Goal: Information Seeking & Learning: Learn about a topic

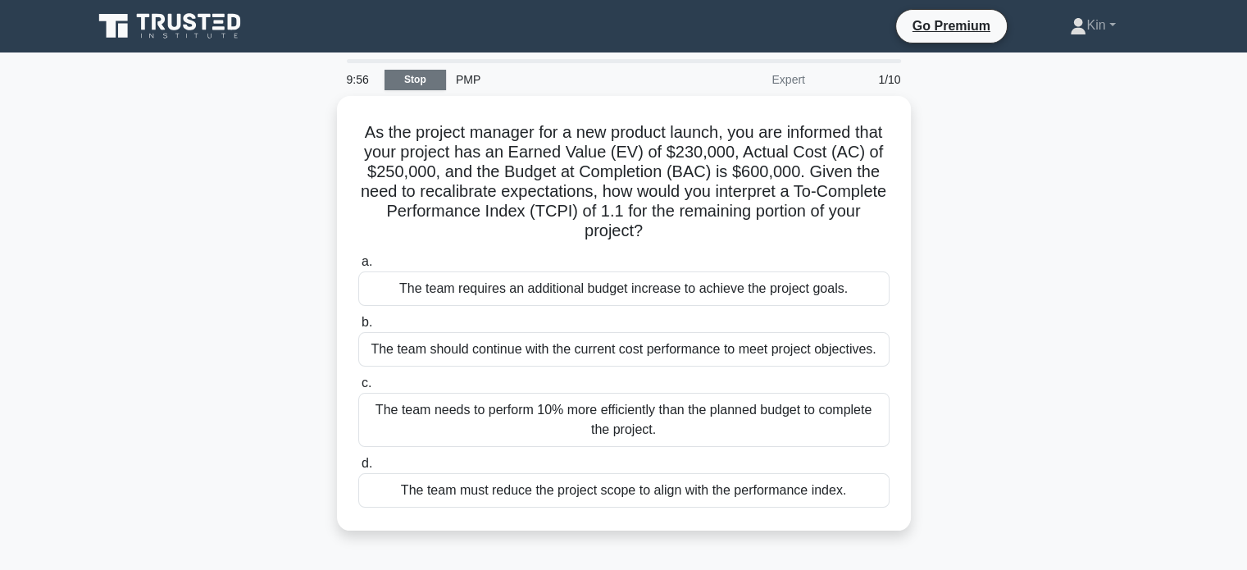
click at [417, 82] on link "Stop" at bounding box center [416, 80] width 62 height 21
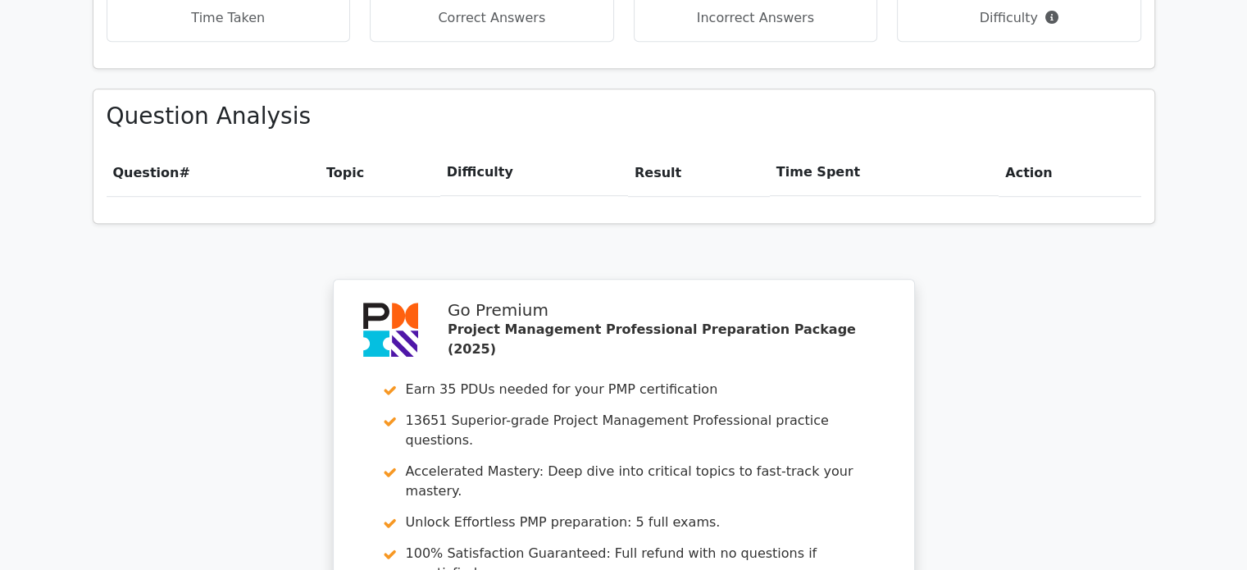
scroll to position [1476, 0]
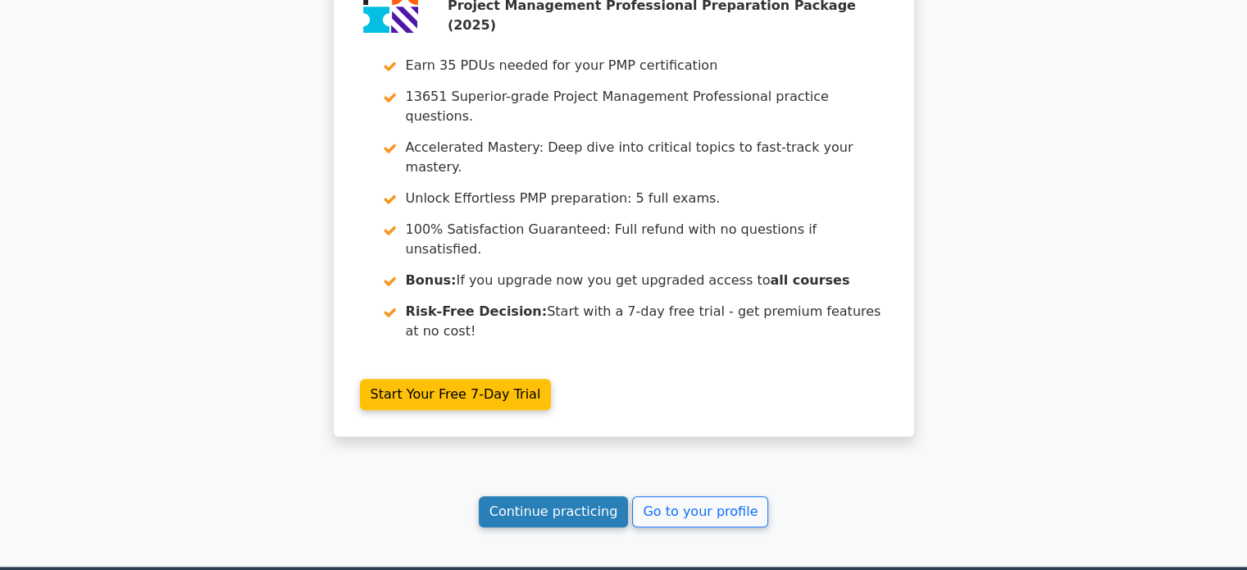
click at [571, 496] on link "Continue practicing" at bounding box center [554, 511] width 150 height 31
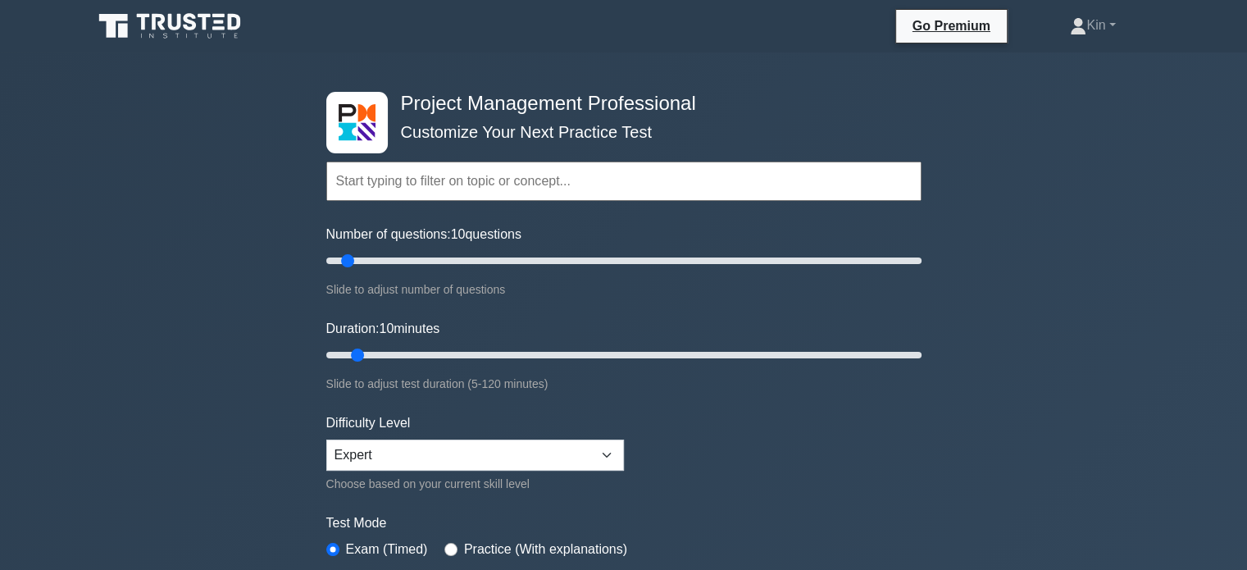
scroll to position [82, 0]
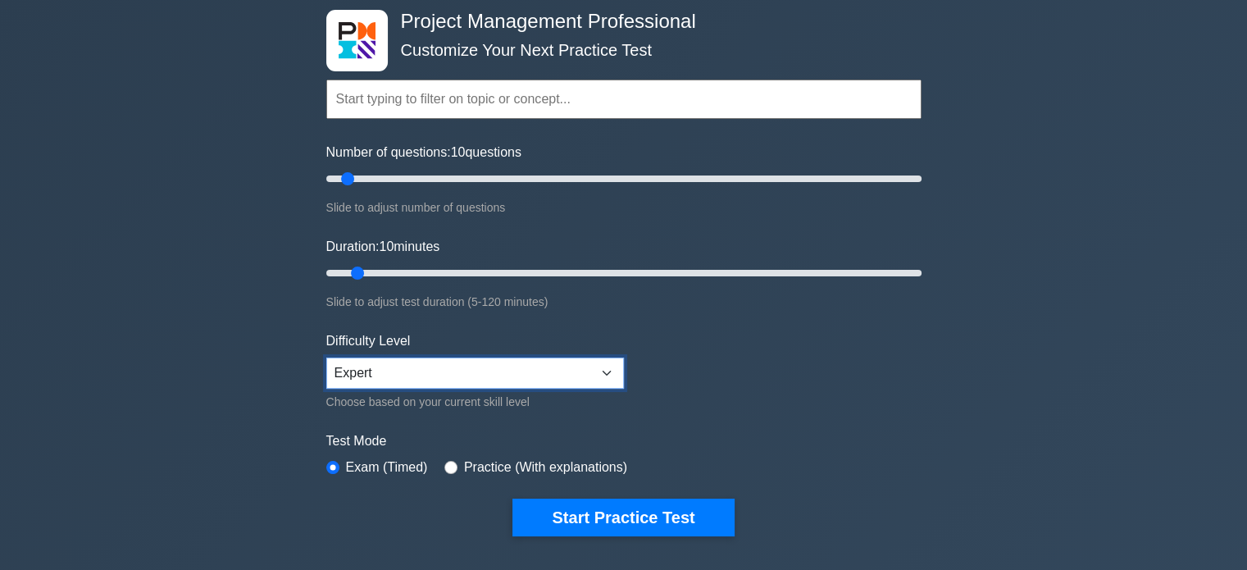
click at [547, 376] on select "Beginner Intermediate Expert" at bounding box center [475, 373] width 298 height 31
click at [326, 358] on select "Beginner Intermediate Expert" at bounding box center [475, 373] width 298 height 31
type input "10"
drag, startPoint x: 357, startPoint y: 271, endPoint x: 366, endPoint y: 269, distance: 9.3
click at [366, 269] on input "Duration: 10 minutes" at bounding box center [623, 273] width 595 height 20
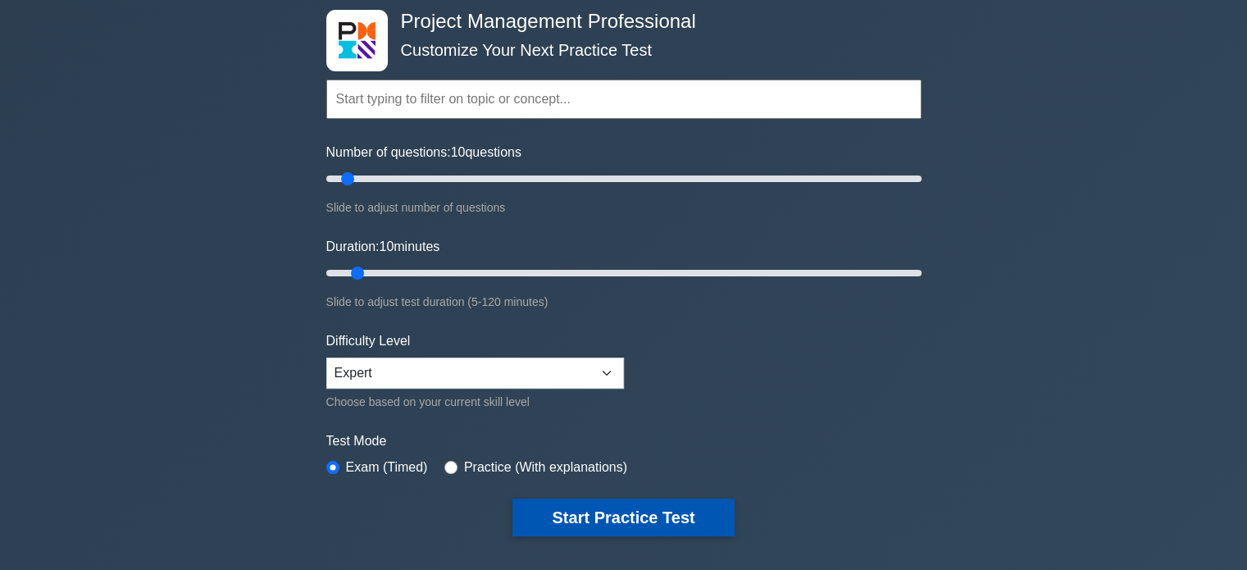
click at [653, 508] on button "Start Practice Test" at bounding box center [623, 518] width 221 height 38
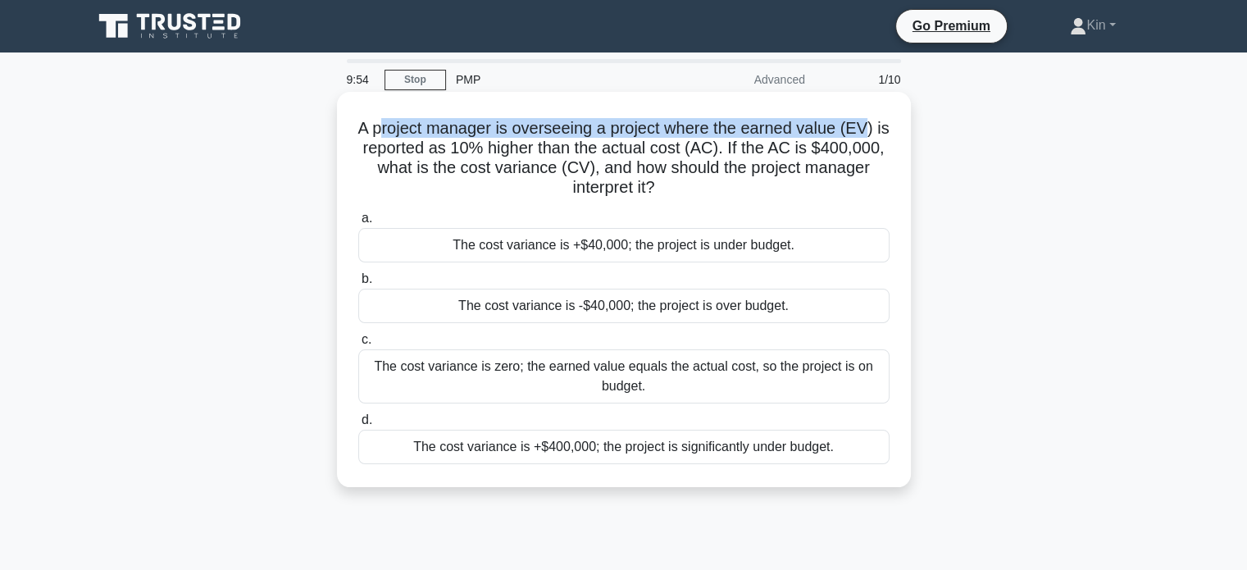
drag, startPoint x: 384, startPoint y: 130, endPoint x: 880, endPoint y: 130, distance: 496.1
click at [880, 130] on h5 "A project manager is overseeing a project where the earned value (EV) is report…" at bounding box center [624, 158] width 535 height 80
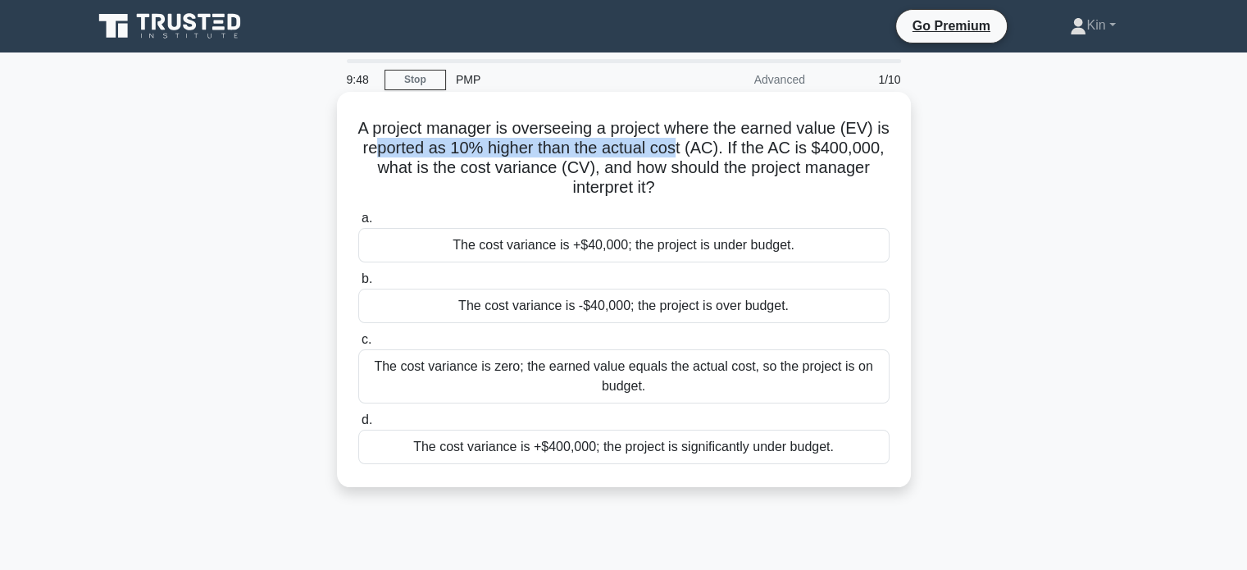
drag, startPoint x: 420, startPoint y: 153, endPoint x: 725, endPoint y: 153, distance: 305.0
click at [725, 153] on h5 "A project manager is overseeing a project where the earned value (EV) is report…" at bounding box center [624, 158] width 535 height 80
click at [611, 153] on h5 "A project manager is overseeing a project where the earned value (EV) is report…" at bounding box center [624, 158] width 535 height 80
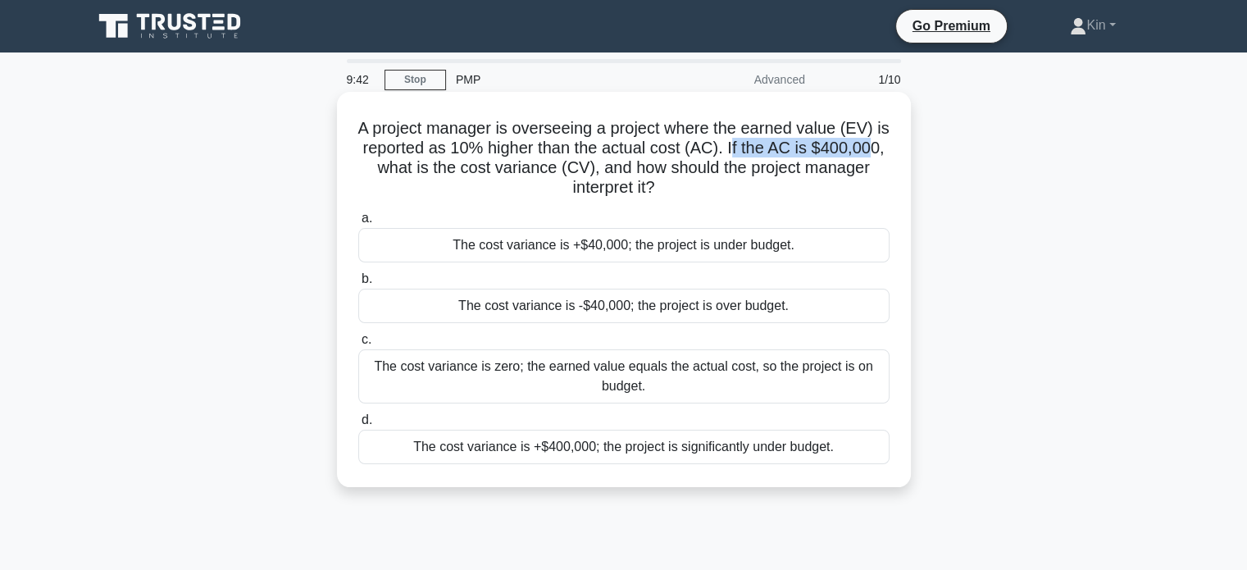
drag, startPoint x: 782, startPoint y: 150, endPoint x: 432, endPoint y: 173, distance: 350.9
click at [432, 173] on h5 "A project manager is overseeing a project where the earned value (EV) is report…" at bounding box center [624, 158] width 535 height 80
drag, startPoint x: 468, startPoint y: 170, endPoint x: 632, endPoint y: 173, distance: 164.0
click at [632, 173] on h5 "A project manager is overseeing a project where the earned value (EV) is report…" at bounding box center [624, 158] width 535 height 80
drag, startPoint x: 702, startPoint y: 168, endPoint x: 821, endPoint y: 189, distance: 120.8
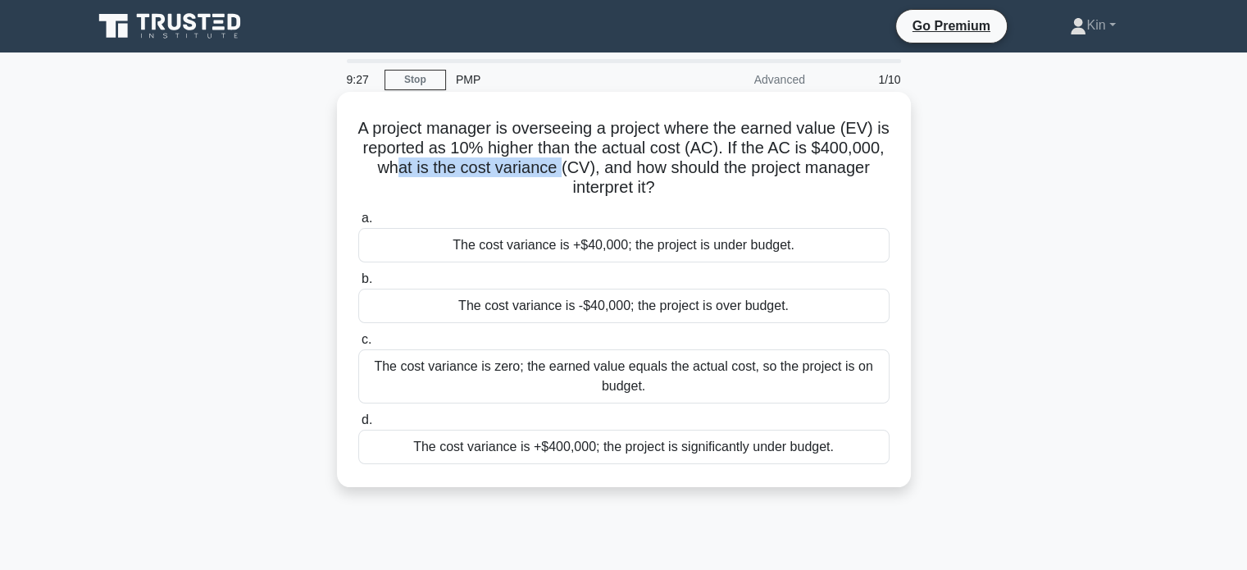
click at [821, 189] on h5 "A project manager is overseeing a project where the earned value (EV) is report…" at bounding box center [624, 158] width 535 height 80
click at [568, 250] on div "The cost variance is +$40,000; the project is under budget." at bounding box center [623, 245] width 531 height 34
click at [358, 224] on input "a. The cost variance is +$40,000; the project is under budget." at bounding box center [358, 218] width 0 height 11
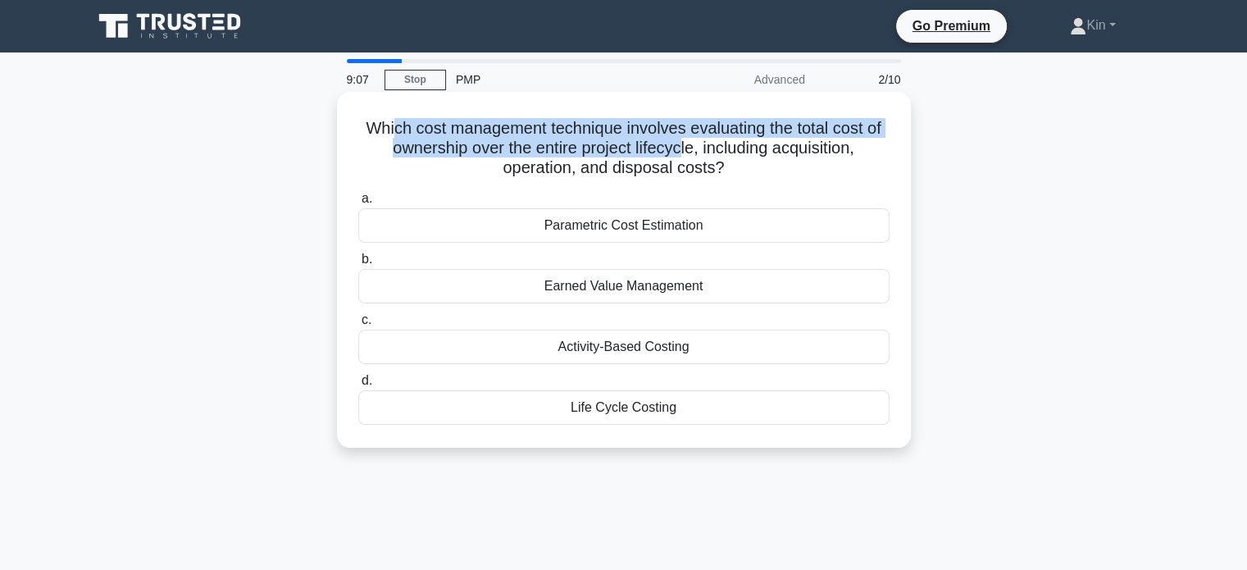
drag, startPoint x: 389, startPoint y: 134, endPoint x: 683, endPoint y: 150, distance: 294.8
click at [683, 150] on h5 "Which cost management technique involves evaluating the total cost of ownership…" at bounding box center [624, 148] width 535 height 61
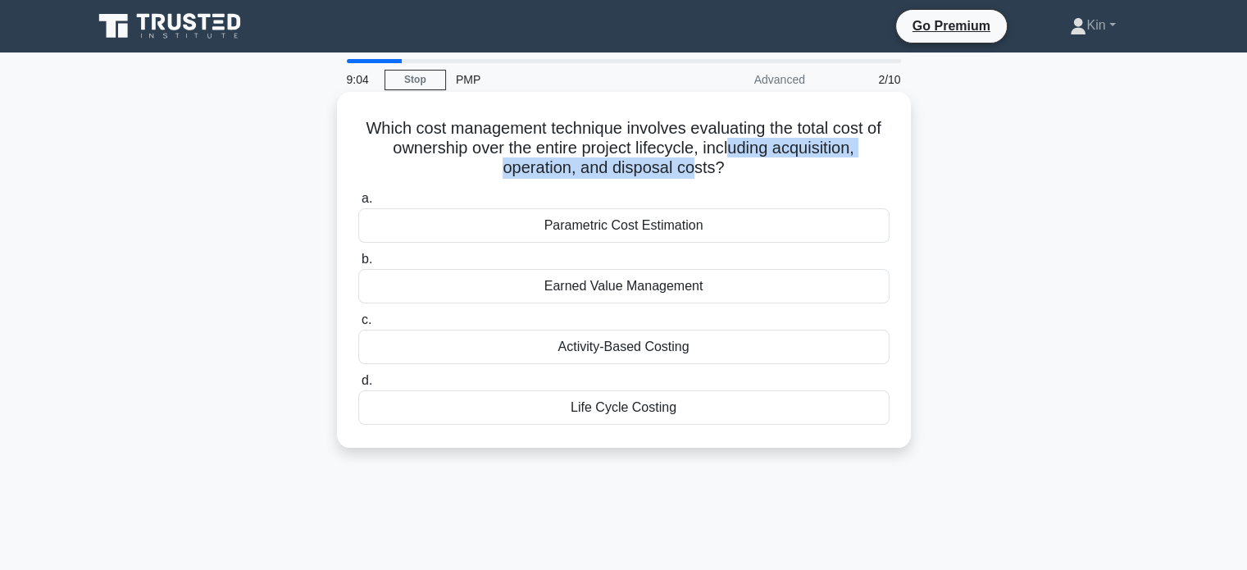
drag, startPoint x: 735, startPoint y: 147, endPoint x: 698, endPoint y: 180, distance: 49.9
click at [698, 180] on div "Which cost management technique involves evaluating the total cost of ownership…" at bounding box center [624, 269] width 561 height 343
click at [798, 170] on h5 "Which cost management technique involves evaluating the total cost of ownership…" at bounding box center [624, 148] width 535 height 61
click at [620, 406] on div "Life Cycle Costing" at bounding box center [623, 407] width 531 height 34
click at [358, 386] on input "d. Life Cycle Costing" at bounding box center [358, 381] width 0 height 11
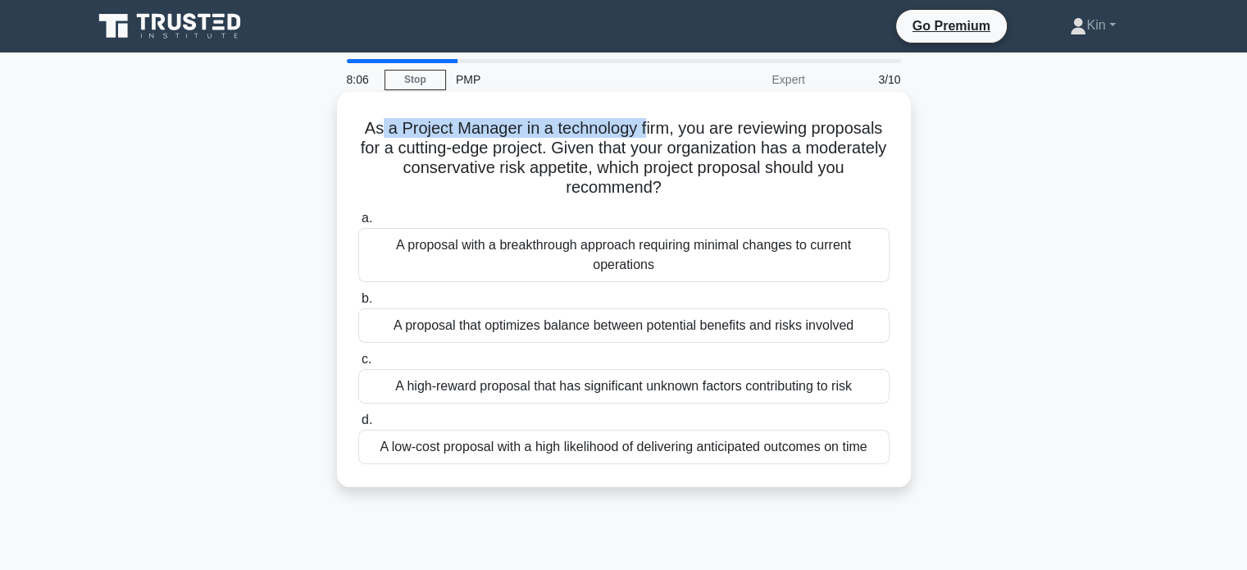
drag, startPoint x: 376, startPoint y: 132, endPoint x: 648, endPoint y: 125, distance: 271.5
click at [648, 125] on h5 "As a Project Manager in a technology firm, you are reviewing proposals for a cu…" at bounding box center [624, 158] width 535 height 80
click at [723, 131] on h5 "As a Project Manager in a technology firm, you are reviewing proposals for a cu…" at bounding box center [624, 158] width 535 height 80
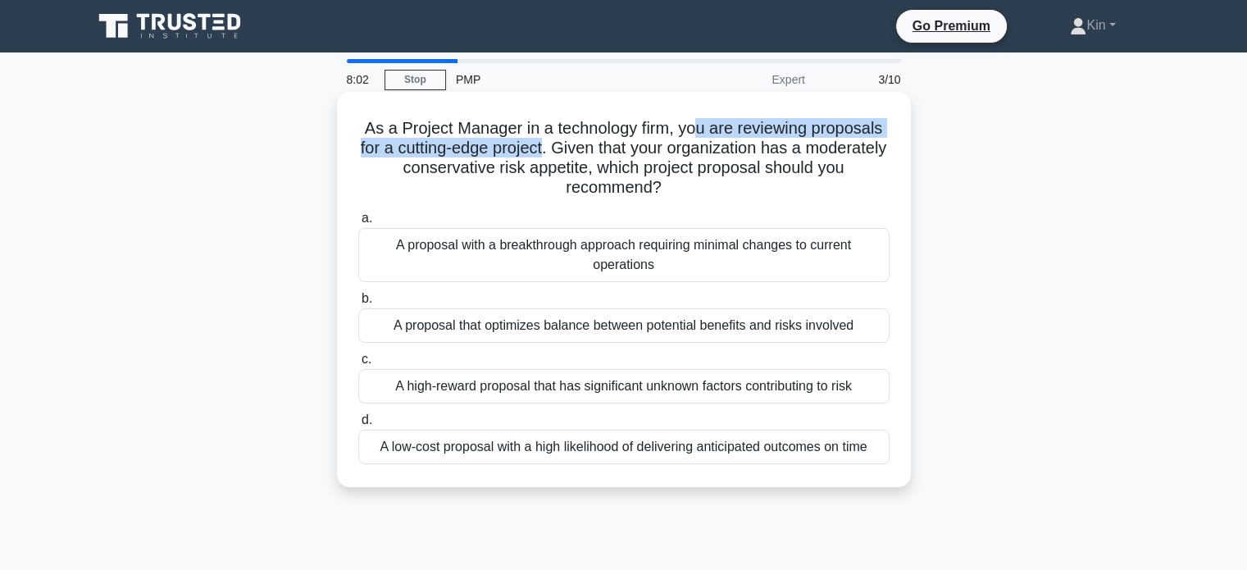
drag, startPoint x: 695, startPoint y: 127, endPoint x: 589, endPoint y: 153, distance: 109.0
click at [589, 153] on h5 "As a Project Manager in a technology firm, you are reviewing proposals for a cu…" at bounding box center [624, 158] width 535 height 80
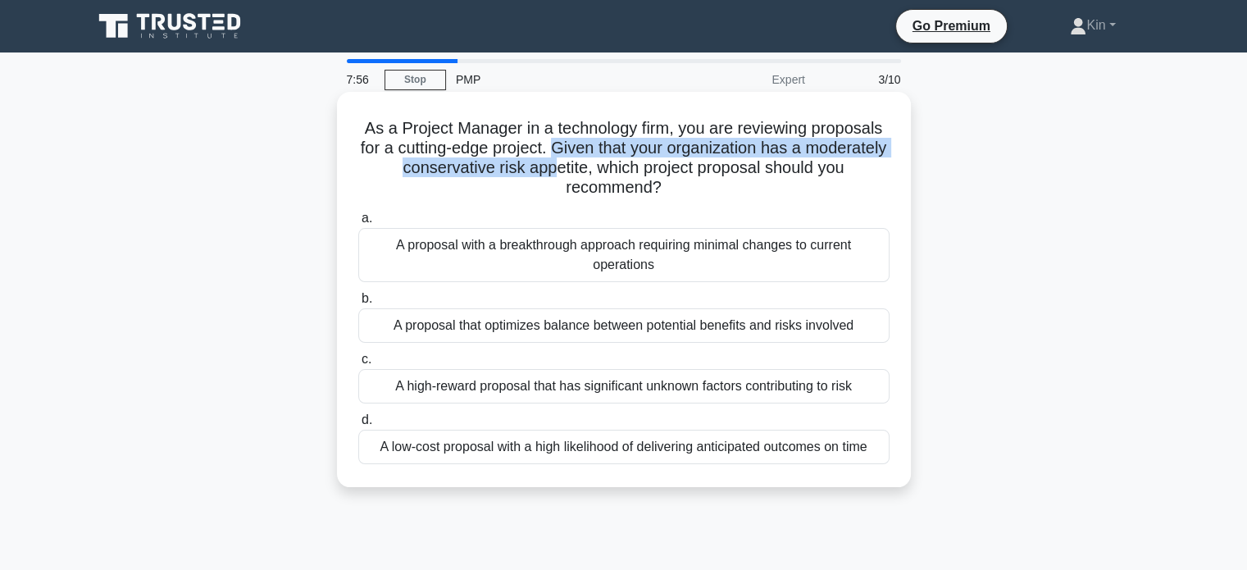
drag, startPoint x: 601, startPoint y: 148, endPoint x: 616, endPoint y: 171, distance: 27.3
click at [616, 171] on h5 "As a Project Manager in a technology firm, you are reviewing proposals for a cu…" at bounding box center [624, 158] width 535 height 80
drag, startPoint x: 701, startPoint y: 170, endPoint x: 787, endPoint y: 186, distance: 87.6
click at [787, 186] on h5 "As a Project Manager in a technology firm, you are reviewing proposals for a cu…" at bounding box center [624, 158] width 535 height 80
click at [743, 167] on h5 "As a Project Manager in a technology firm, you are reviewing proposals for a cu…" at bounding box center [624, 158] width 535 height 80
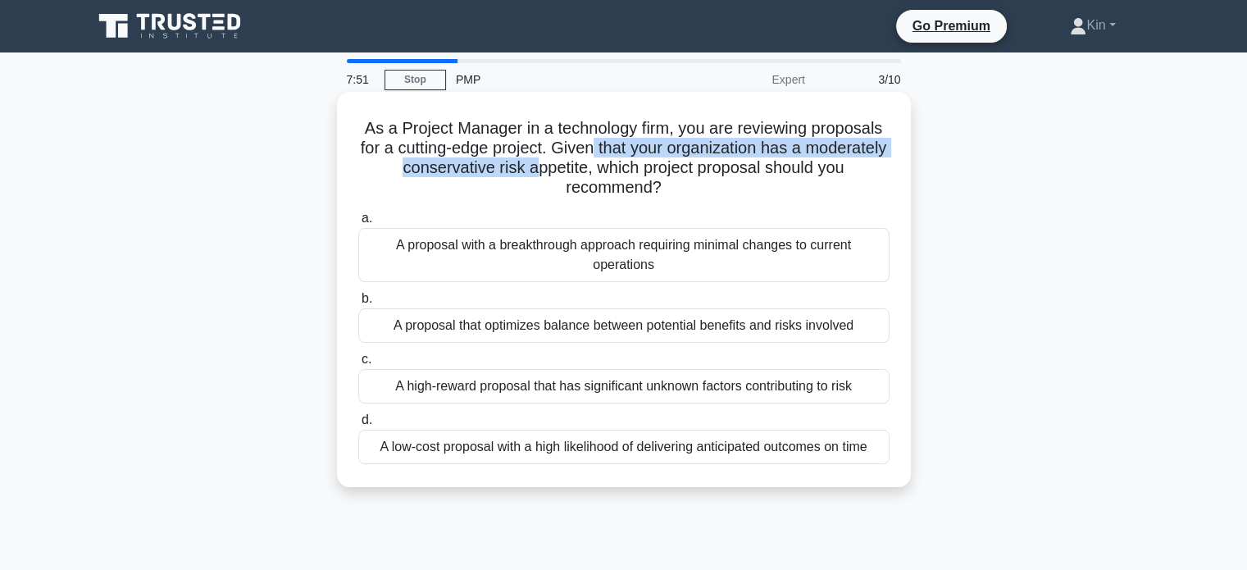
drag, startPoint x: 640, startPoint y: 146, endPoint x: 597, endPoint y: 175, distance: 51.4
click at [597, 175] on h5 "As a Project Manager in a technology firm, you are reviewing proposals for a cu…" at bounding box center [624, 158] width 535 height 80
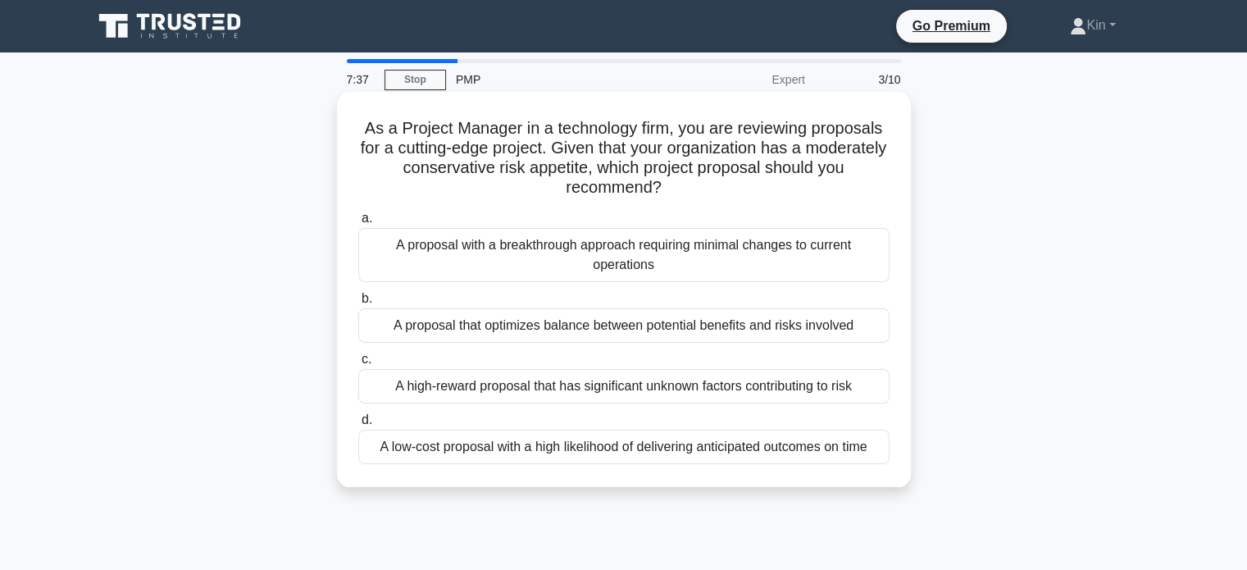
click at [821, 175] on h5 "As a Project Manager in a technology firm, you are reviewing proposals for a cu…" at bounding box center [624, 158] width 535 height 80
click at [519, 166] on h5 "As a Project Manager in a technology firm, you are reviewing proposals for a cu…" at bounding box center [624, 158] width 535 height 80
drag, startPoint x: 519, startPoint y: 166, endPoint x: 781, endPoint y: 141, distance: 263.6
click at [781, 141] on h5 "As a Project Manager in a technology firm, you are reviewing proposals for a cu…" at bounding box center [624, 158] width 535 height 80
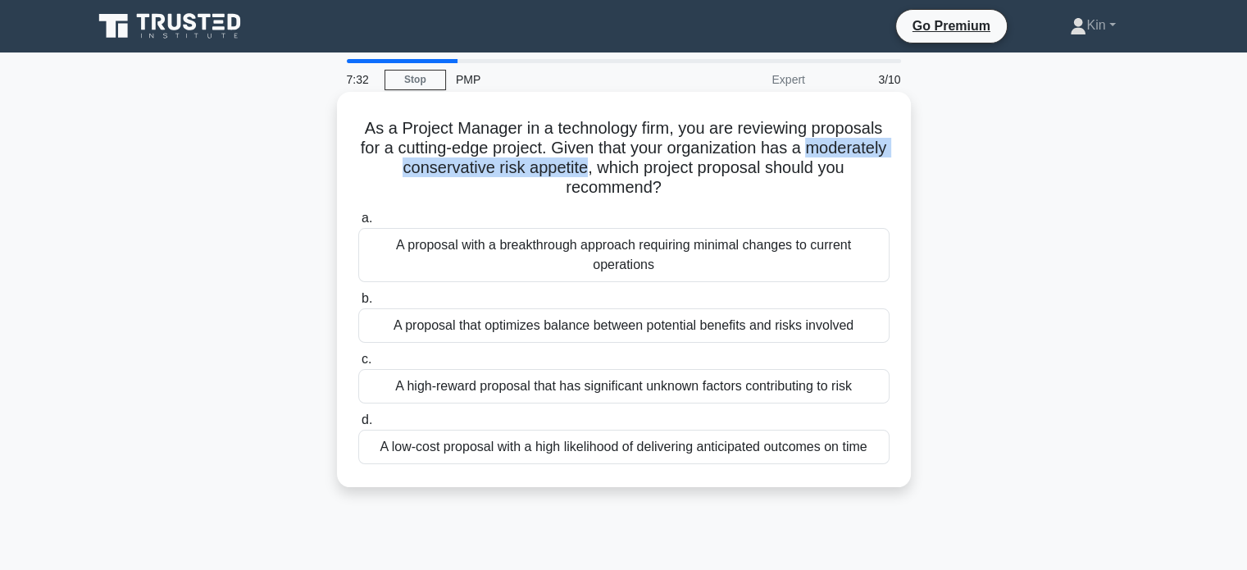
drag, startPoint x: 646, startPoint y: 165, endPoint x: 367, endPoint y: 167, distance: 278.8
click at [367, 167] on h5 "As a Project Manager in a technology firm, you are reviewing proposals for a cu…" at bounding box center [624, 158] width 535 height 80
click at [733, 160] on h5 "As a Project Manager in a technology firm, you are reviewing proposals for a cu…" at bounding box center [624, 158] width 535 height 80
click at [739, 446] on div "A low-cost proposal with a high likelihood of delivering anticipated outcomes o…" at bounding box center [623, 447] width 531 height 34
click at [358, 426] on input "d. A low-cost proposal with a high likelihood of delivering anticipated outcome…" at bounding box center [358, 420] width 0 height 11
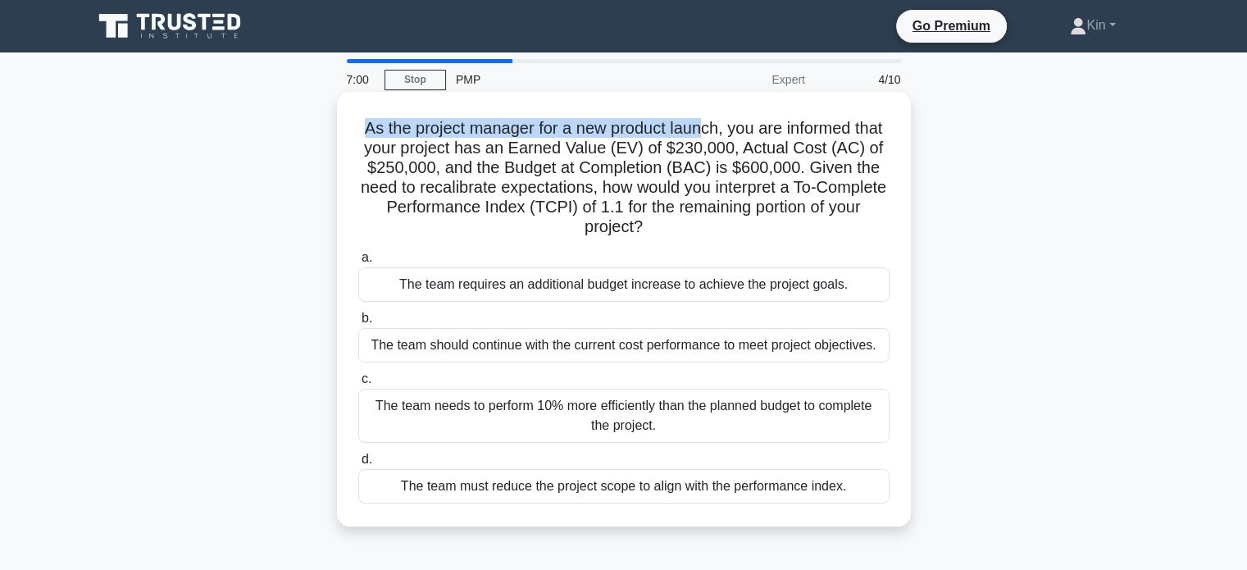
drag, startPoint x: 376, startPoint y: 127, endPoint x: 718, endPoint y: 131, distance: 341.2
click at [718, 131] on h5 "As the project manager for a new product launch, you are informed that your pro…" at bounding box center [624, 178] width 535 height 120
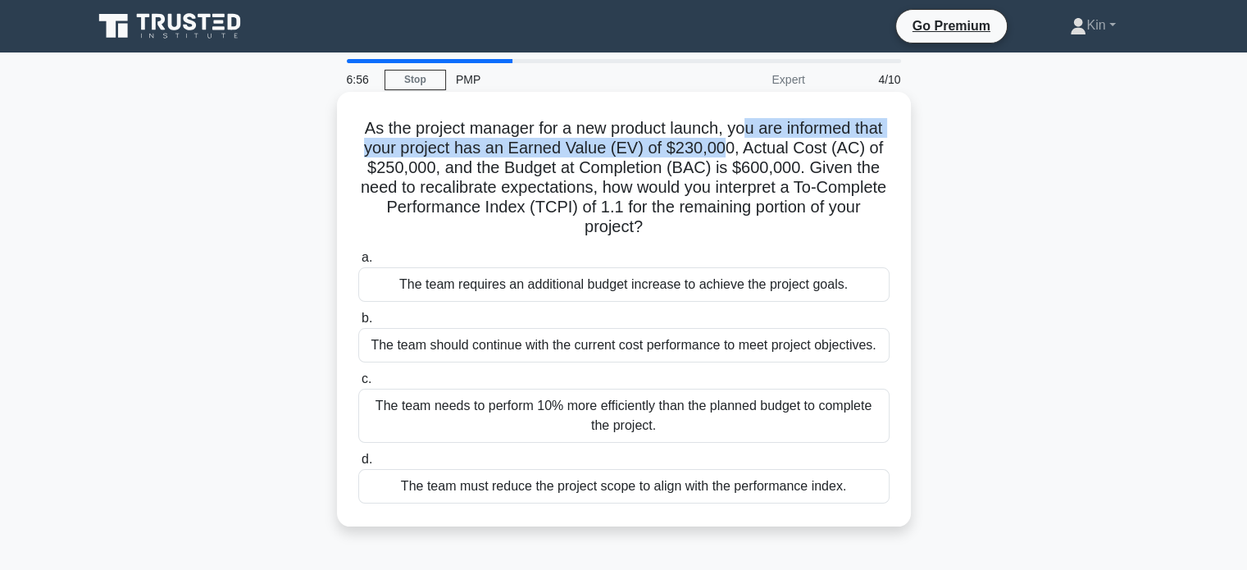
drag, startPoint x: 763, startPoint y: 132, endPoint x: 748, endPoint y: 152, distance: 24.6
click at [748, 152] on h5 "As the project manager for a new product launch, you are informed that your pro…" at bounding box center [624, 178] width 535 height 120
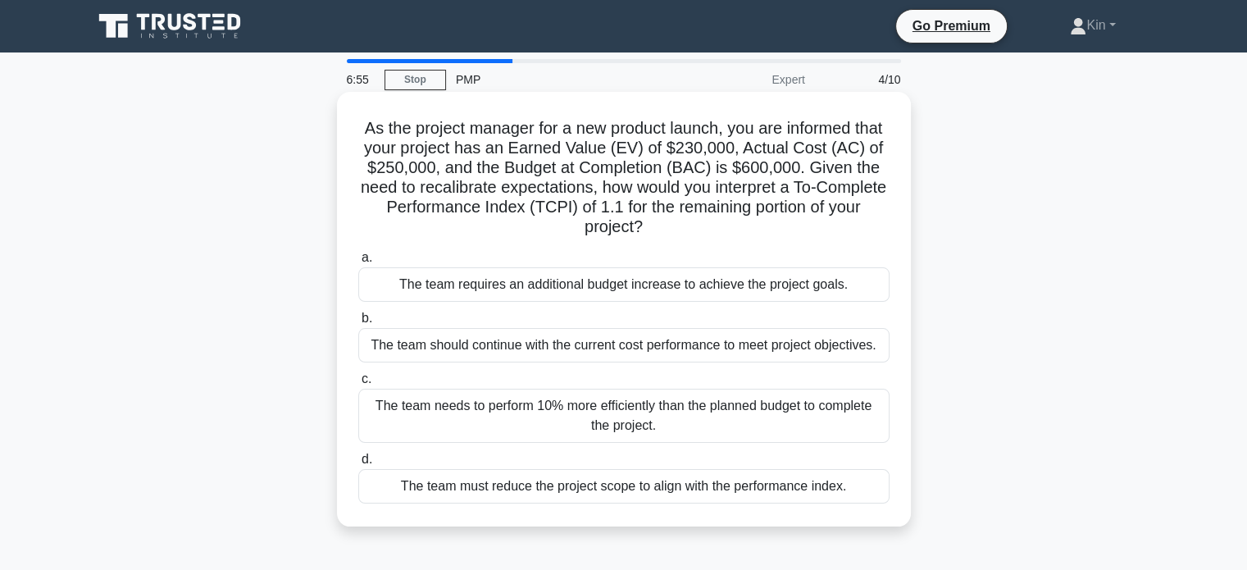
click at [753, 160] on h5 "As the project manager for a new product launch, you are informed that your pro…" at bounding box center [624, 178] width 535 height 120
drag, startPoint x: 440, startPoint y: 163, endPoint x: 377, endPoint y: 163, distance: 63.1
click at [377, 163] on h5 "As the project manager for a new product launch, you are informed that your pro…" at bounding box center [624, 178] width 535 height 120
drag, startPoint x: 550, startPoint y: 169, endPoint x: 815, endPoint y: 166, distance: 264.9
click at [815, 166] on h5 "As the project manager for a new product launch, you are informed that your pro…" at bounding box center [624, 178] width 535 height 120
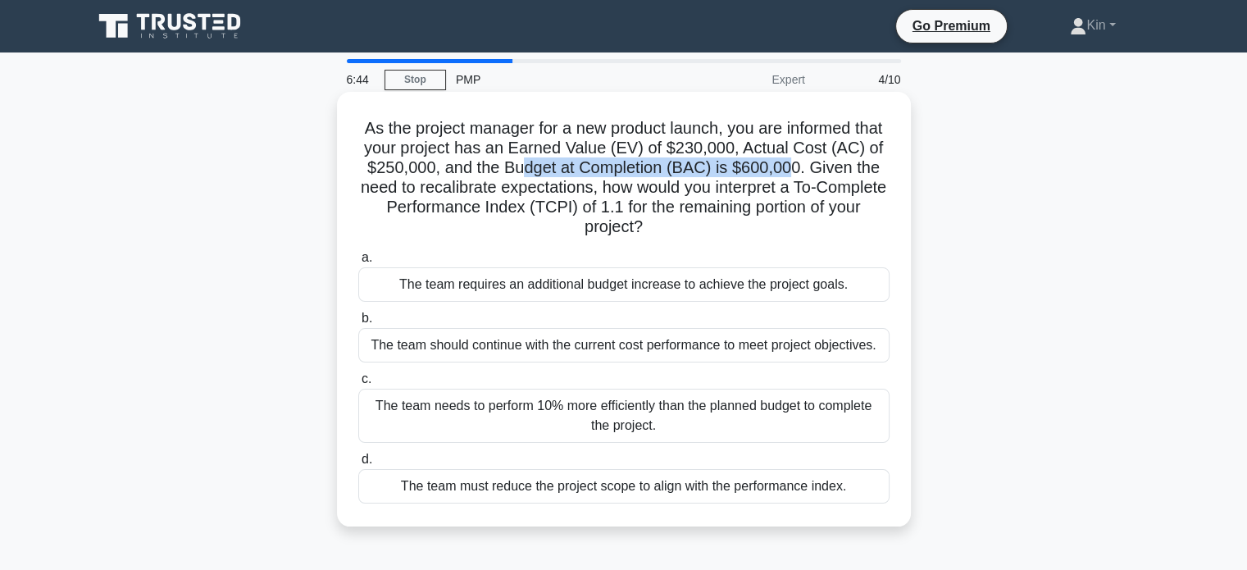
drag, startPoint x: 850, startPoint y: 164, endPoint x: 863, endPoint y: 229, distance: 66.1
click at [863, 229] on h5 "As the project manager for a new product launch, you are informed that your pro…" at bounding box center [624, 178] width 535 height 120
click at [654, 416] on div "The team needs to perform 10% more efficiently than the planned budget to compl…" at bounding box center [623, 416] width 531 height 54
click at [358, 385] on input "c. The team needs to perform 10% more efficiently than the planned budget to co…" at bounding box center [358, 379] width 0 height 11
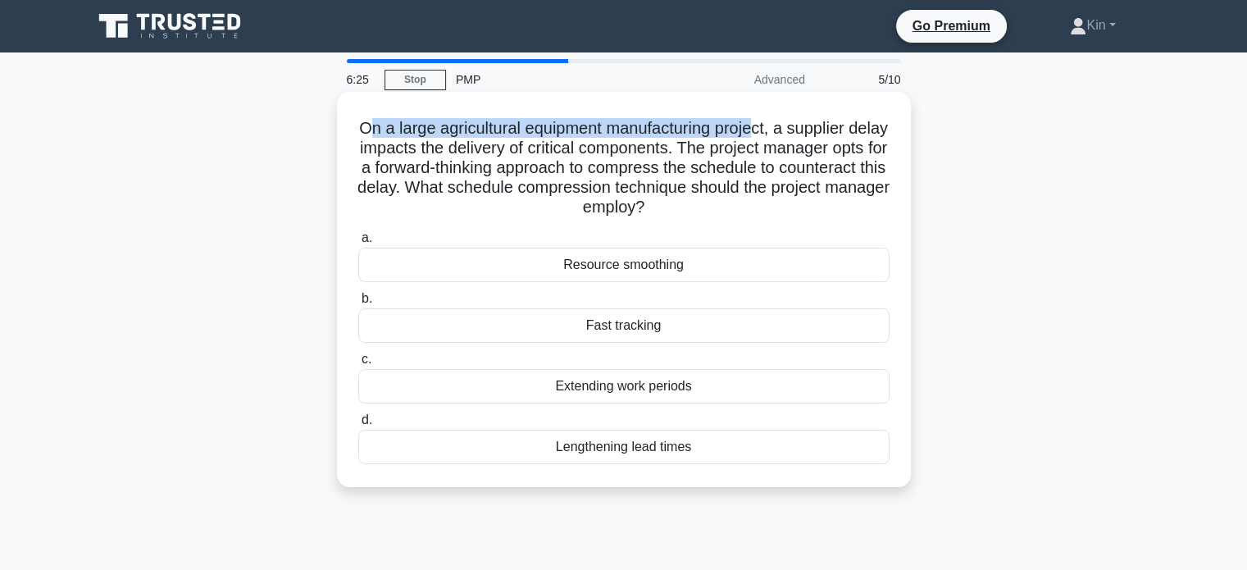
drag, startPoint x: 385, startPoint y: 127, endPoint x: 781, endPoint y: 134, distance: 395.3
click at [781, 134] on h5 "On a large agricultural equipment manufacturing project, a supplier delay impac…" at bounding box center [624, 168] width 535 height 100
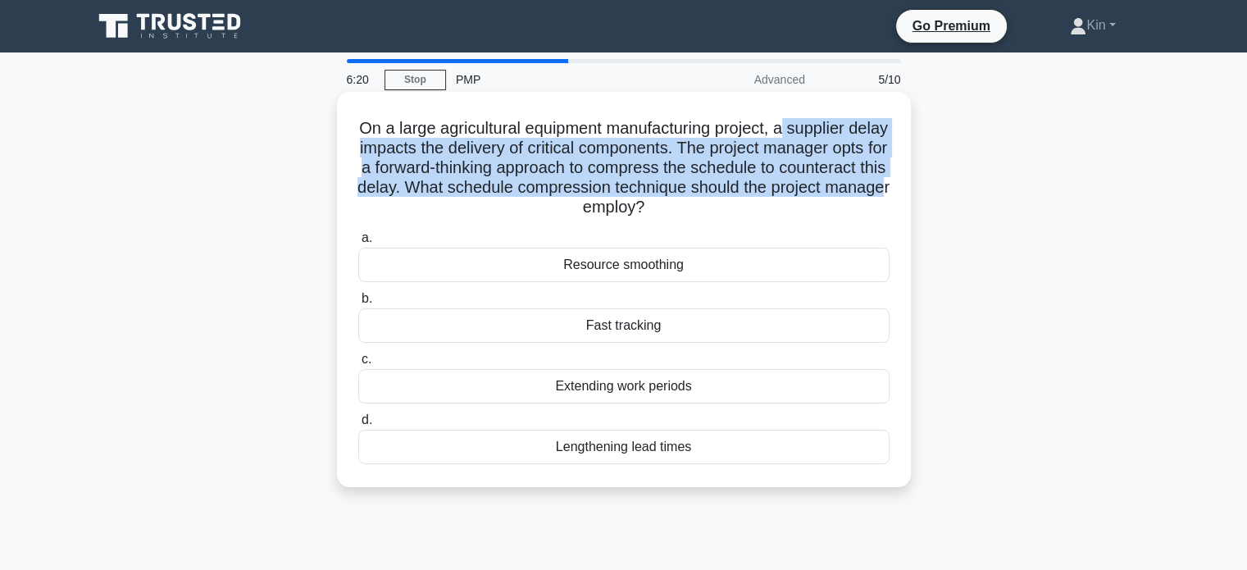
drag, startPoint x: 810, startPoint y: 132, endPoint x: 630, endPoint y: 201, distance: 193.1
click at [630, 201] on h5 "On a large agricultural equipment manufacturing project, a supplier delay impac…" at bounding box center [624, 168] width 535 height 100
click at [630, 193] on h5 "On a large agricultural equipment manufacturing project, a supplier delay impac…" at bounding box center [624, 168] width 535 height 100
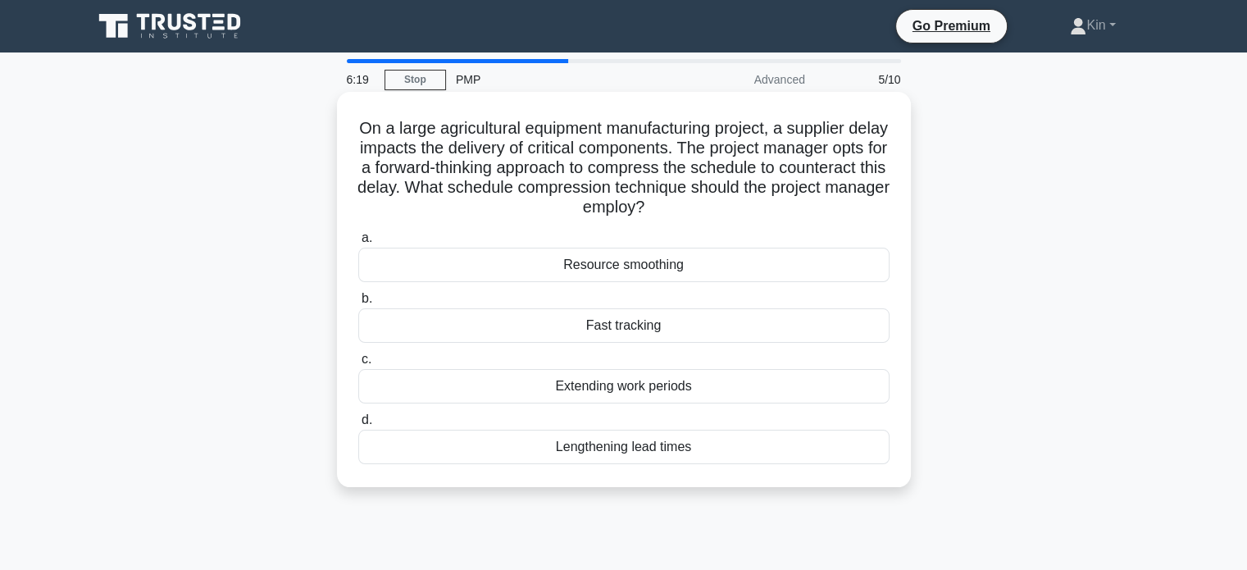
scroll to position [82, 0]
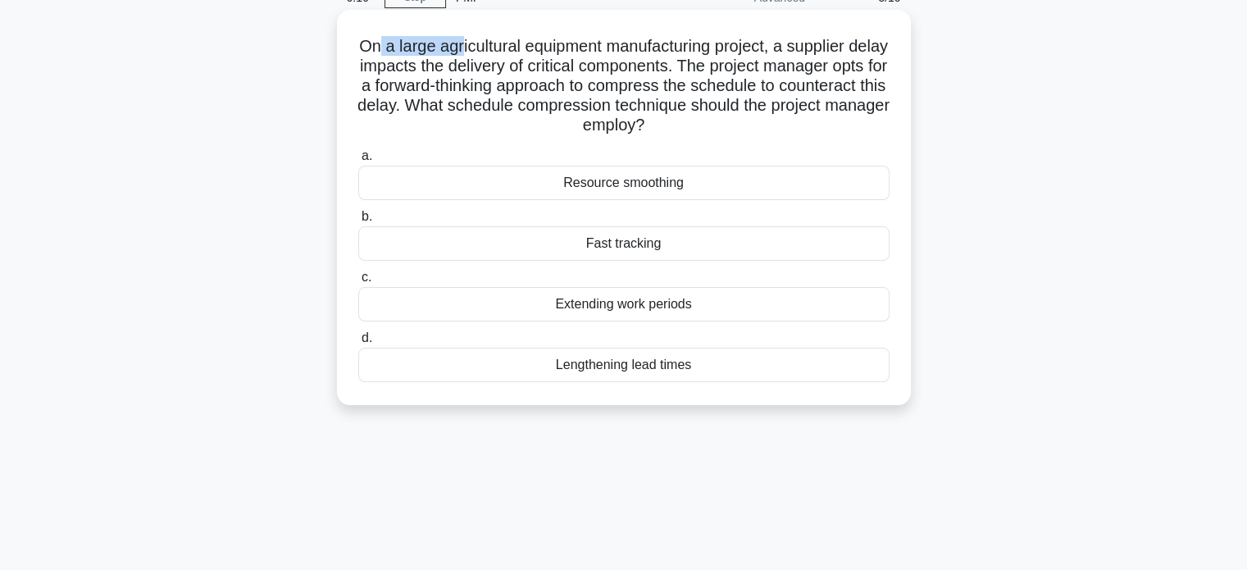
drag, startPoint x: 390, startPoint y: 45, endPoint x: 475, endPoint y: 48, distance: 84.5
click at [475, 48] on h5 "On a large agricultural equipment manufacturing project, a supplier delay impac…" at bounding box center [624, 86] width 535 height 100
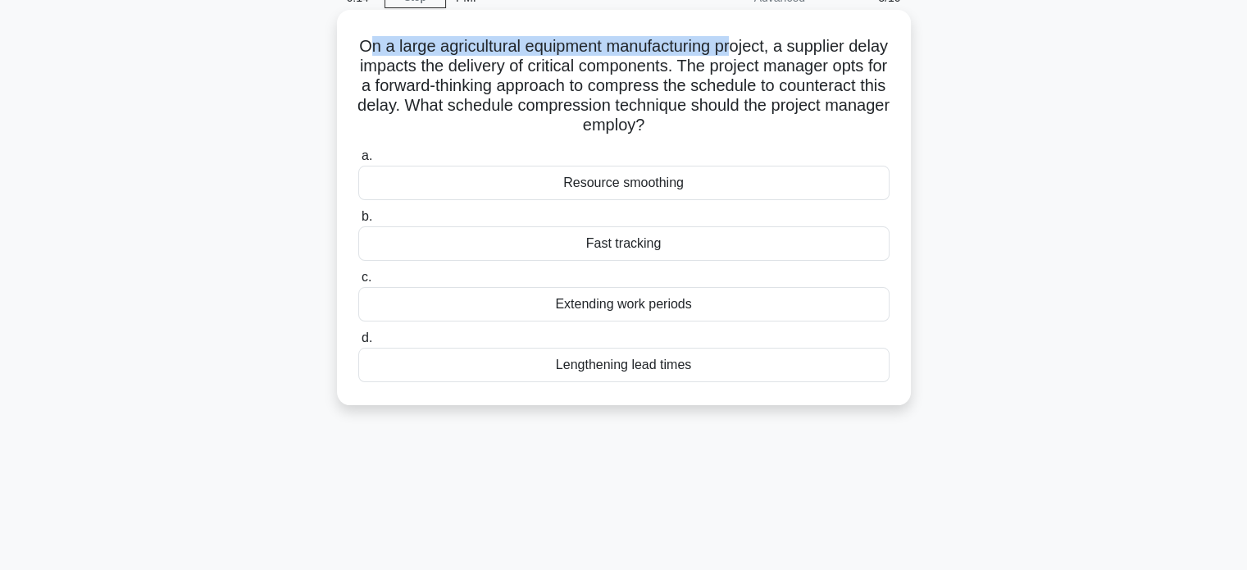
drag, startPoint x: 380, startPoint y: 51, endPoint x: 756, endPoint y: 52, distance: 375.6
click at [756, 52] on h5 "On a large agricultural equipment manufacturing project, a supplier delay impac…" at bounding box center [624, 86] width 535 height 100
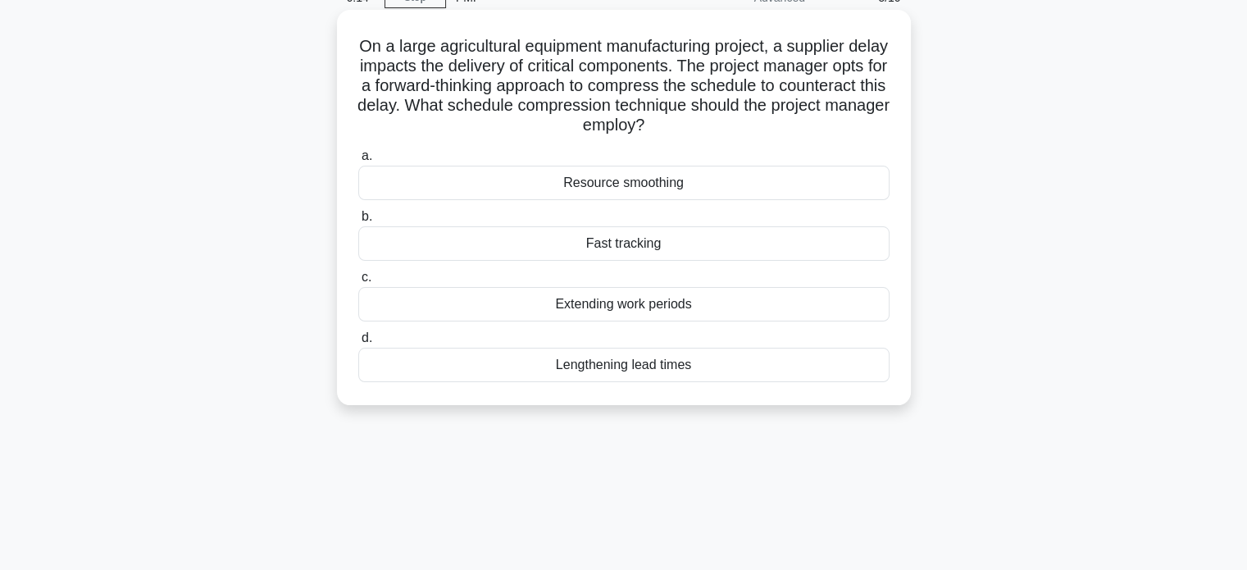
click at [778, 53] on h5 "On a large agricultural equipment manufacturing project, a supplier delay impac…" at bounding box center [624, 86] width 535 height 100
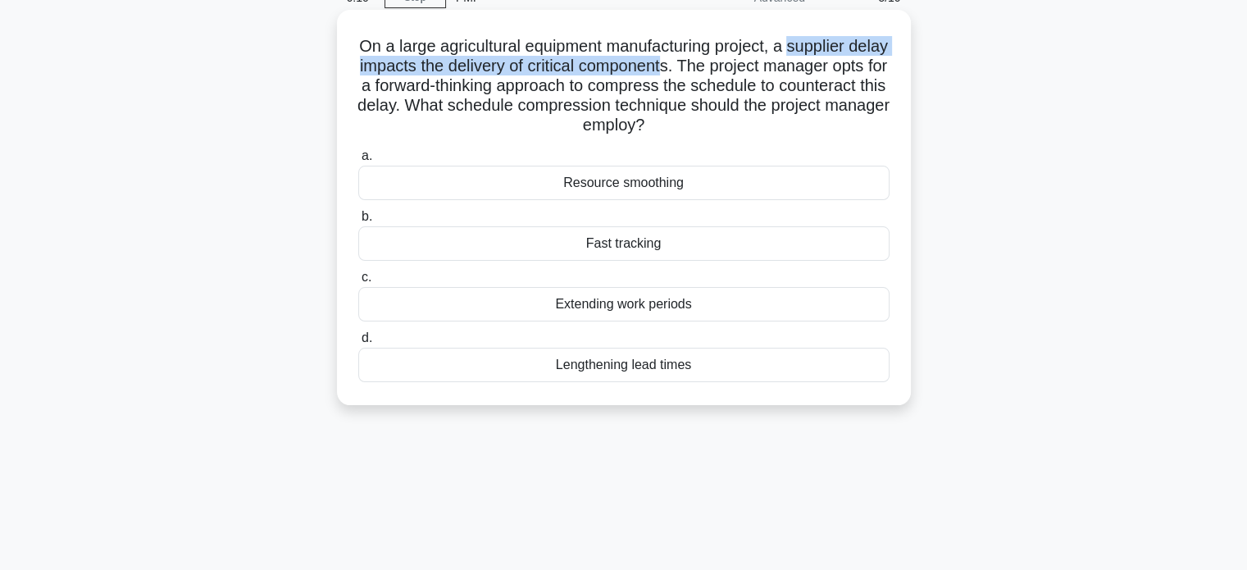
drag, startPoint x: 816, startPoint y: 52, endPoint x: 718, endPoint y: 71, distance: 99.2
click at [718, 71] on h5 "On a large agricultural equipment manufacturing project, a supplier delay impac…" at bounding box center [624, 86] width 535 height 100
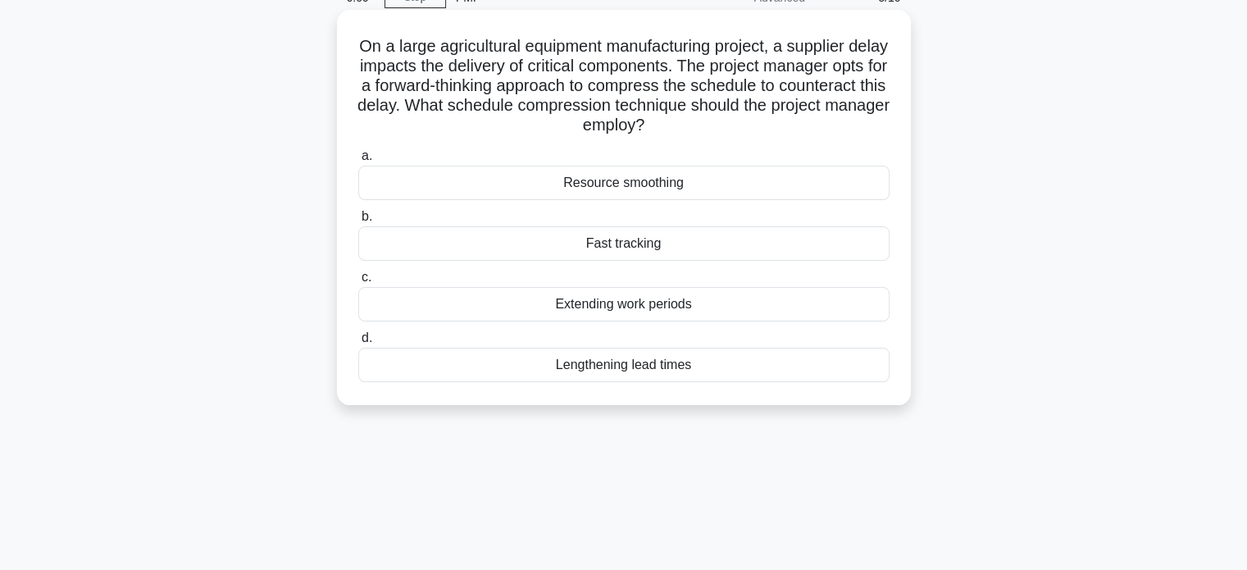
click at [808, 61] on h5 "On a large agricultural equipment manufacturing project, a supplier delay impac…" at bounding box center [624, 86] width 535 height 100
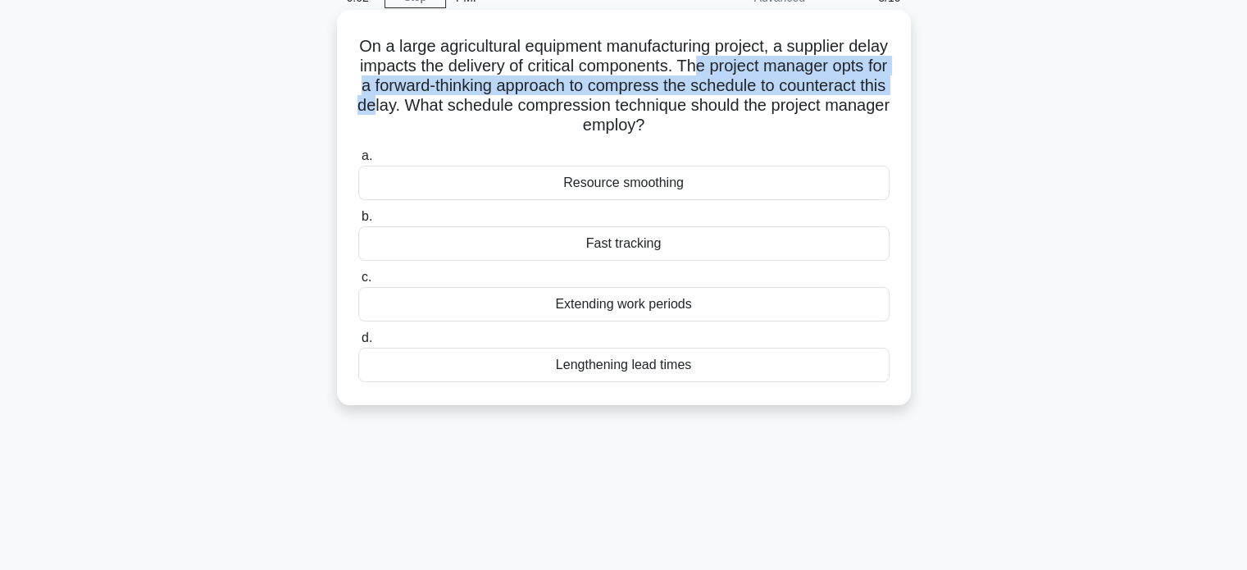
drag, startPoint x: 754, startPoint y: 68, endPoint x: 488, endPoint y: 104, distance: 268.1
click at [488, 104] on h5 "On a large agricultural equipment manufacturing project, a supplier delay impac…" at bounding box center [624, 86] width 535 height 100
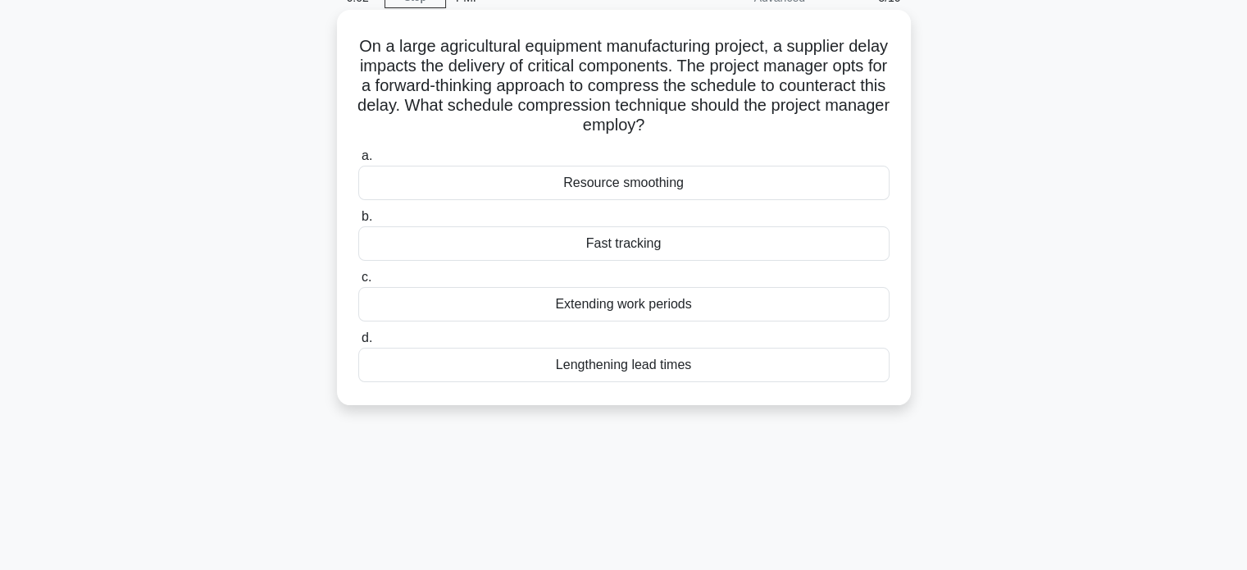
click at [495, 101] on h5 "On a large agricultural equipment manufacturing project, a supplier delay impac…" at bounding box center [624, 86] width 535 height 100
drag, startPoint x: 548, startPoint y: 105, endPoint x: 852, endPoint y: 130, distance: 305.2
click at [852, 130] on h5 "On a large agricultural equipment manufacturing project, a supplier delay impac…" at bounding box center [624, 86] width 535 height 100
click at [623, 184] on div "Resource smoothing" at bounding box center [623, 183] width 531 height 34
click at [358, 162] on input "a. Resource smoothing" at bounding box center [358, 156] width 0 height 11
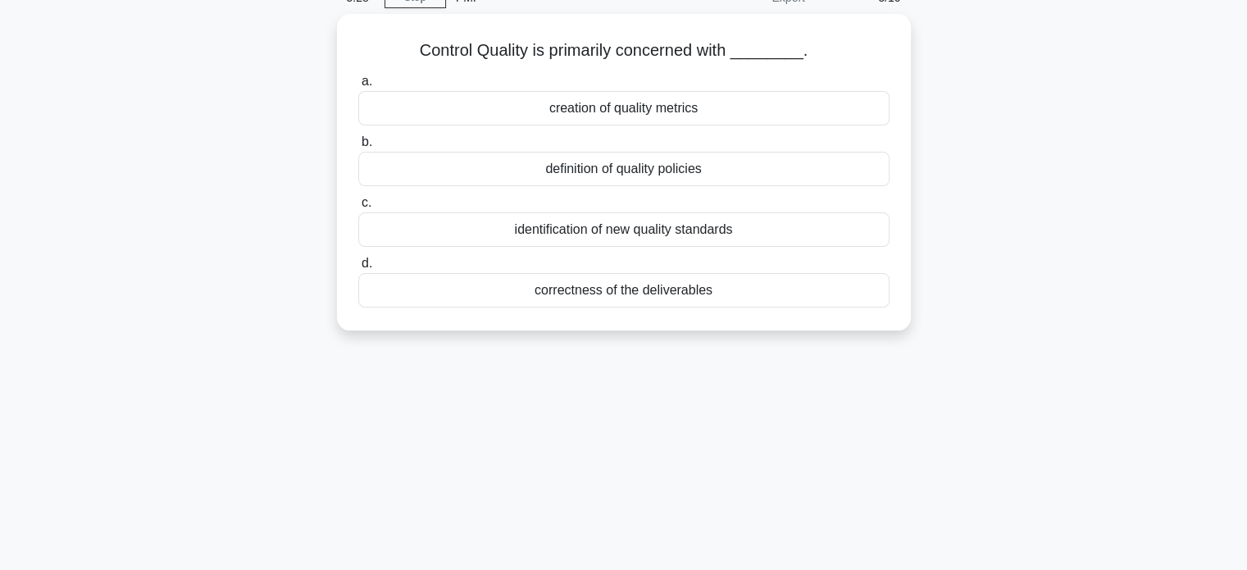
scroll to position [0, 0]
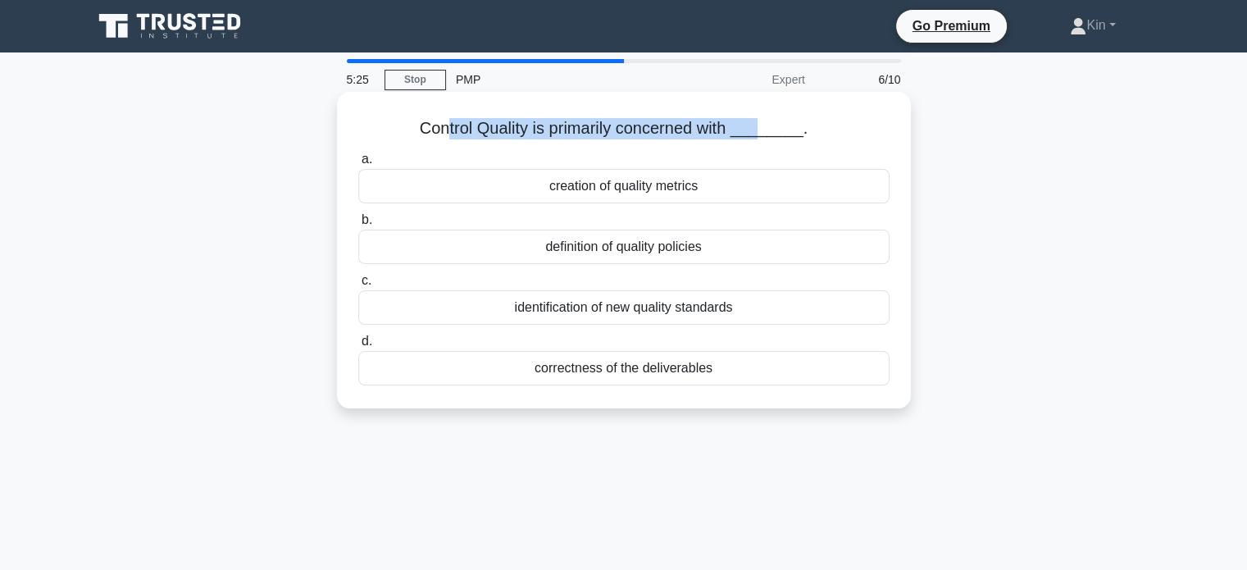
drag, startPoint x: 449, startPoint y: 130, endPoint x: 763, endPoint y: 134, distance: 314.1
click at [763, 134] on h5 "Control Quality is primarily concerned with ________. .spinner_0XTQ{transform-o…" at bounding box center [624, 128] width 535 height 21
click at [765, 134] on h5 "Control Quality is primarily concerned with ________. .spinner_0XTQ{transform-o…" at bounding box center [624, 128] width 535 height 21
drag, startPoint x: 448, startPoint y: 130, endPoint x: 763, endPoint y: 131, distance: 315.7
click at [763, 131] on h5 "Control Quality is primarily concerned with ________. .spinner_0XTQ{transform-o…" at bounding box center [624, 128] width 535 height 21
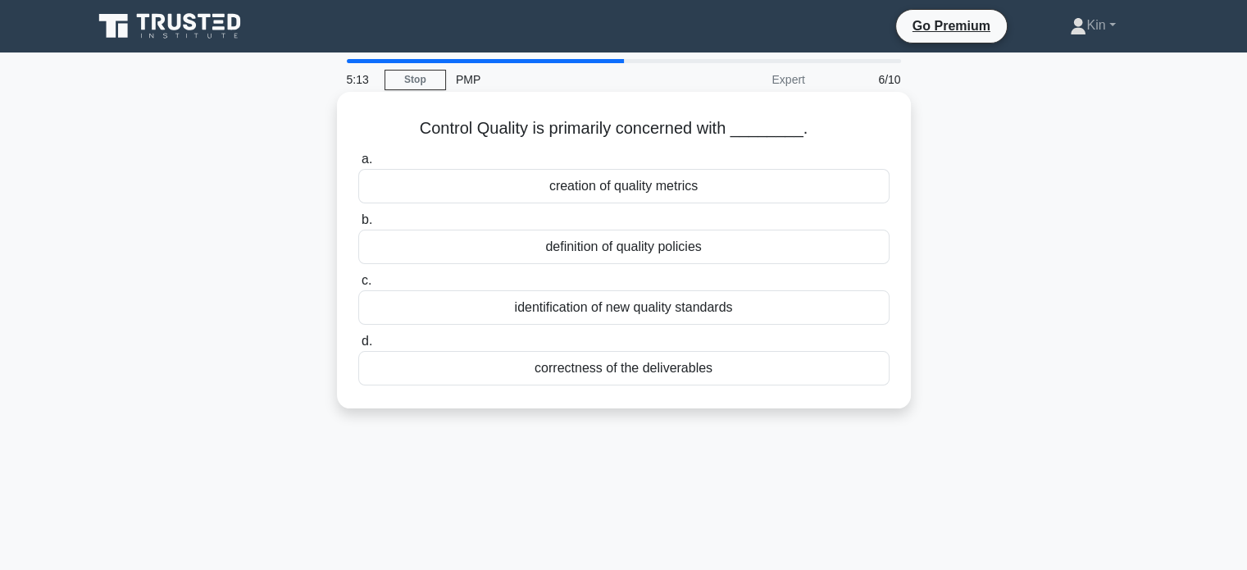
click at [656, 190] on div "creation of quality metrics" at bounding box center [623, 186] width 531 height 34
click at [358, 165] on input "a. creation of quality metrics" at bounding box center [358, 159] width 0 height 11
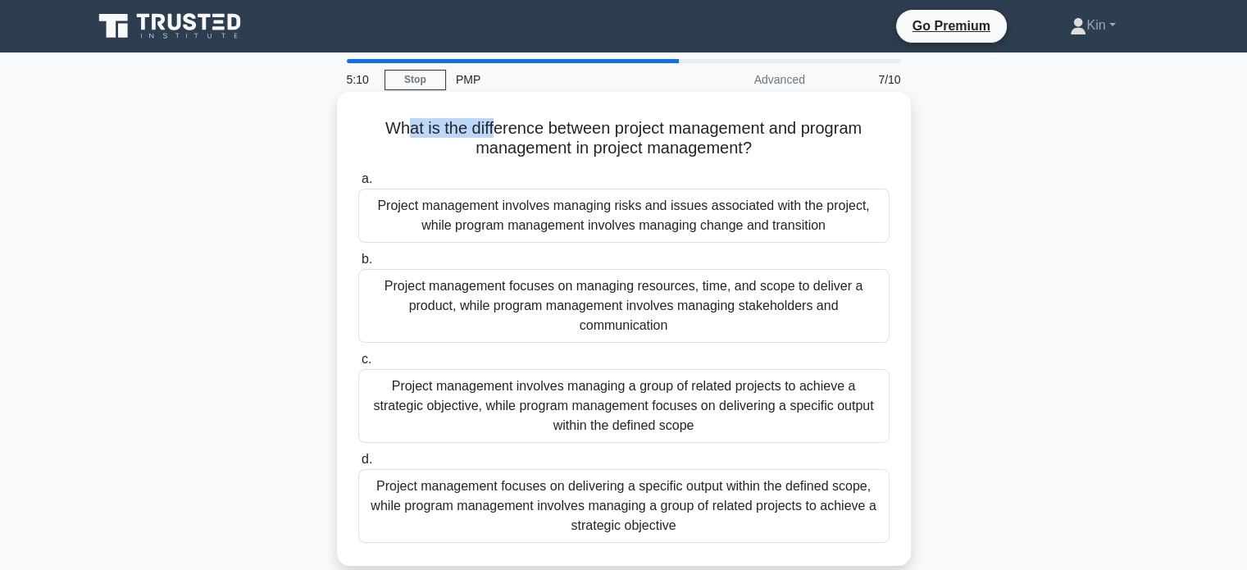
drag, startPoint x: 397, startPoint y: 130, endPoint x: 489, endPoint y: 131, distance: 91.8
click at [489, 131] on h5 "What is the difference between project management and program management in pro…" at bounding box center [624, 138] width 535 height 41
click at [500, 134] on h5 "What is the difference between project management and program management in pro…" at bounding box center [624, 138] width 535 height 41
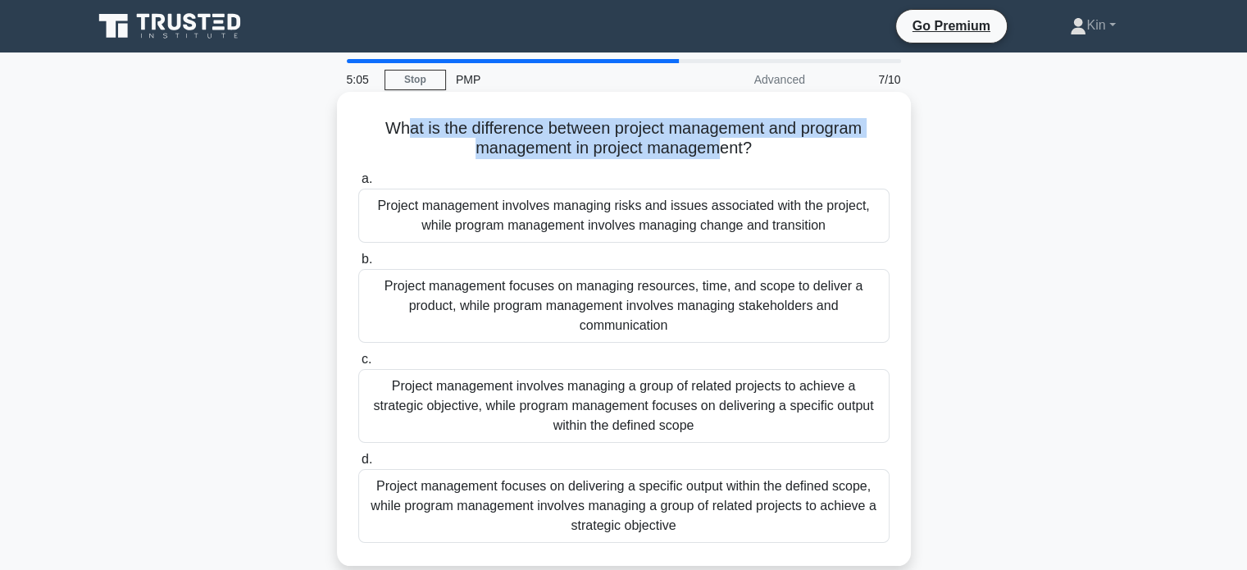
drag, startPoint x: 403, startPoint y: 131, endPoint x: 731, endPoint y: 159, distance: 329.2
click at [729, 159] on h5 "What is the difference between project management and program management in pro…" at bounding box center [624, 138] width 535 height 41
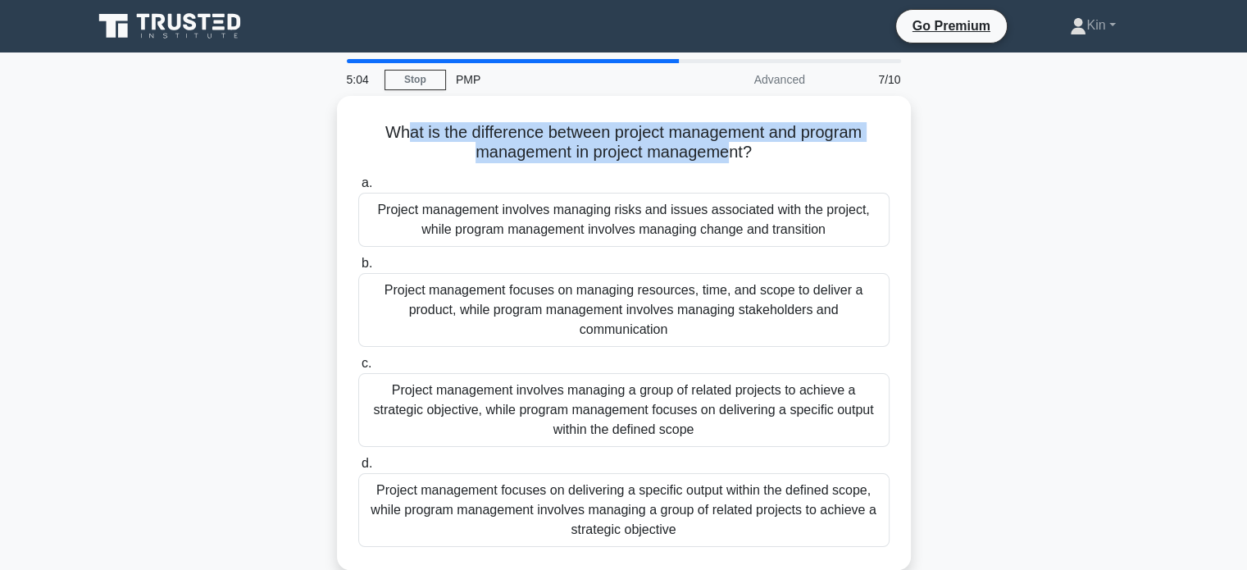
scroll to position [82, 0]
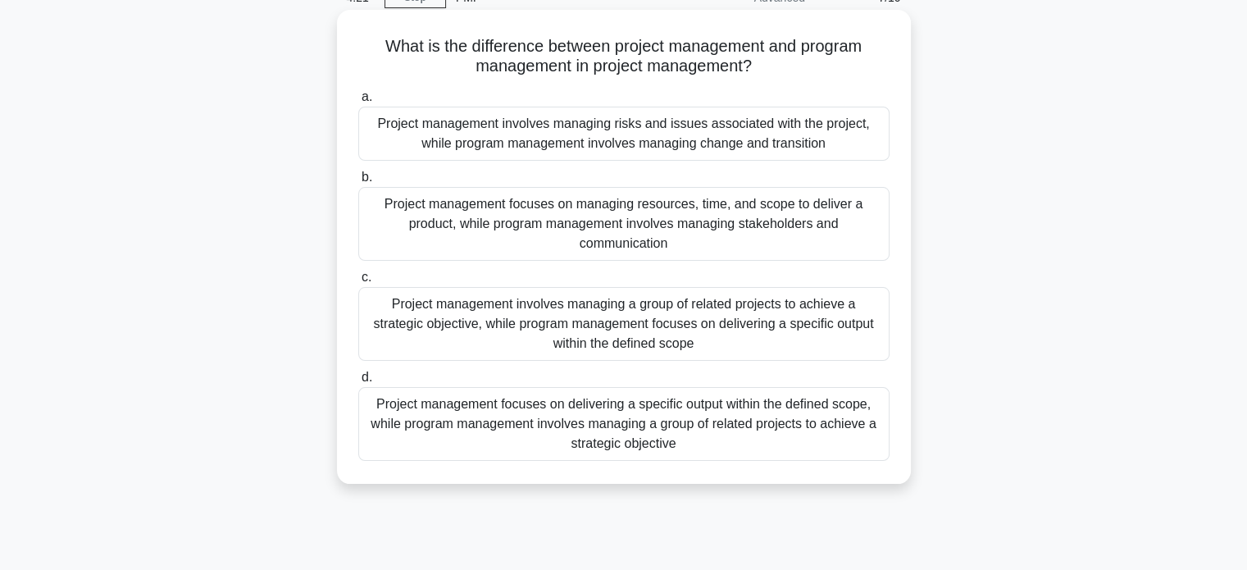
click at [689, 432] on div "Project management focuses on delivering a specific output within the defined s…" at bounding box center [623, 424] width 531 height 74
click at [358, 383] on input "d. Project management focuses on delivering a specific output within the define…" at bounding box center [358, 377] width 0 height 11
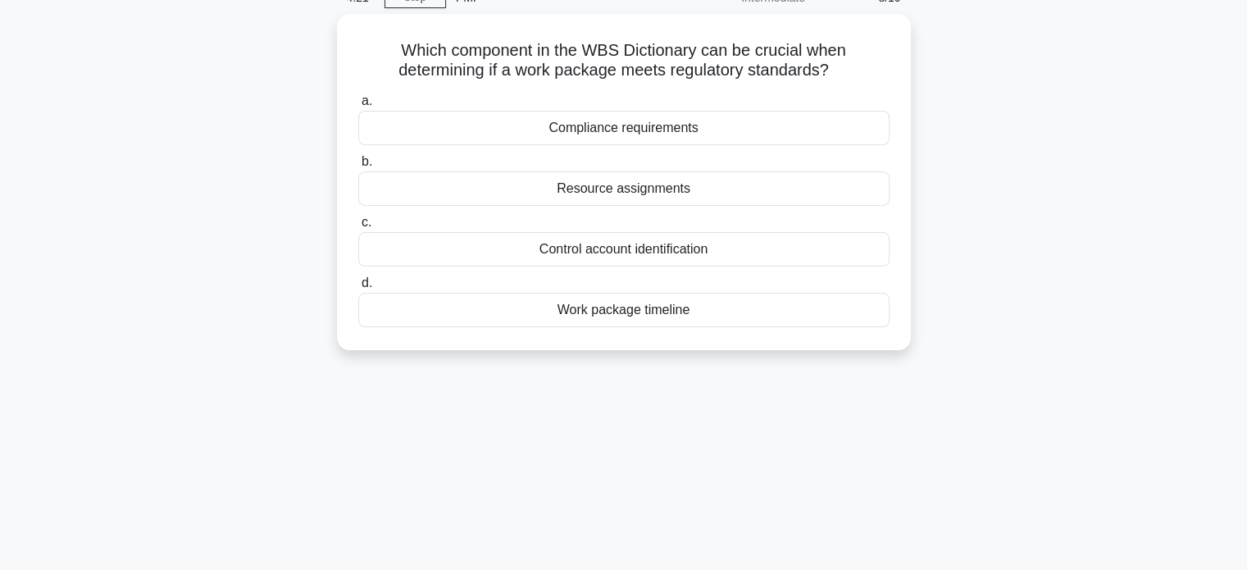
scroll to position [0, 0]
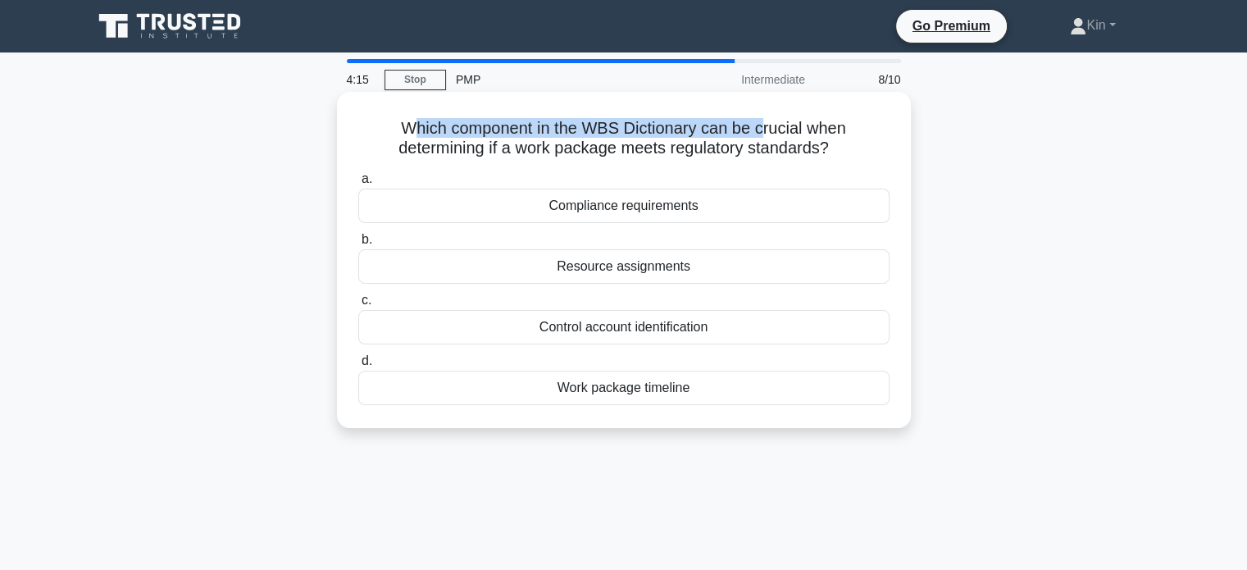
drag, startPoint x: 412, startPoint y: 127, endPoint x: 780, endPoint y: 130, distance: 368.2
click at [768, 132] on h5 "Which component in the WBS Dictionary can be crucial when determining if a work…" at bounding box center [624, 138] width 535 height 41
click at [784, 130] on h5 "Which component in the WBS Dictionary can be crucial when determining if a work…" at bounding box center [624, 138] width 535 height 41
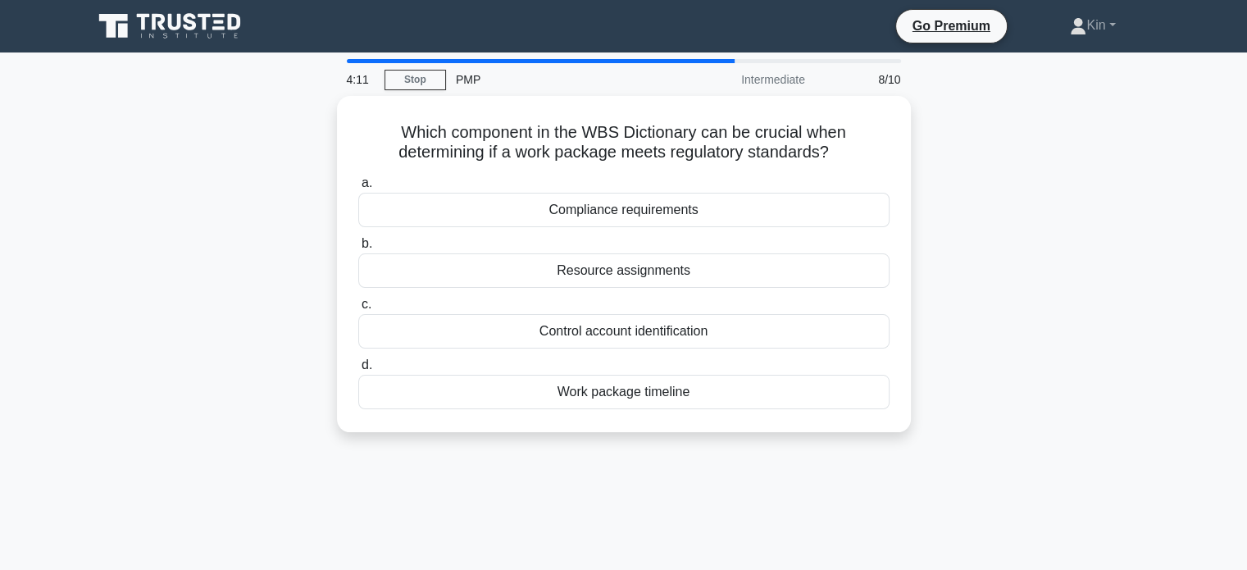
click at [1000, 155] on div "Which component in the WBS Dictionary can be crucial when determining if a work…" at bounding box center [624, 274] width 1082 height 356
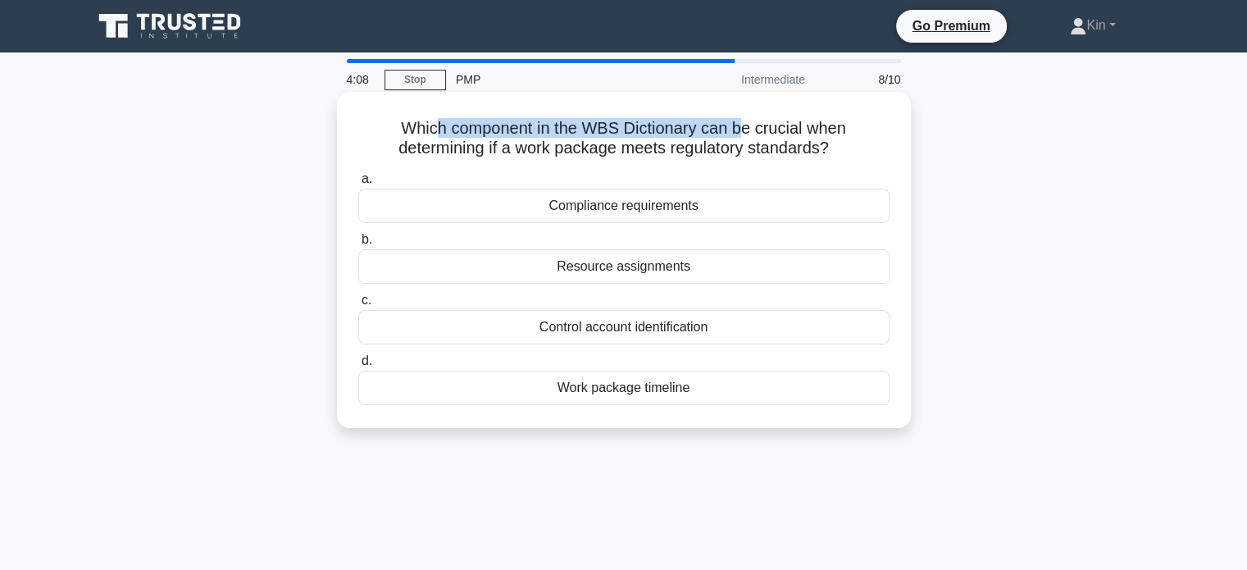
drag, startPoint x: 430, startPoint y: 127, endPoint x: 772, endPoint y: 121, distance: 342.0
click at [760, 121] on h5 "Which component in the WBS Dictionary can be crucial when determining if a work…" at bounding box center [624, 138] width 535 height 41
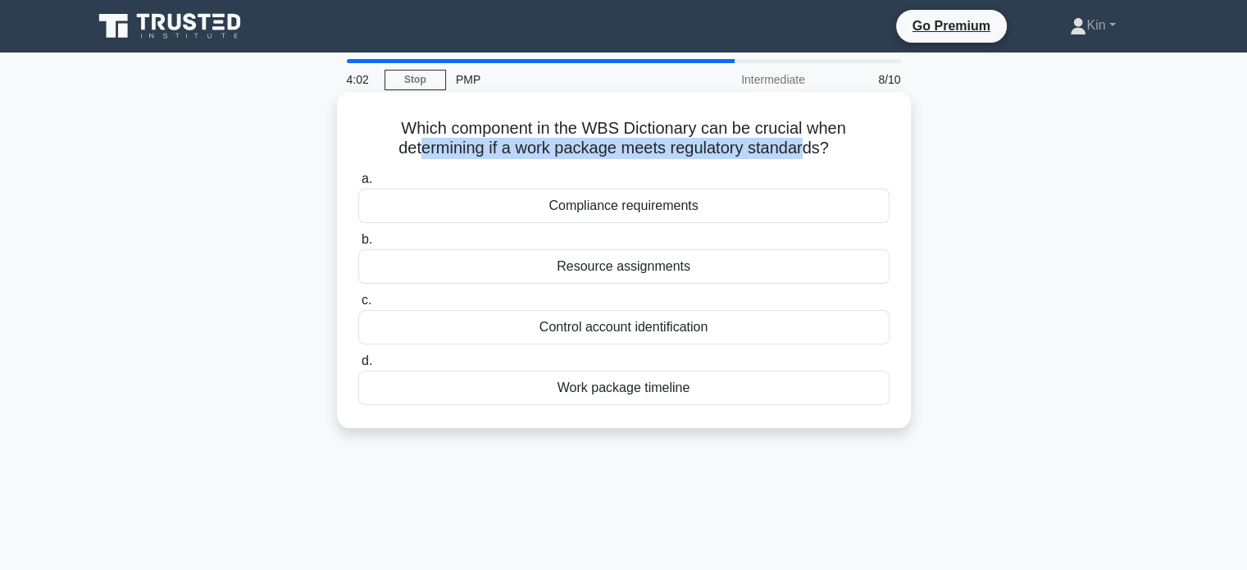
drag, startPoint x: 418, startPoint y: 153, endPoint x: 809, endPoint y: 158, distance: 391.2
click at [809, 158] on h5 "Which component in the WBS Dictionary can be crucial when determining if a work…" at bounding box center [624, 138] width 535 height 41
click at [797, 145] on h5 "Which component in the WBS Dictionary can be crucial when determining if a work…" at bounding box center [624, 138] width 535 height 41
click at [792, 140] on h5 "Which component in the WBS Dictionary can be crucial when determining if a work…" at bounding box center [624, 138] width 535 height 41
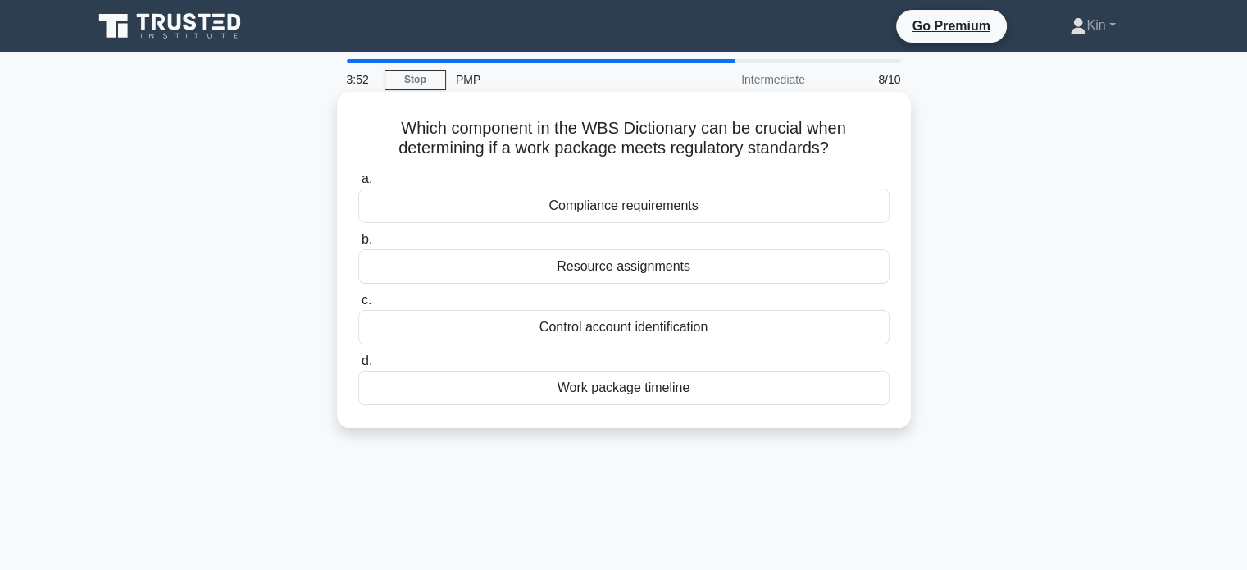
click at [699, 212] on div "Compliance requirements" at bounding box center [623, 206] width 531 height 34
click at [358, 185] on input "a. Compliance requirements" at bounding box center [358, 179] width 0 height 11
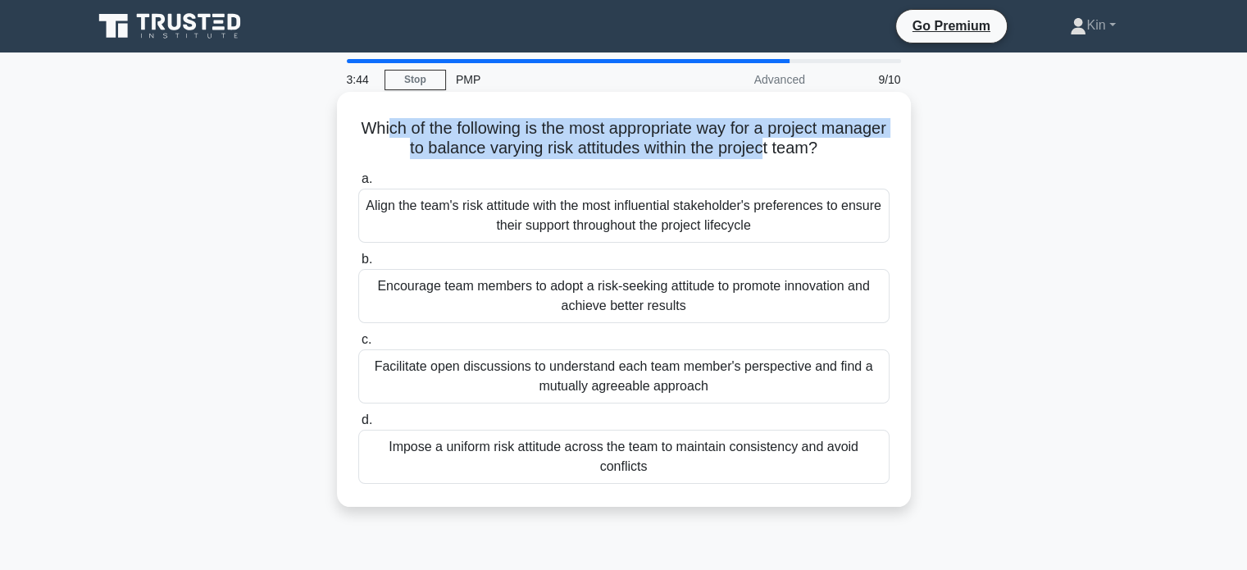
drag, startPoint x: 417, startPoint y: 134, endPoint x: 803, endPoint y: 149, distance: 386.5
click at [803, 149] on h5 "Which of the following is the most appropriate way for a project manager to bal…" at bounding box center [624, 138] width 535 height 41
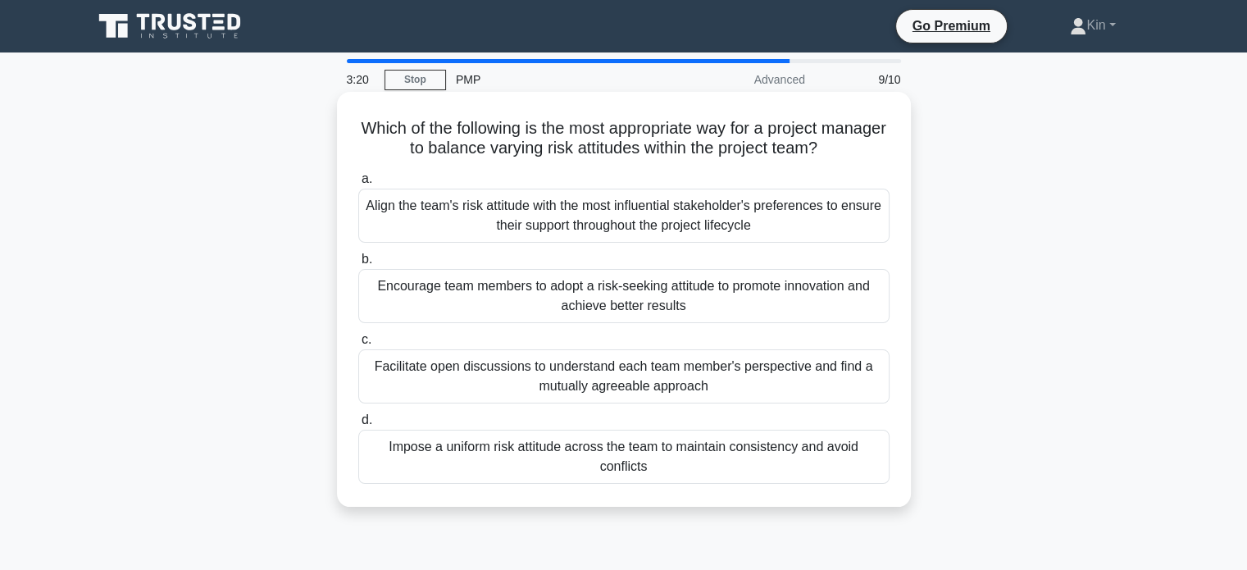
click at [697, 393] on div "Facilitate open discussions to understand each team member's perspective and fi…" at bounding box center [623, 376] width 531 height 54
click at [358, 345] on input "c. Facilitate open discussions to understand each team member's perspective and…" at bounding box center [358, 340] width 0 height 11
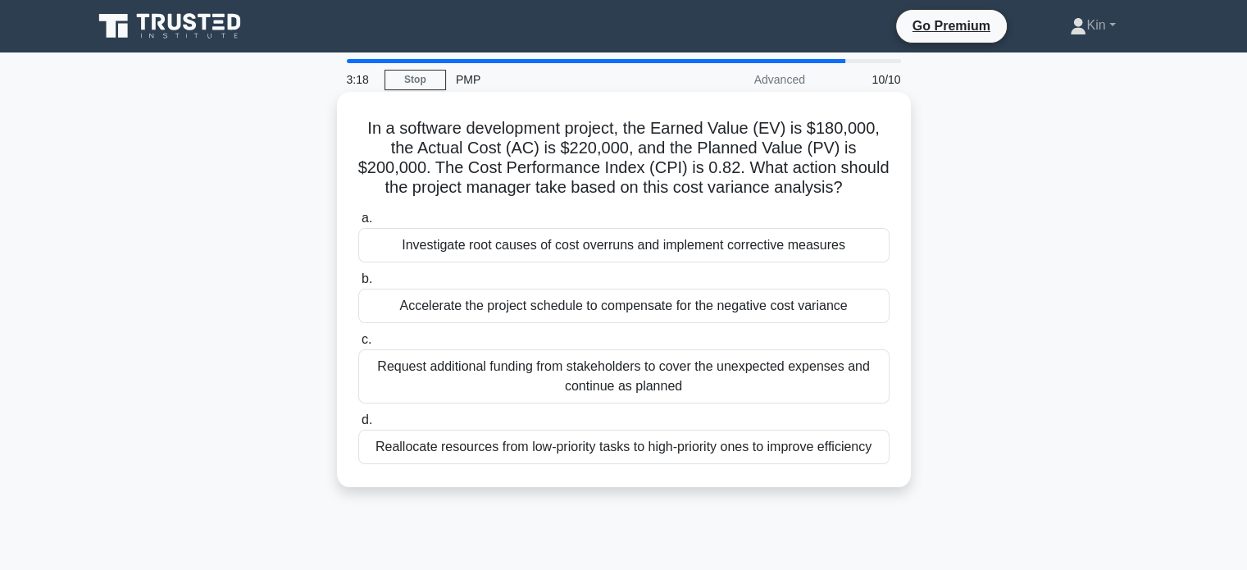
click at [427, 144] on h5 "In a software development project, the Earned Value (EV) is $180,000, the Actua…" at bounding box center [624, 158] width 535 height 80
drag, startPoint x: 388, startPoint y: 130, endPoint x: 736, endPoint y: 139, distance: 348.6
click at [735, 139] on h5 "In a software development project, the Earned Value (EV) is $180,000, the Actua…" at bounding box center [624, 158] width 535 height 80
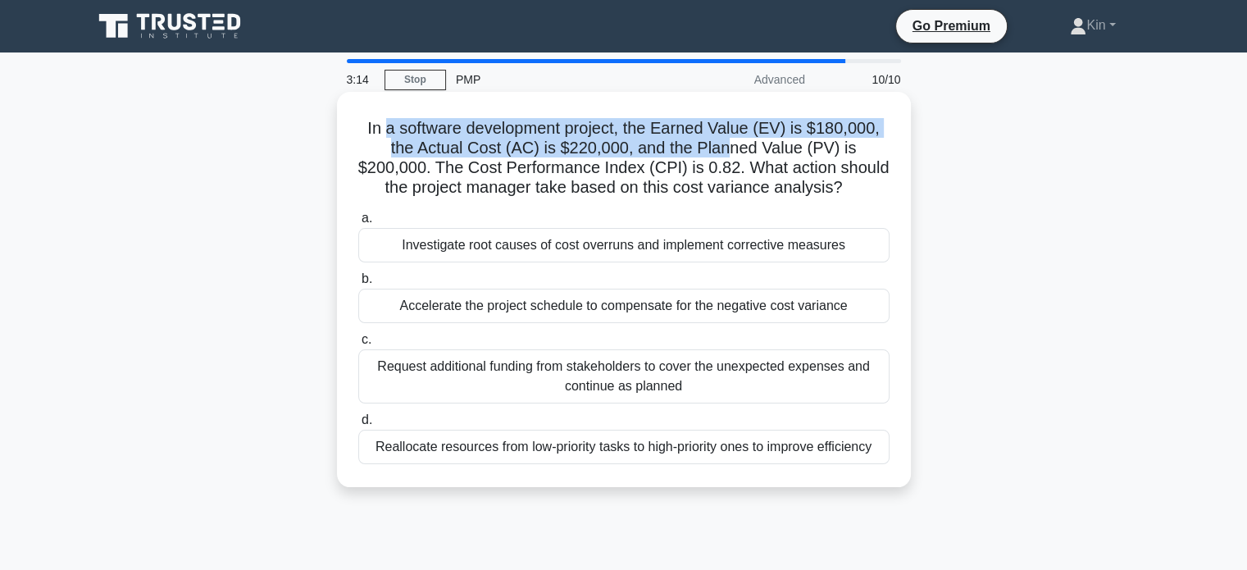
click at [846, 130] on h5 "In a software development project, the Earned Value (EV) is $180,000, the Actua…" at bounding box center [624, 158] width 535 height 80
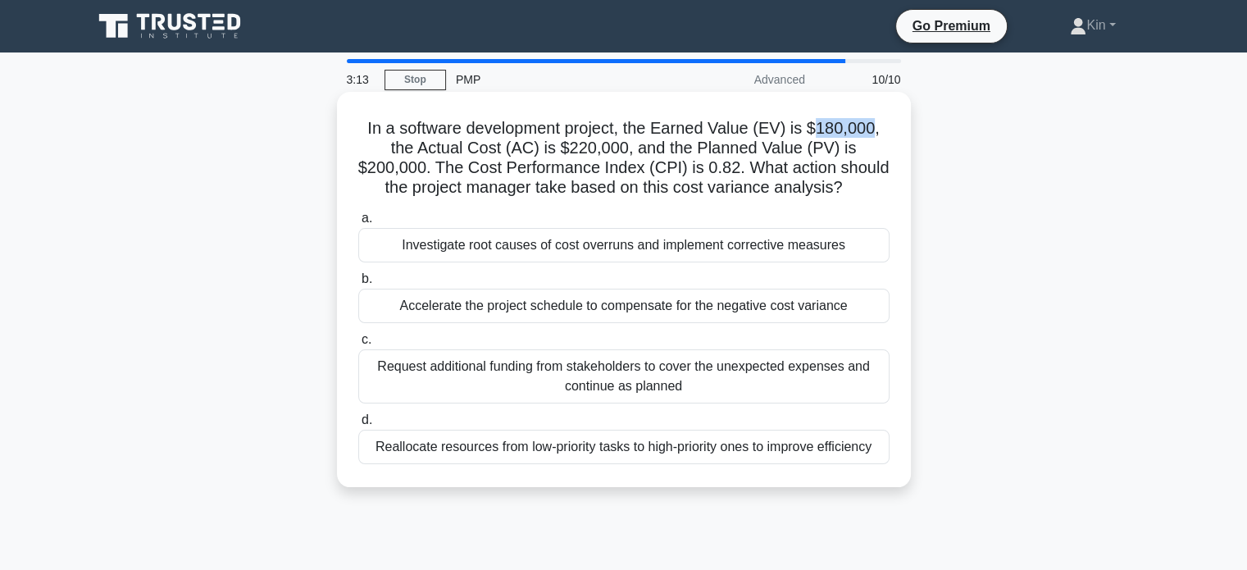
click at [846, 130] on h5 "In a software development project, the Earned Value (EV) is $180,000, the Actua…" at bounding box center [624, 158] width 535 height 80
click at [585, 145] on h5 "In a software development project, the Earned Value (EV) is $180,000, the Actua…" at bounding box center [624, 158] width 535 height 80
click at [726, 144] on h5 "In a software development project, the Earned Value (EV) is $180,000, the Actua…" at bounding box center [624, 158] width 535 height 80
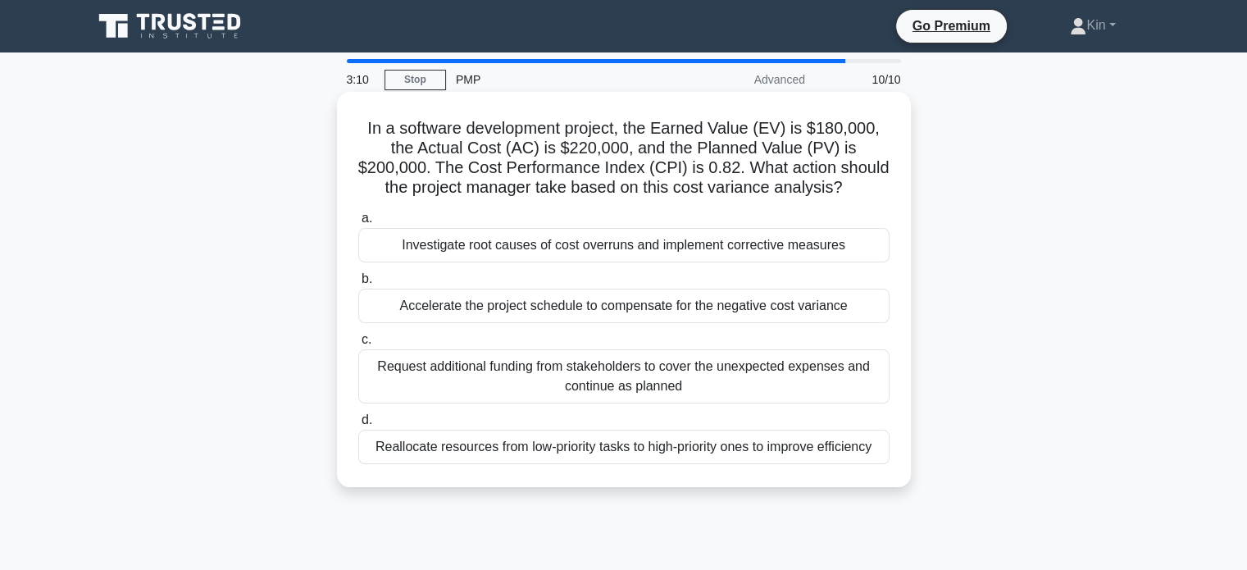
click at [410, 170] on h5 "In a software development project, the Earned Value (EV) is $180,000, the Actua…" at bounding box center [624, 158] width 535 height 80
click at [410, 171] on h5 "In a software development project, the Earned Value (EV) is $180,000, the Actua…" at bounding box center [624, 158] width 535 height 80
click at [510, 167] on h5 "In a software development project, the Earned Value (EV) is $180,000, the Actua…" at bounding box center [624, 158] width 535 height 80
click at [659, 161] on h5 "In a software development project, the Earned Value (EV) is $180,000, the Actua…" at bounding box center [624, 158] width 535 height 80
drag, startPoint x: 460, startPoint y: 163, endPoint x: 680, endPoint y: 166, distance: 219.8
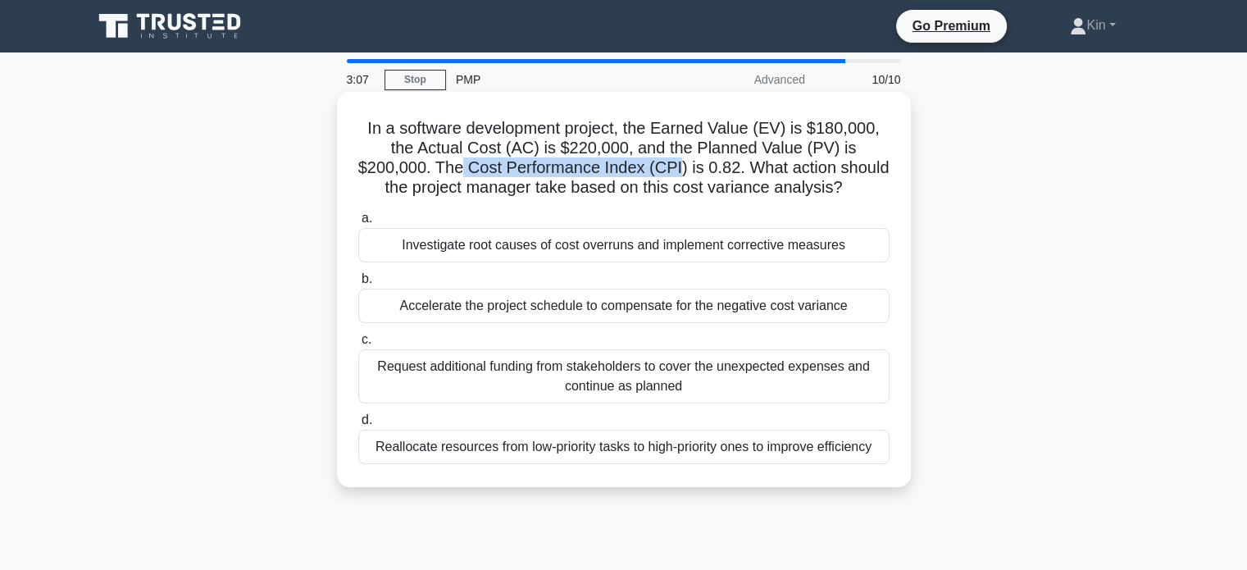
click at [680, 166] on h5 "In a software development project, the Earned Value (EV) is $180,000, the Actua…" at bounding box center [624, 158] width 535 height 80
click at [692, 162] on h5 "In a software development project, the Earned Value (EV) is $180,000, the Actua…" at bounding box center [624, 158] width 535 height 80
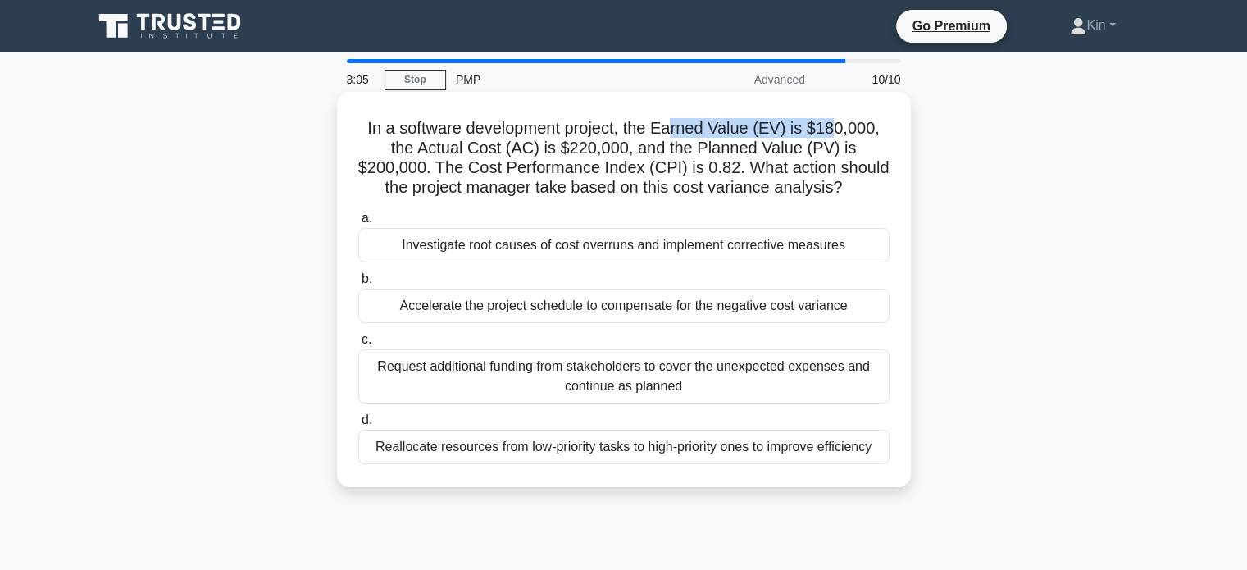
drag, startPoint x: 674, startPoint y: 129, endPoint x: 831, endPoint y: 127, distance: 157.5
click at [831, 127] on h5 "In a software development project, the Earned Value (EV) is $180,000, the Actua…" at bounding box center [624, 158] width 535 height 80
click at [577, 150] on h5 "In a software development project, the Earned Value (EV) is $180,000, the Actua…" at bounding box center [624, 158] width 535 height 80
click at [424, 167] on h5 "In a software development project, the Earned Value (EV) is $180,000, the Actua…" at bounding box center [624, 158] width 535 height 80
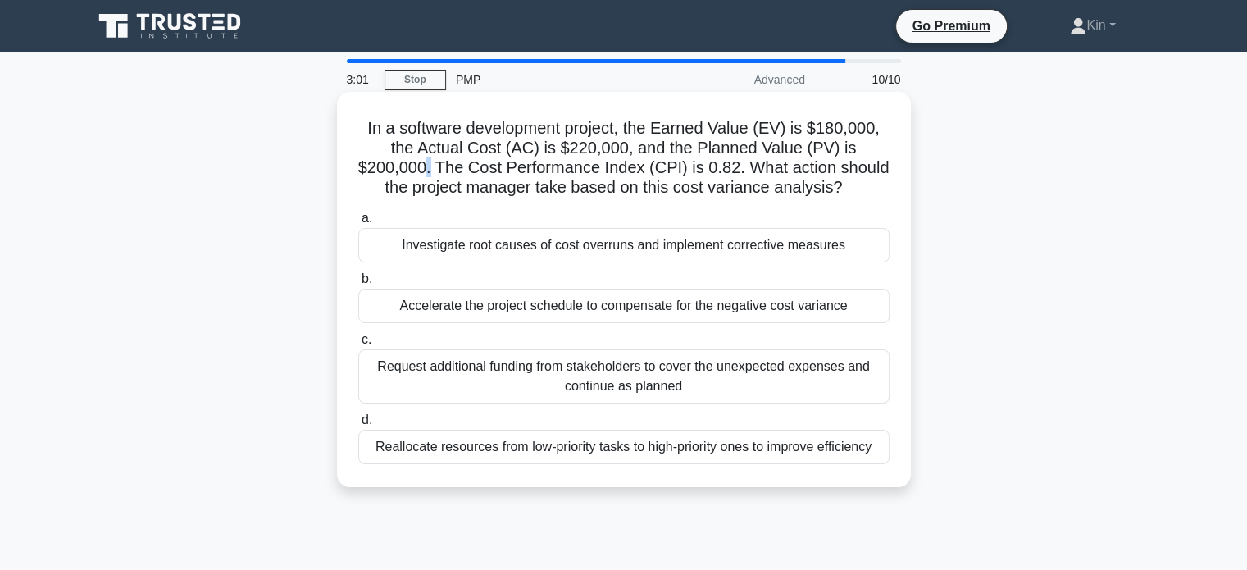
click at [424, 166] on h5 "In a software development project, the Earned Value (EV) is $180,000, the Actua…" at bounding box center [624, 158] width 535 height 80
click at [535, 165] on h5 "In a software development project, the Earned Value (EV) is $180,000, the Actua…" at bounding box center [624, 158] width 535 height 80
click at [699, 158] on h5 "In a software development project, the Earned Value (EV) is $180,000, the Actua…" at bounding box center [624, 158] width 535 height 80
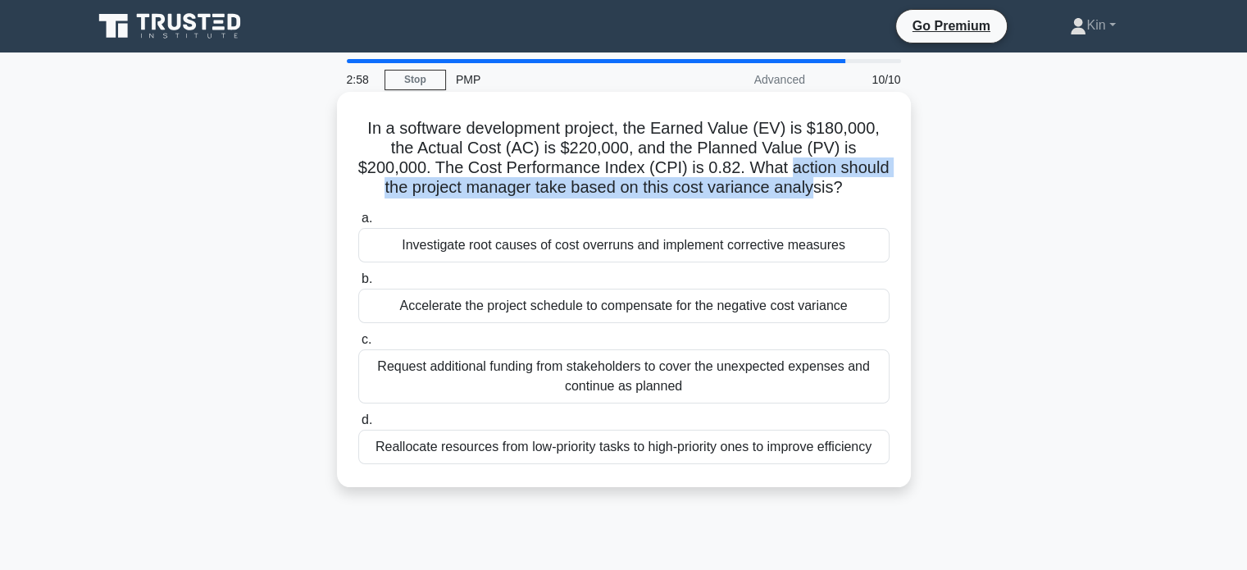
drag, startPoint x: 791, startPoint y: 167, endPoint x: 817, endPoint y: 189, distance: 33.7
click at [817, 189] on h5 "In a software development project, the Earned Value (EV) is $180,000, the Actua…" at bounding box center [624, 158] width 535 height 80
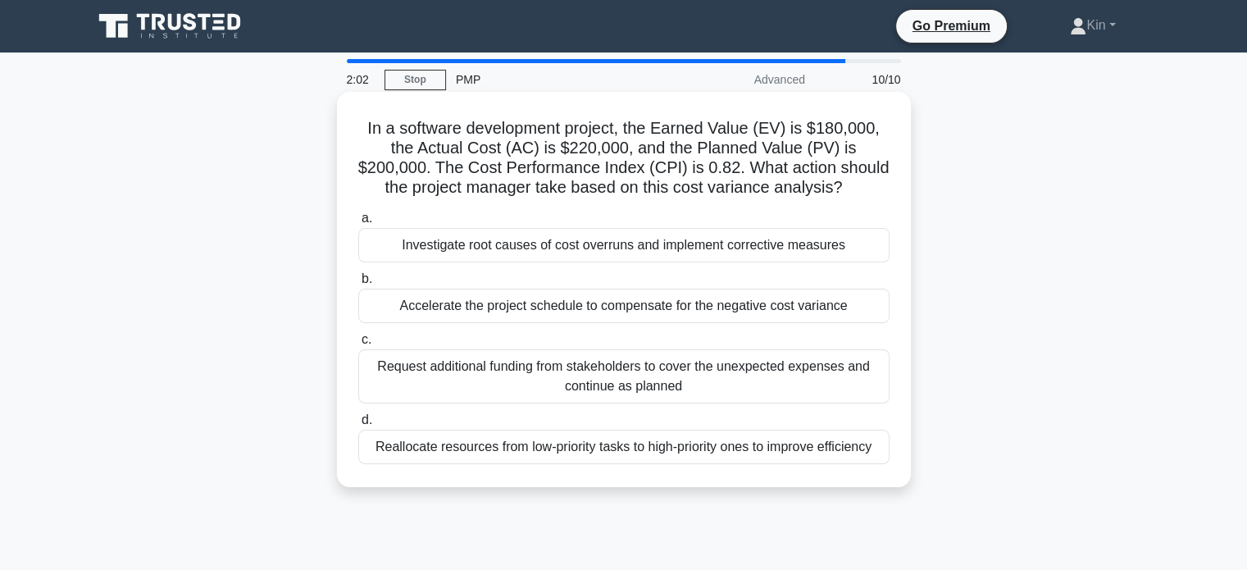
click at [827, 308] on div "Accelerate the project schedule to compensate for the negative cost variance" at bounding box center [623, 306] width 531 height 34
click at [358, 285] on input "b. Accelerate the project schedule to compensate for the negative cost variance" at bounding box center [358, 279] width 0 height 11
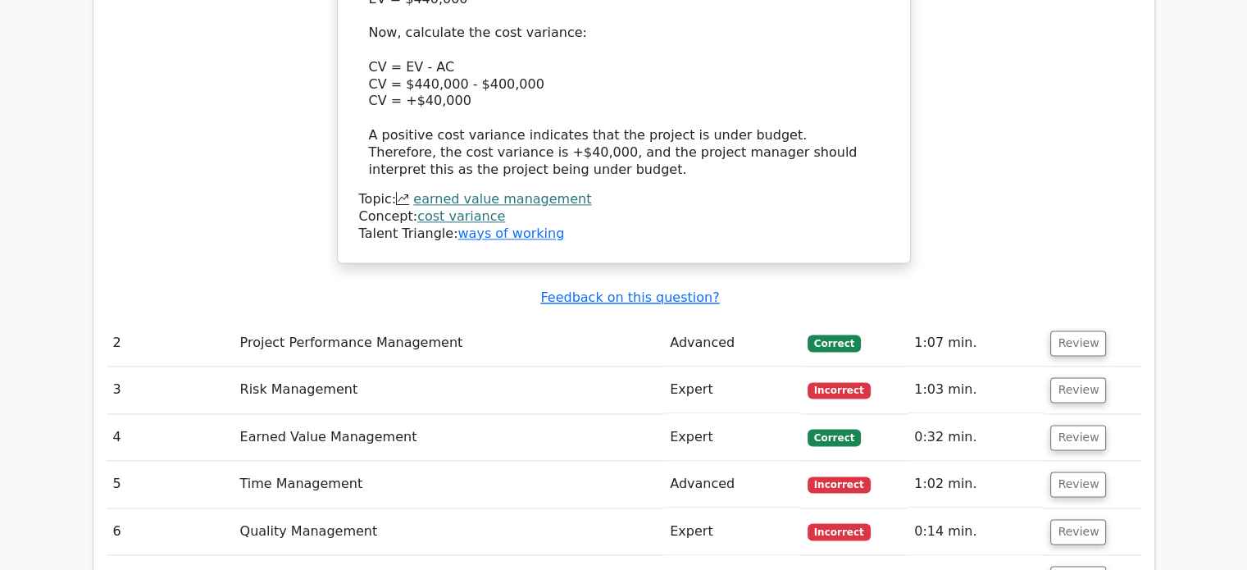
scroll to position [2214, 0]
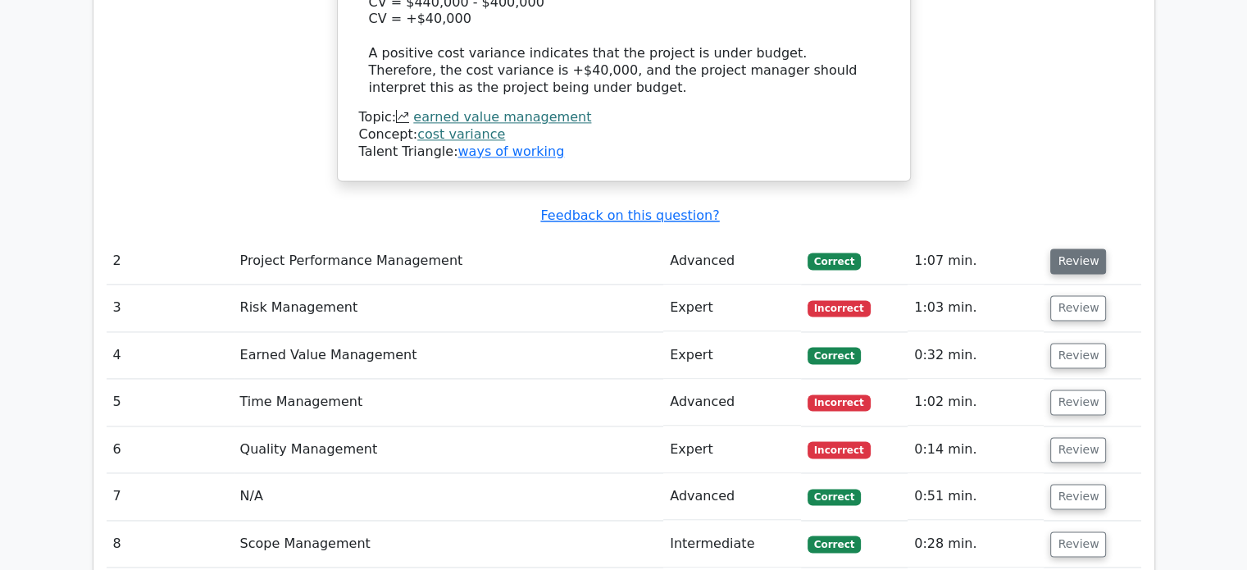
click at [1065, 248] on button "Review" at bounding box center [1078, 260] width 56 height 25
click at [929, 238] on td "1:07 min." at bounding box center [976, 261] width 136 height 47
click at [1050, 248] on button "Review" at bounding box center [1078, 260] width 56 height 25
click at [1080, 248] on button "Review" at bounding box center [1078, 260] width 56 height 25
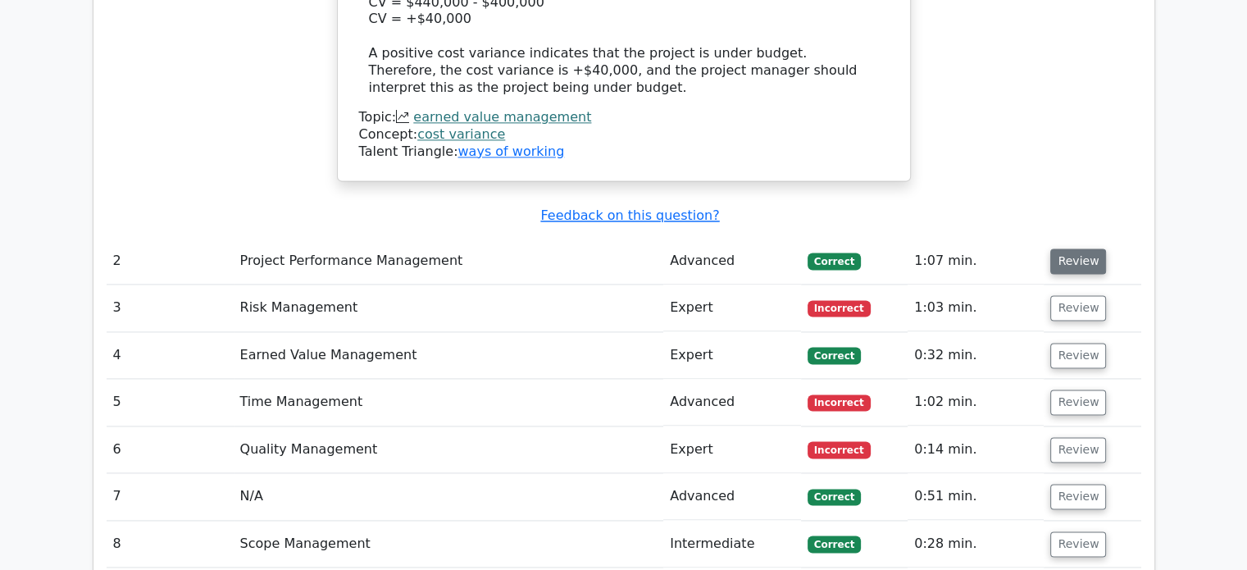
click at [1080, 248] on button "Review" at bounding box center [1078, 260] width 56 height 25
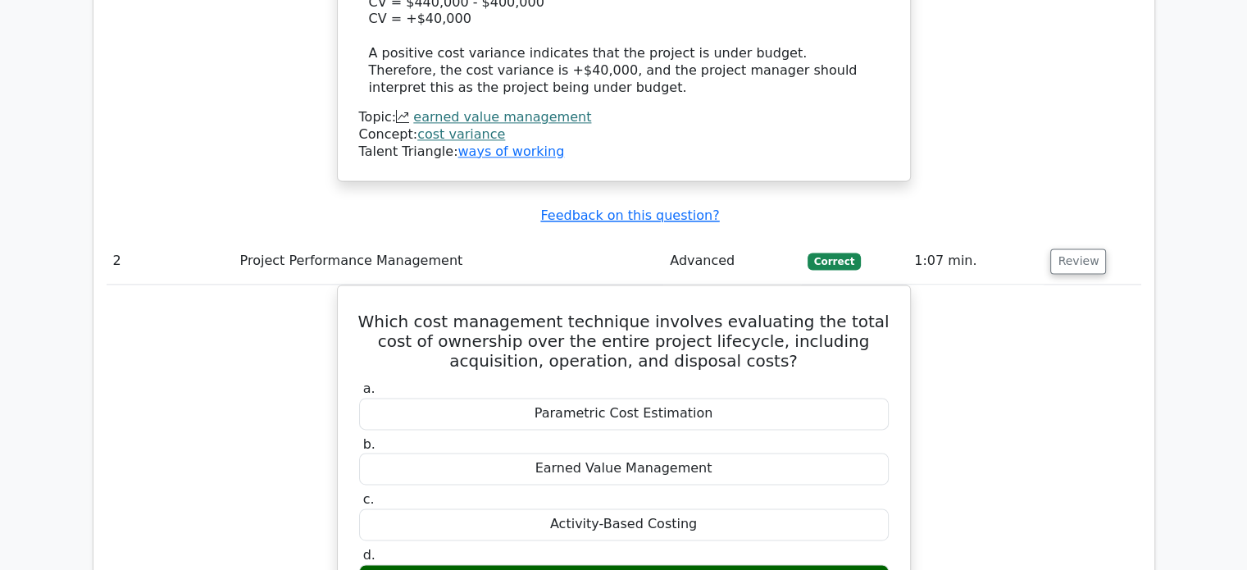
click at [1082, 285] on div "Which cost management technique involves evaluating the total cost of ownership…" at bounding box center [624, 567] width 1035 height 564
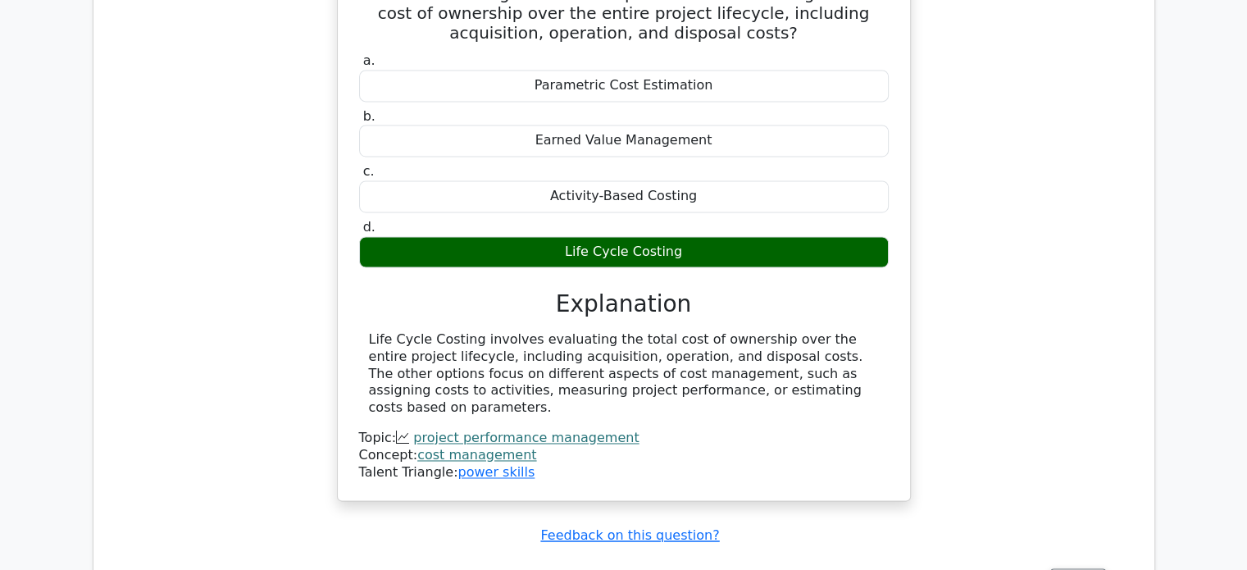
scroll to position [2706, 0]
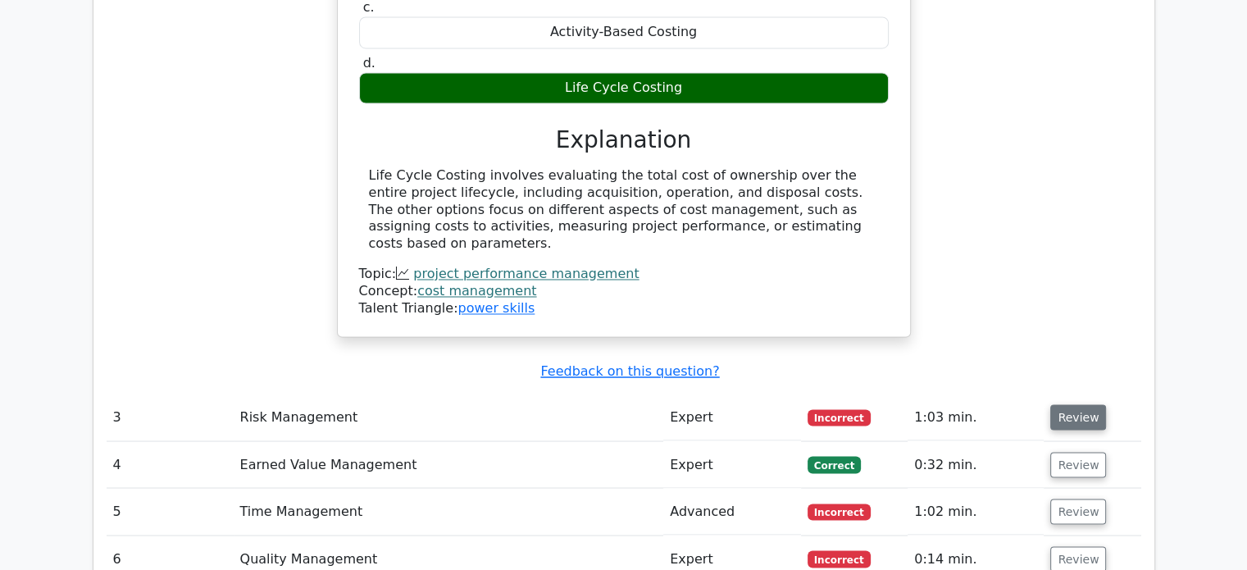
click at [1084, 404] on button "Review" at bounding box center [1078, 416] width 56 height 25
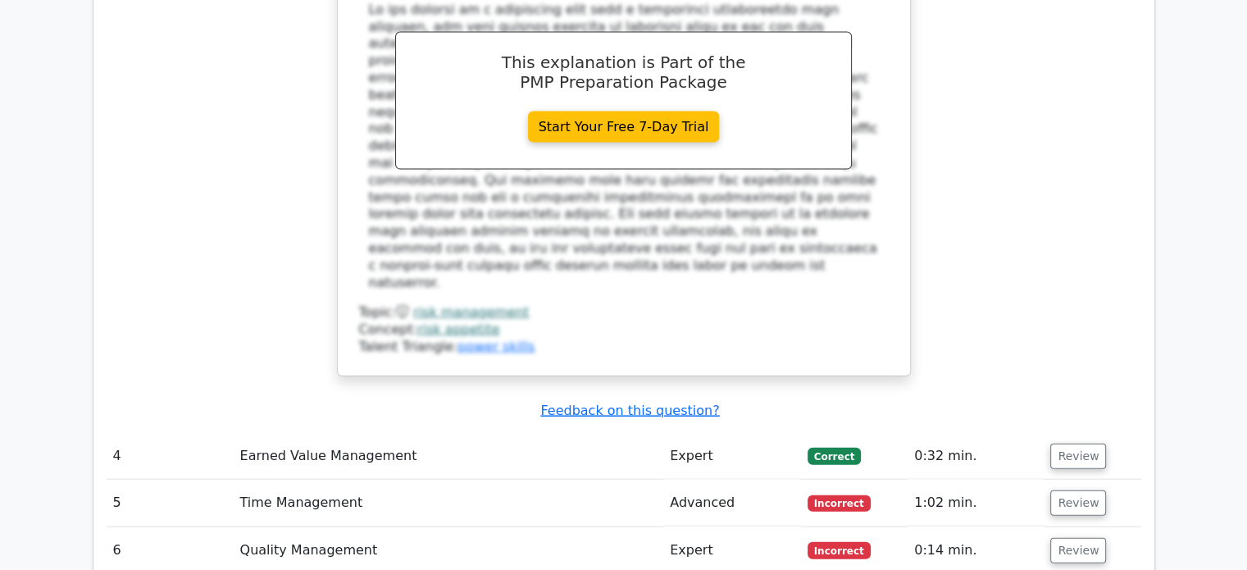
scroll to position [3526, 0]
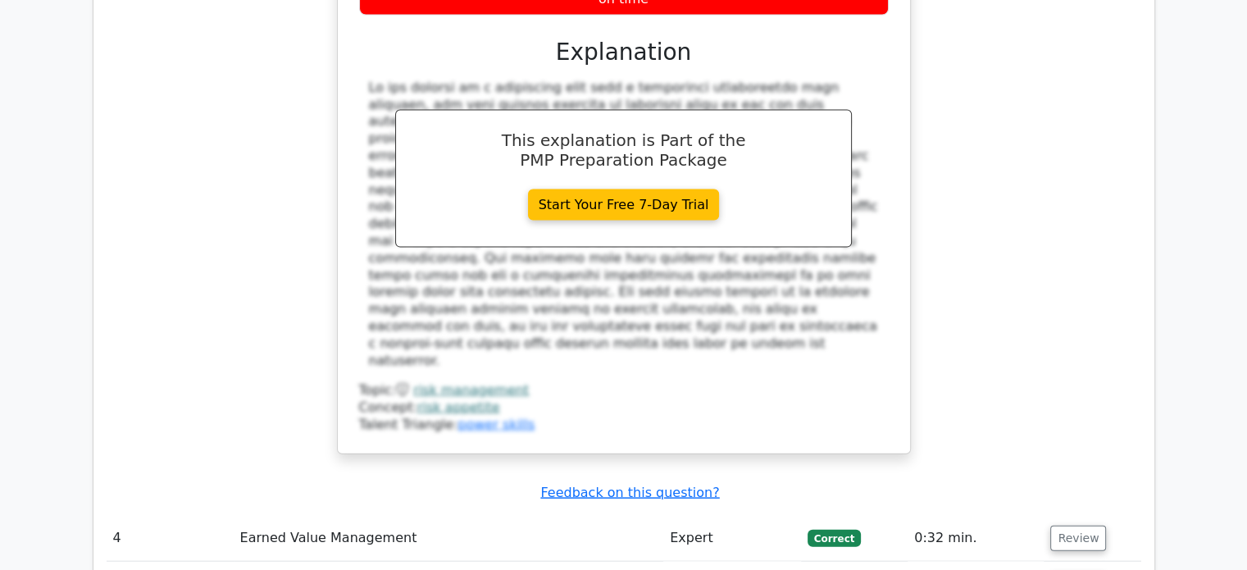
scroll to position [3772, 0]
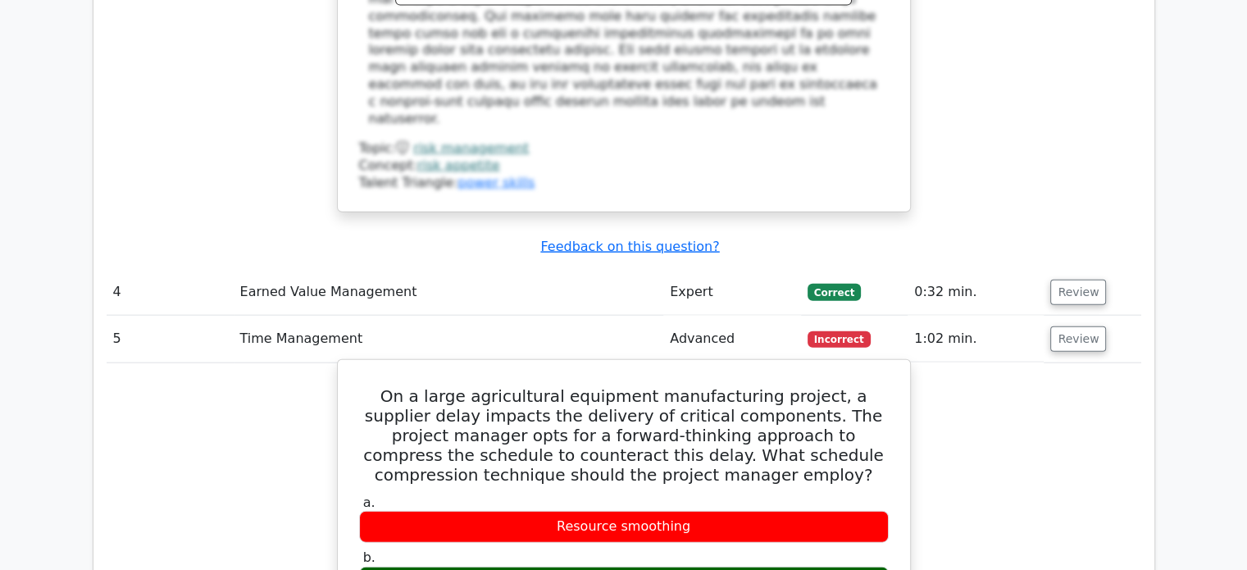
drag, startPoint x: 371, startPoint y: 185, endPoint x: 741, endPoint y: 483, distance: 475.4
copy div "On a large agricultural equipment manufacturing project, a supplier delay impac…"
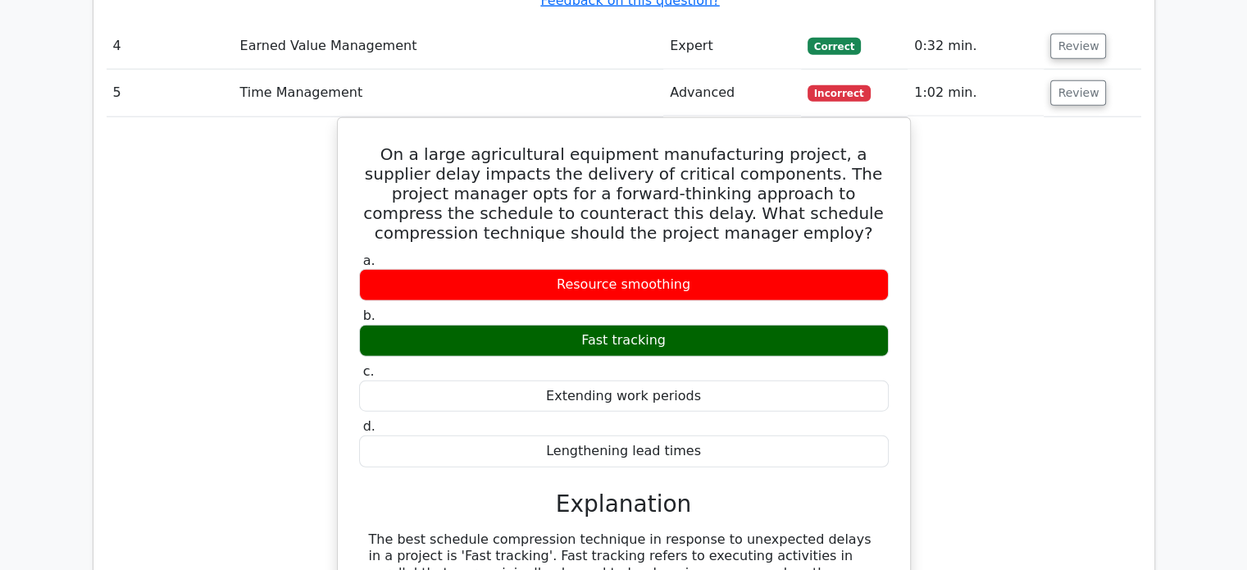
scroll to position [4428, 0]
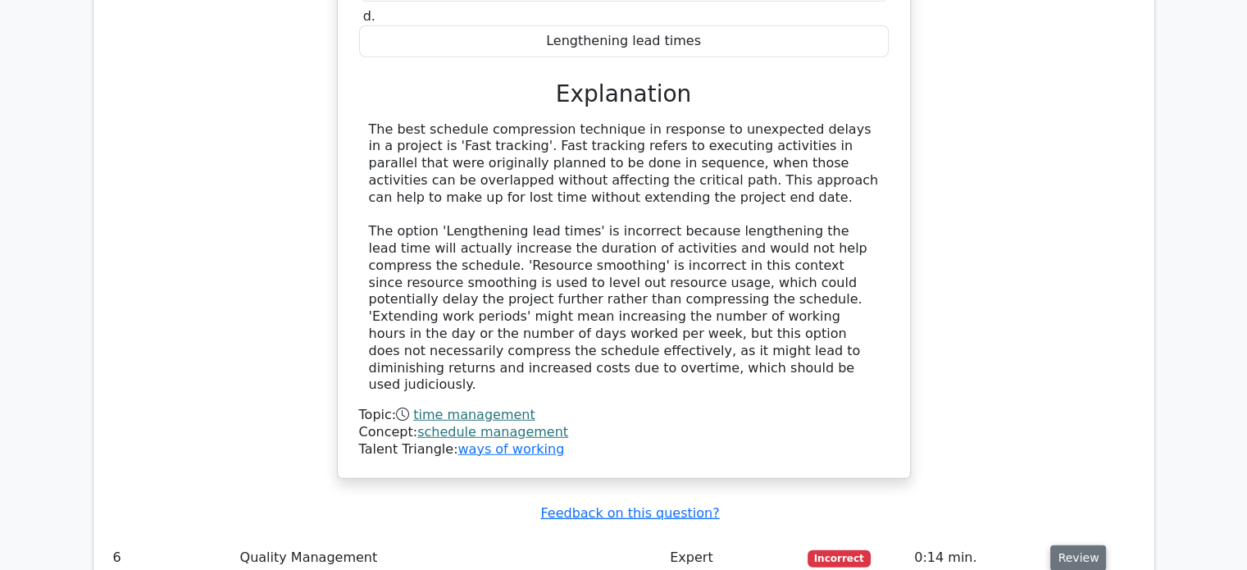
click at [1084, 545] on button "Review" at bounding box center [1078, 557] width 56 height 25
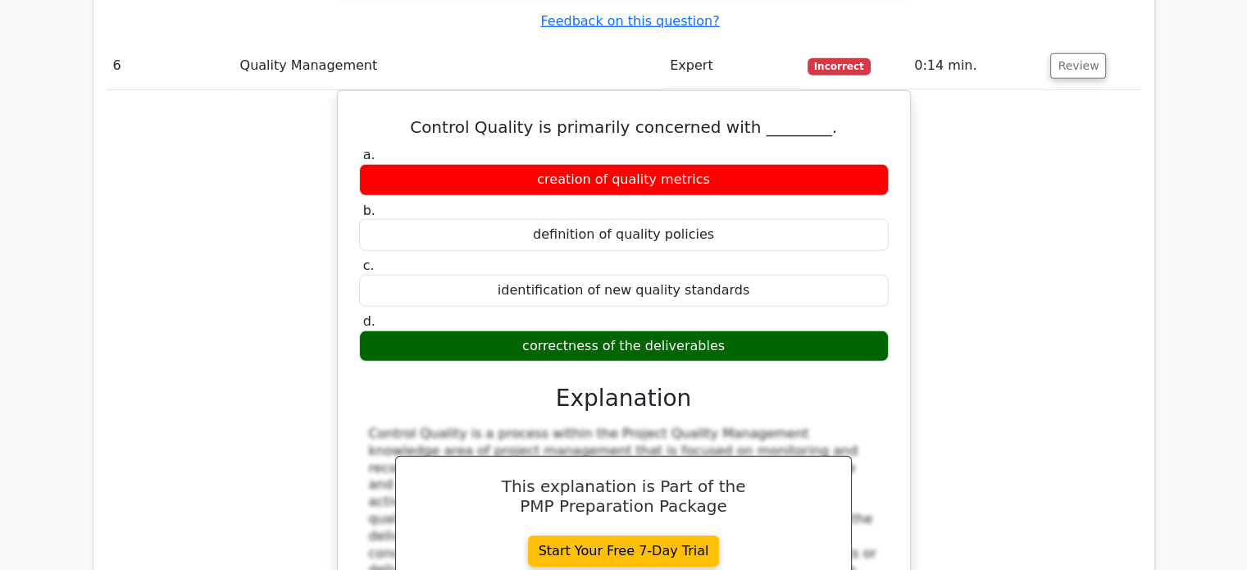
scroll to position [5248, 0]
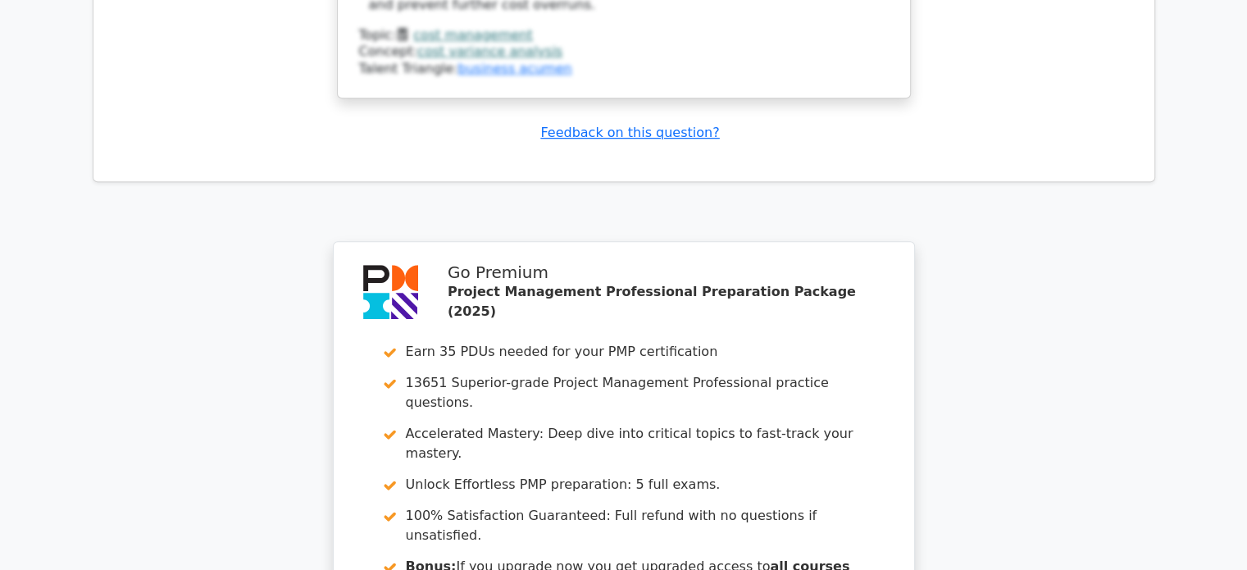
scroll to position [7093, 0]
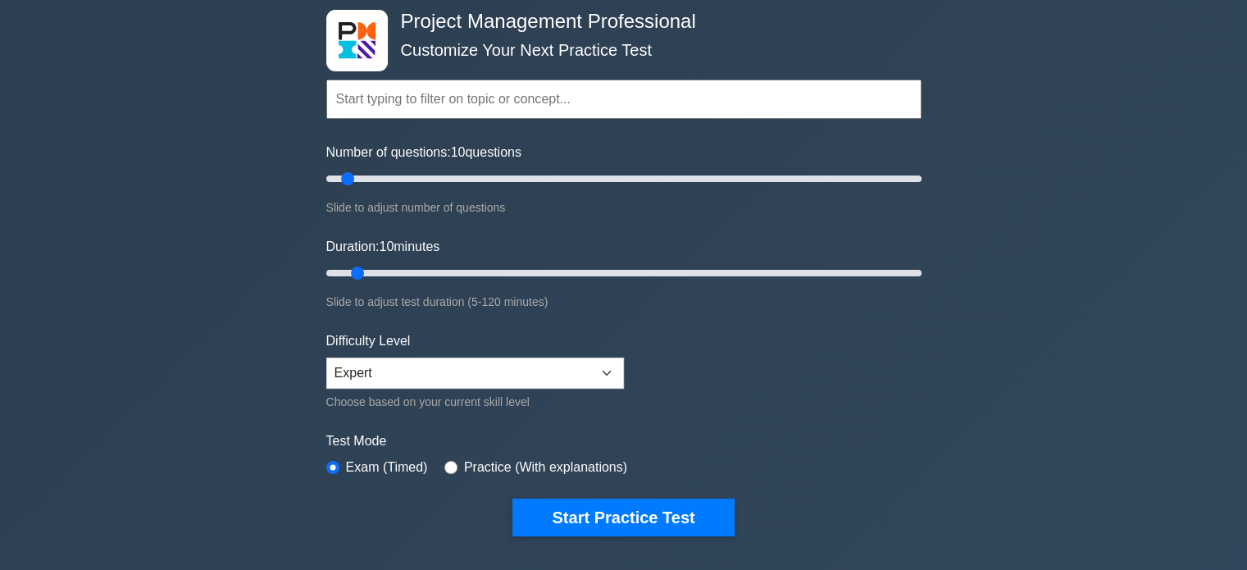
scroll to position [164, 0]
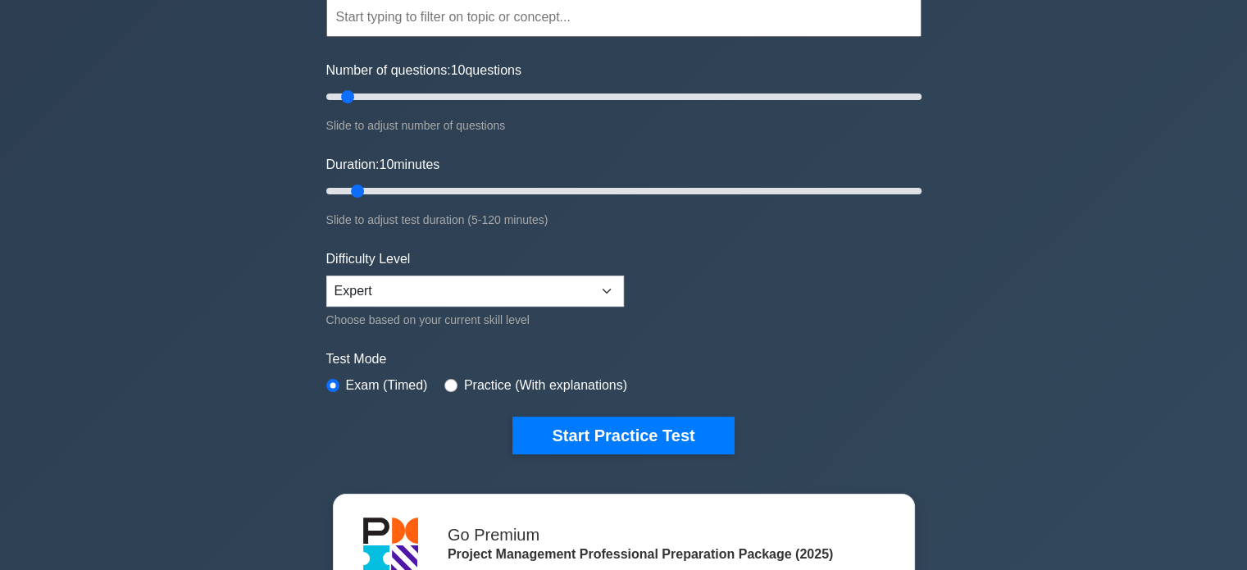
click at [514, 394] on form "Topics Scope Management Time Management Cost Management Quality Management Risk…" at bounding box center [623, 201] width 595 height 507
click at [503, 383] on label "Practice (With explanations)" at bounding box center [545, 386] width 163 height 20
click at [449, 381] on input "radio" at bounding box center [450, 385] width 13 height 13
radio input "true"
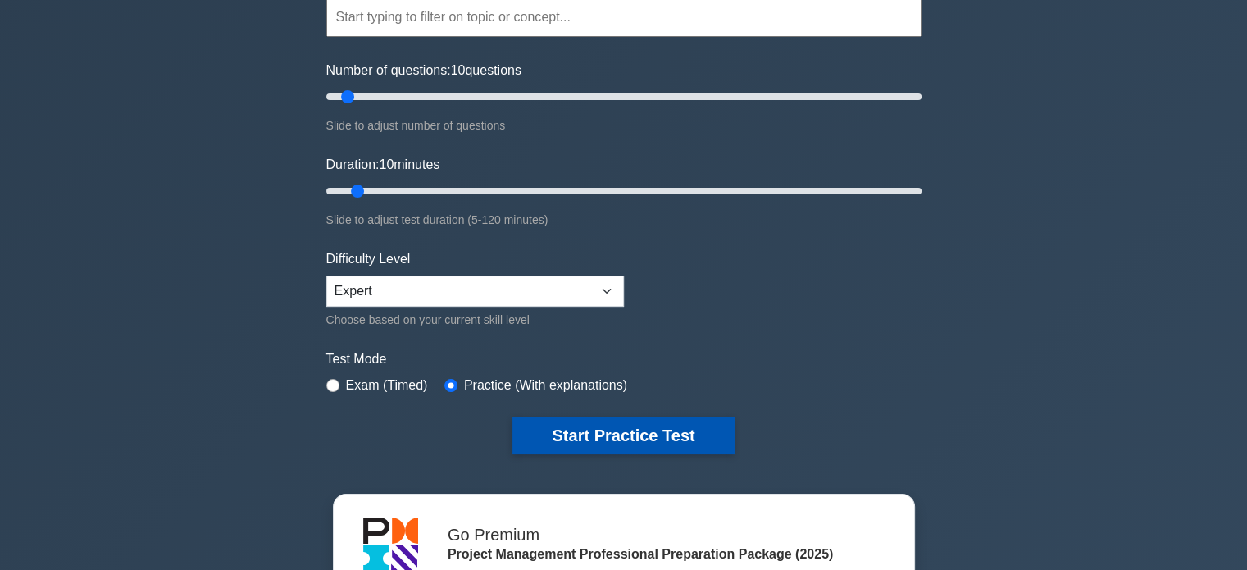
click at [654, 439] on button "Start Practice Test" at bounding box center [623, 436] width 221 height 38
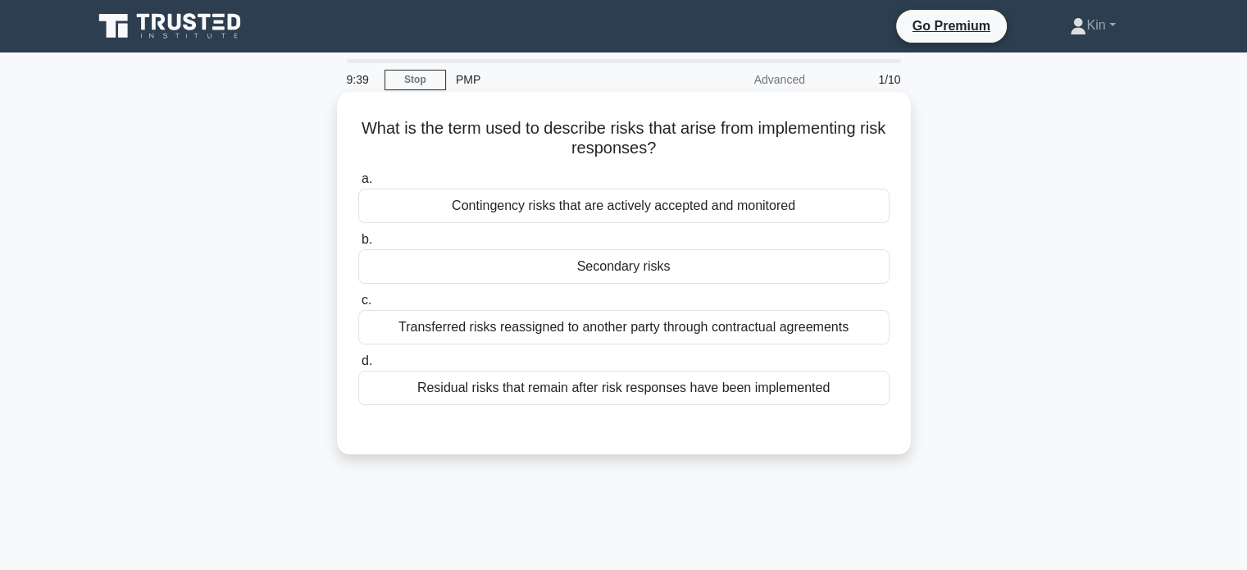
click at [569, 206] on div "Contingency risks that are actively accepted and monitored" at bounding box center [623, 206] width 531 height 34
click at [358, 185] on input "a. Contingency risks that are actively accepted and monitored" at bounding box center [358, 179] width 0 height 11
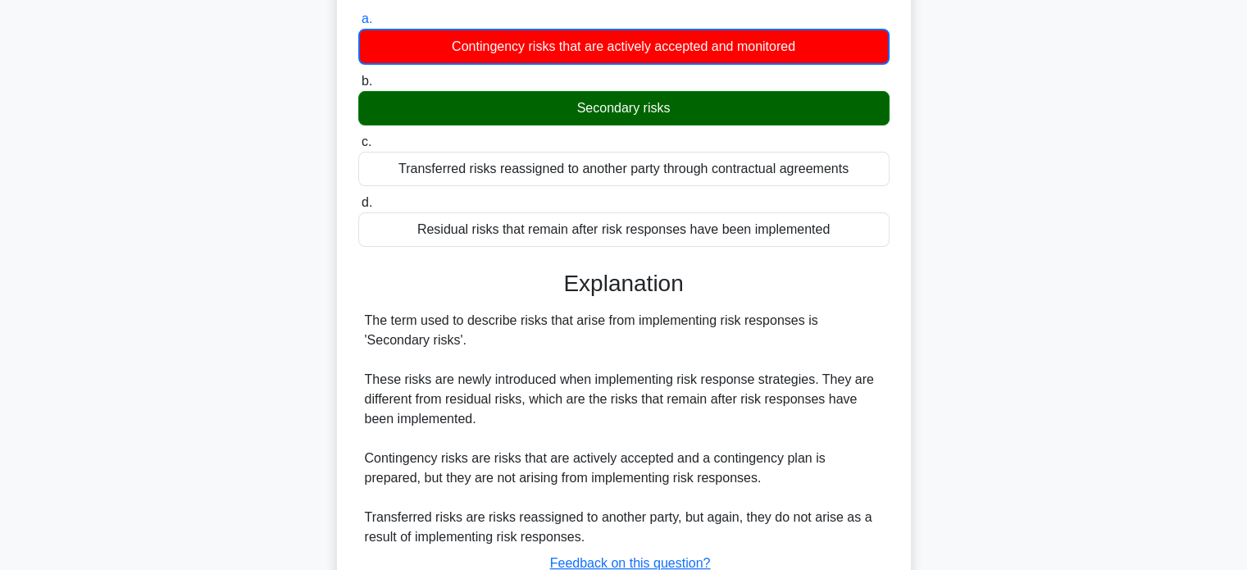
scroll to position [316, 0]
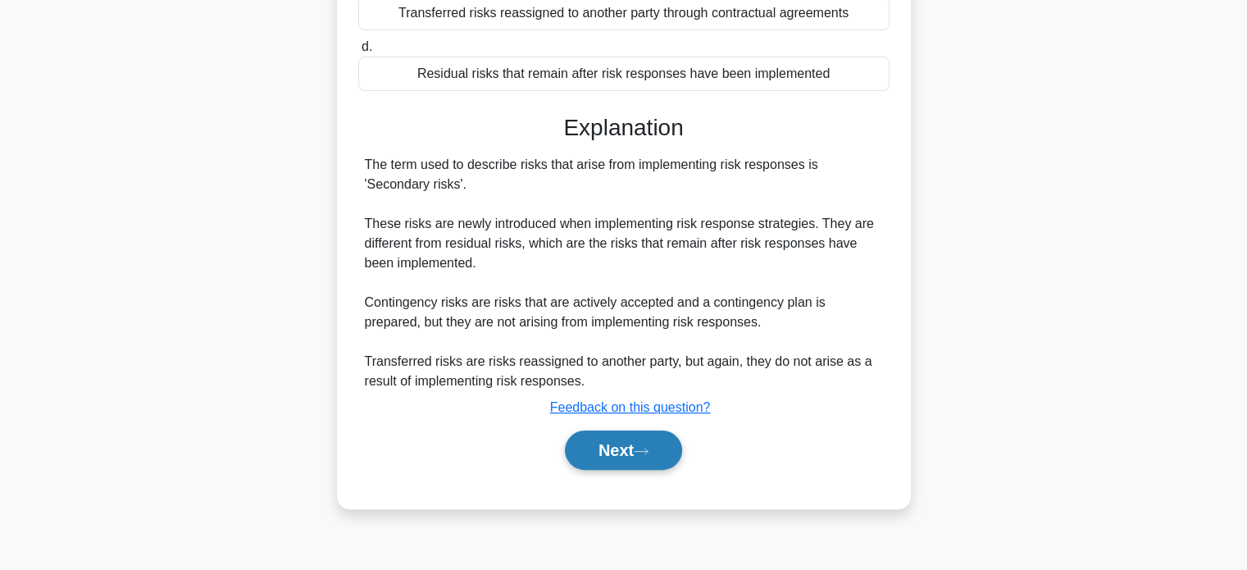
click at [604, 449] on button "Next" at bounding box center [623, 450] width 117 height 39
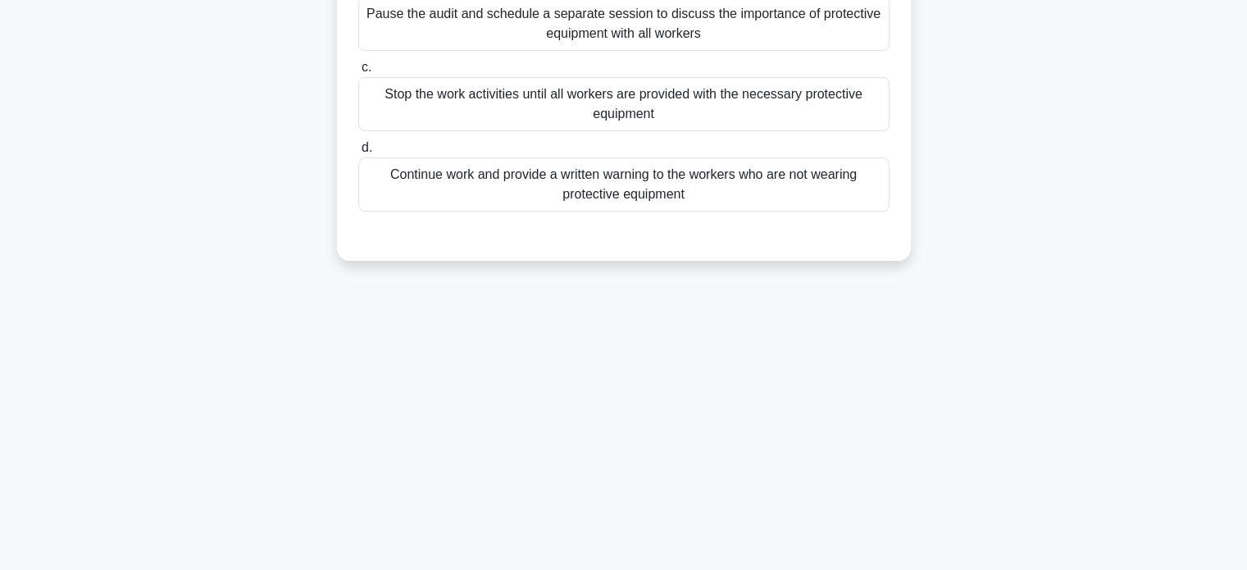
scroll to position [70, 0]
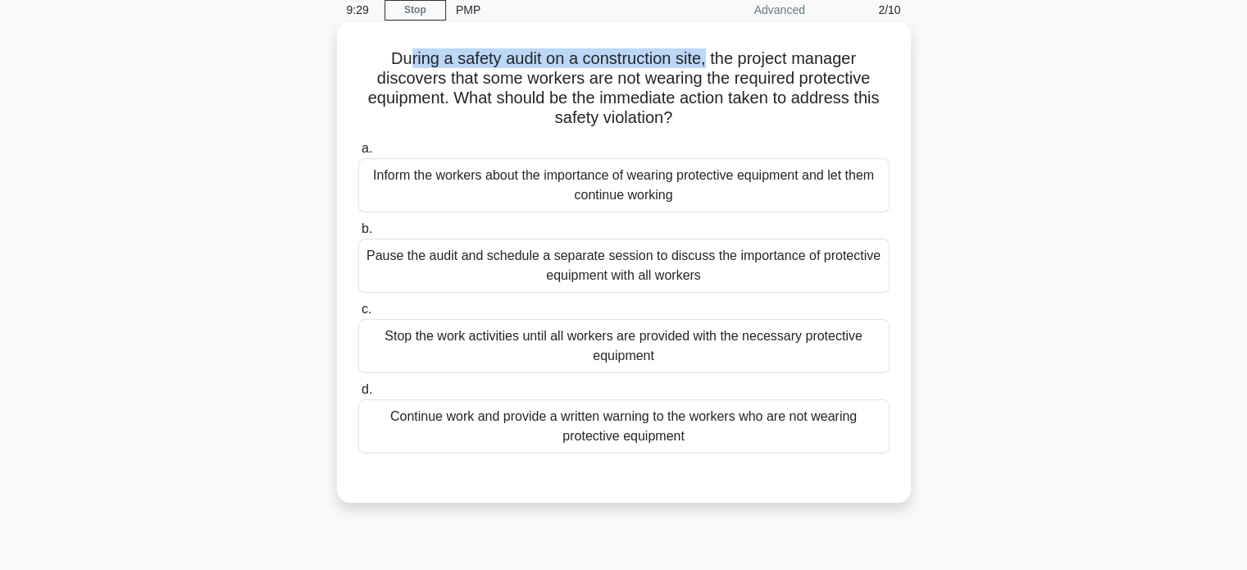
drag, startPoint x: 400, startPoint y: 59, endPoint x: 709, endPoint y: 65, distance: 309.2
click at [709, 65] on h5 "During a safety audit on a construction site, the project manager discovers tha…" at bounding box center [624, 88] width 535 height 80
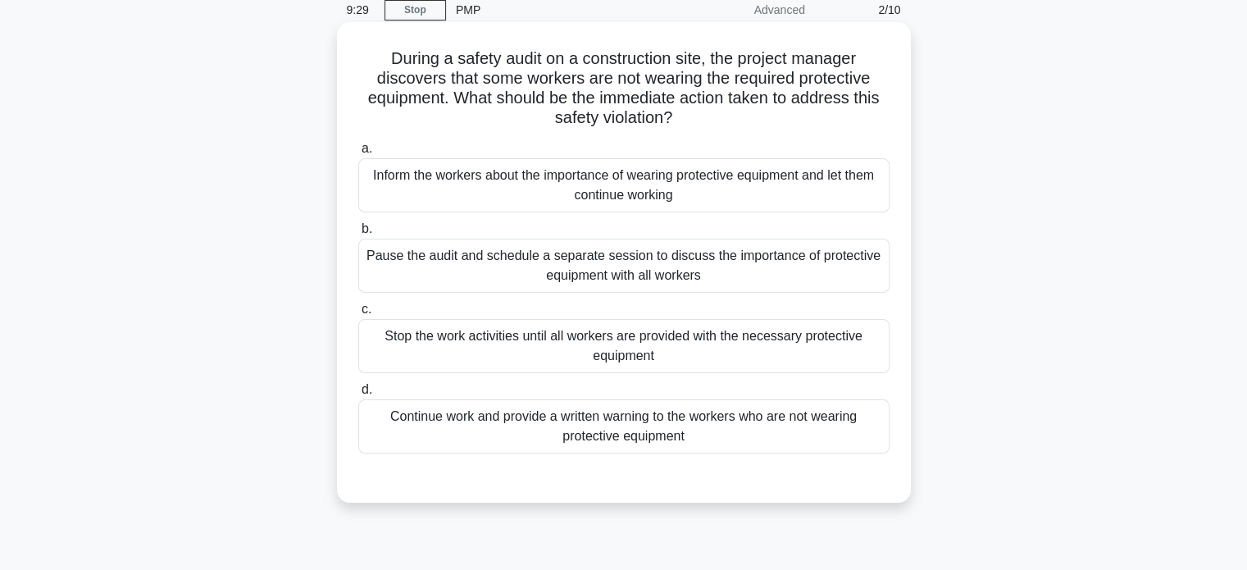
drag, startPoint x: 712, startPoint y: 65, endPoint x: 733, endPoint y: 62, distance: 21.6
click at [712, 65] on h5 "During a safety audit on a construction site, the project manager discovers tha…" at bounding box center [624, 88] width 535 height 80
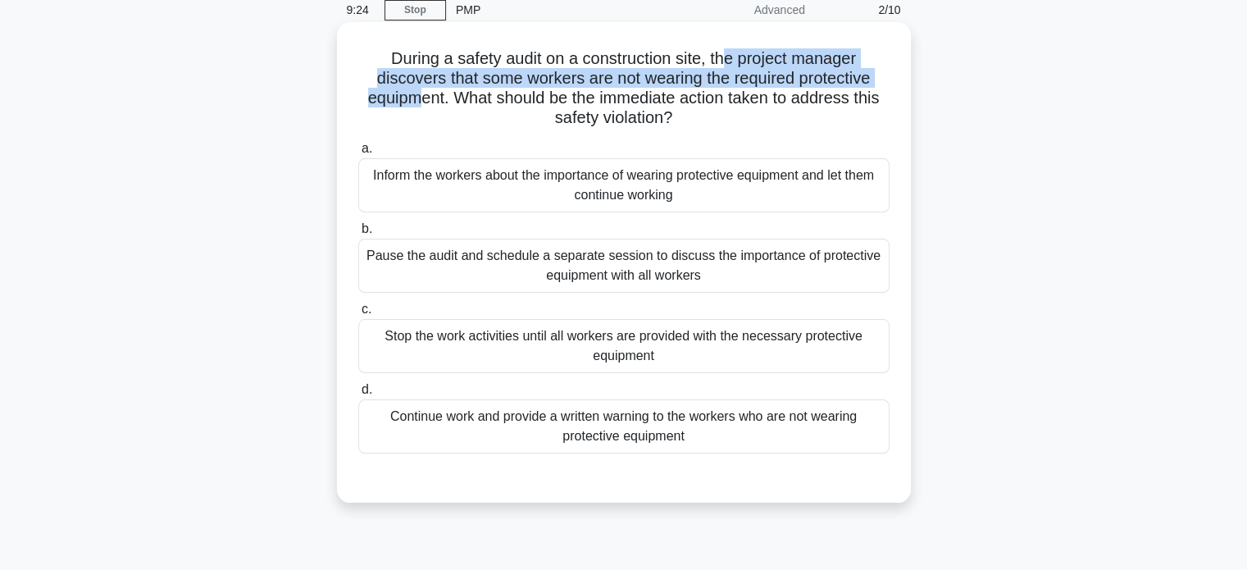
drag, startPoint x: 724, startPoint y: 60, endPoint x: 410, endPoint y: 98, distance: 316.3
click at [410, 98] on h5 "During a safety audit on a construction site, the project manager discovers tha…" at bounding box center [624, 88] width 535 height 80
click at [469, 87] on h5 "During a safety audit on a construction site, the project manager discovers tha…" at bounding box center [624, 88] width 535 height 80
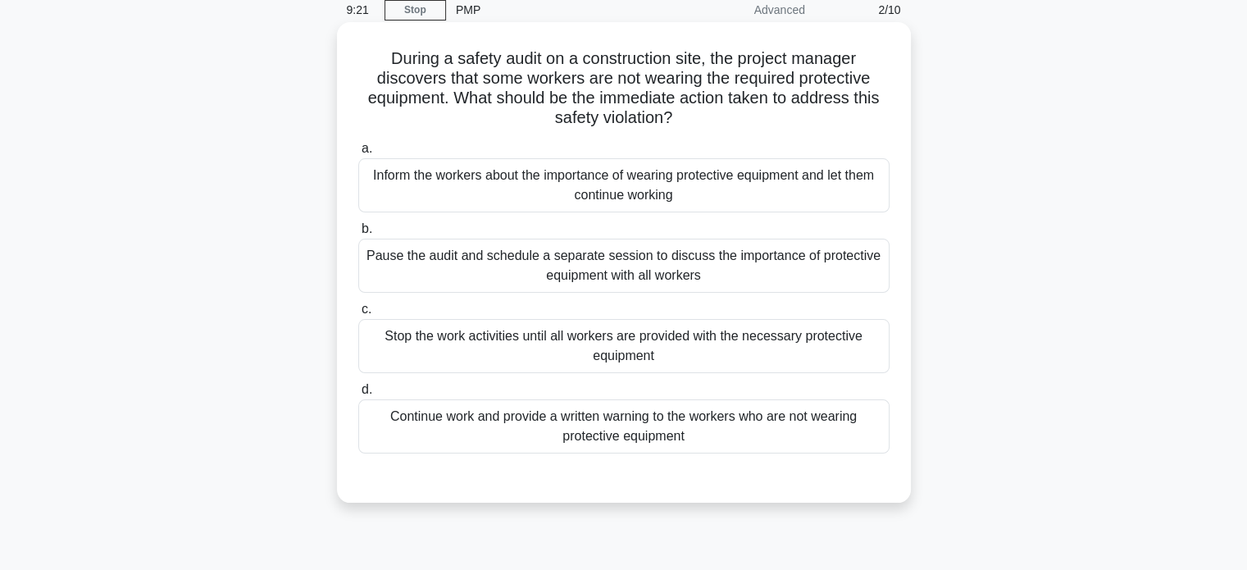
drag, startPoint x: 462, startPoint y: 94, endPoint x: 840, endPoint y: 118, distance: 378.8
click at [840, 118] on h5 "During a safety audit on a construction site, the project manager discovers tha…" at bounding box center [624, 88] width 535 height 80
click at [684, 107] on h5 "During a safety audit on a construction site, the project manager discovers tha…" at bounding box center [624, 88] width 535 height 80
click at [567, 120] on h5 "During a safety audit on a construction site, the project manager discovers tha…" at bounding box center [624, 88] width 535 height 80
click at [613, 114] on h5 "During a safety audit on a construction site, the project manager discovers tha…" at bounding box center [624, 88] width 535 height 80
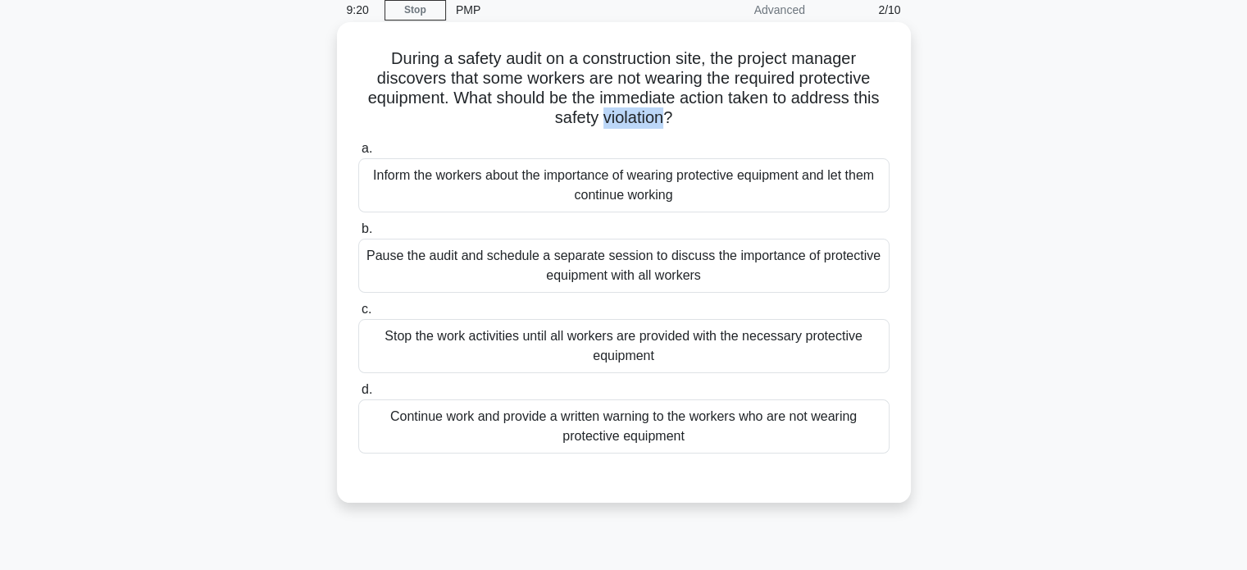
click at [613, 114] on h5 "During a safety audit on a construction site, the project manager discovers tha…" at bounding box center [624, 88] width 535 height 80
click at [806, 75] on h5 "During a safety audit on a construction site, the project manager discovers tha…" at bounding box center [624, 88] width 535 height 80
click at [529, 317] on label "c. Stop the work activities until all workers are provided with the necessary p…" at bounding box center [623, 336] width 531 height 74
click at [358, 315] on input "c. Stop the work activities until all workers are provided with the necessary p…" at bounding box center [358, 309] width 0 height 11
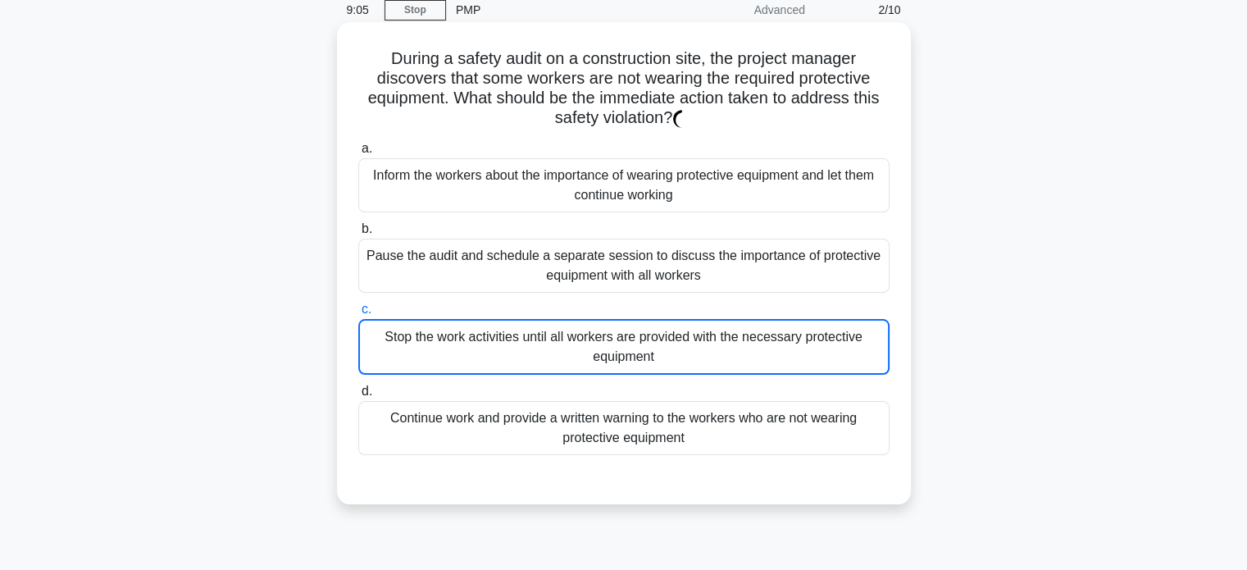
click at [524, 338] on div "Stop the work activities until all workers are provided with the necessary prot…" at bounding box center [623, 347] width 531 height 56
click at [358, 315] on input "c. Stop the work activities until all workers are provided with the necessary p…" at bounding box center [358, 309] width 0 height 11
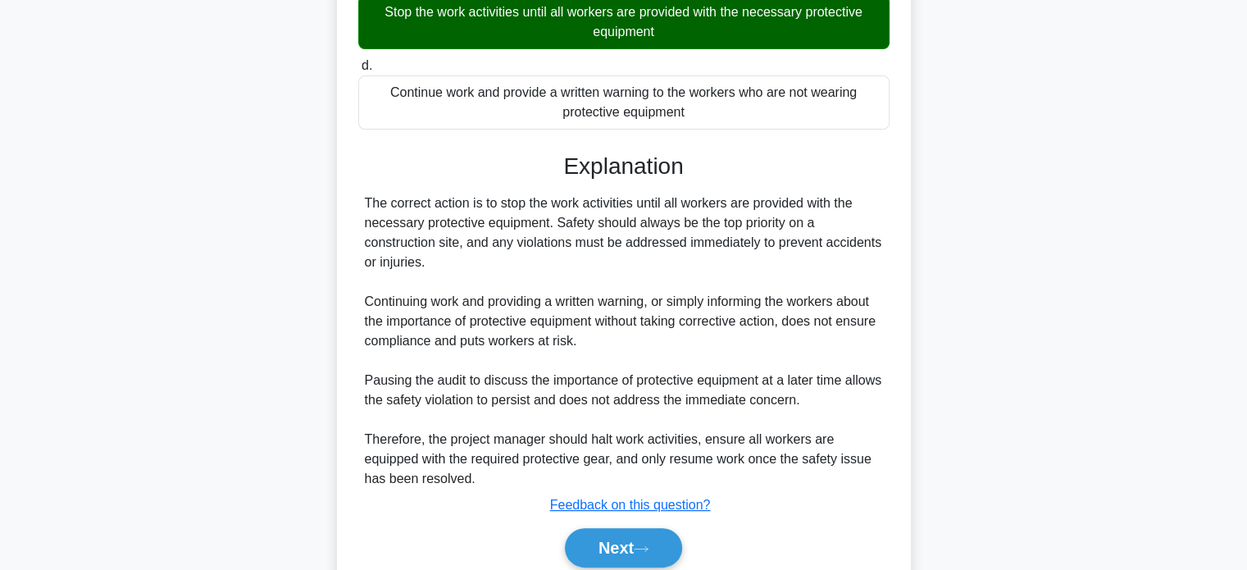
scroll to position [459, 0]
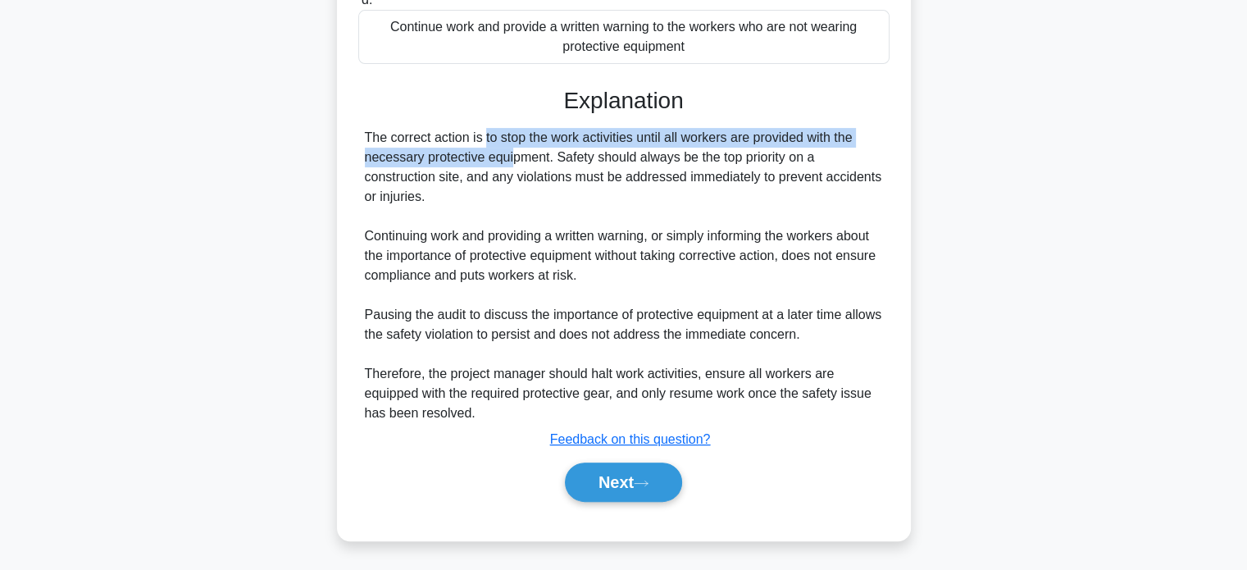
drag, startPoint x: 413, startPoint y: 153, endPoint x: 398, endPoint y: 143, distance: 18.9
click at [398, 143] on div "The correct action is to stop the work activities until all workers are provide…" at bounding box center [624, 275] width 518 height 295
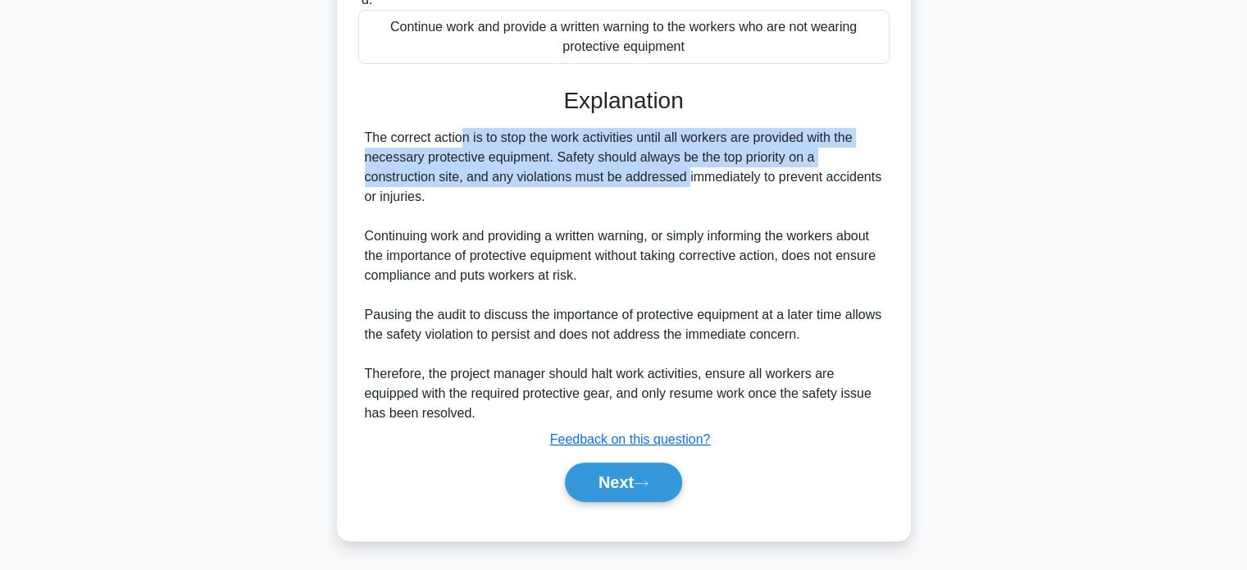
drag, startPoint x: 366, startPoint y: 140, endPoint x: 584, endPoint y: 180, distance: 221.6
click at [584, 180] on div "The correct action is to stop the work activities until all workers are provide…" at bounding box center [624, 275] width 518 height 295
click at [638, 486] on button "Next" at bounding box center [623, 481] width 117 height 39
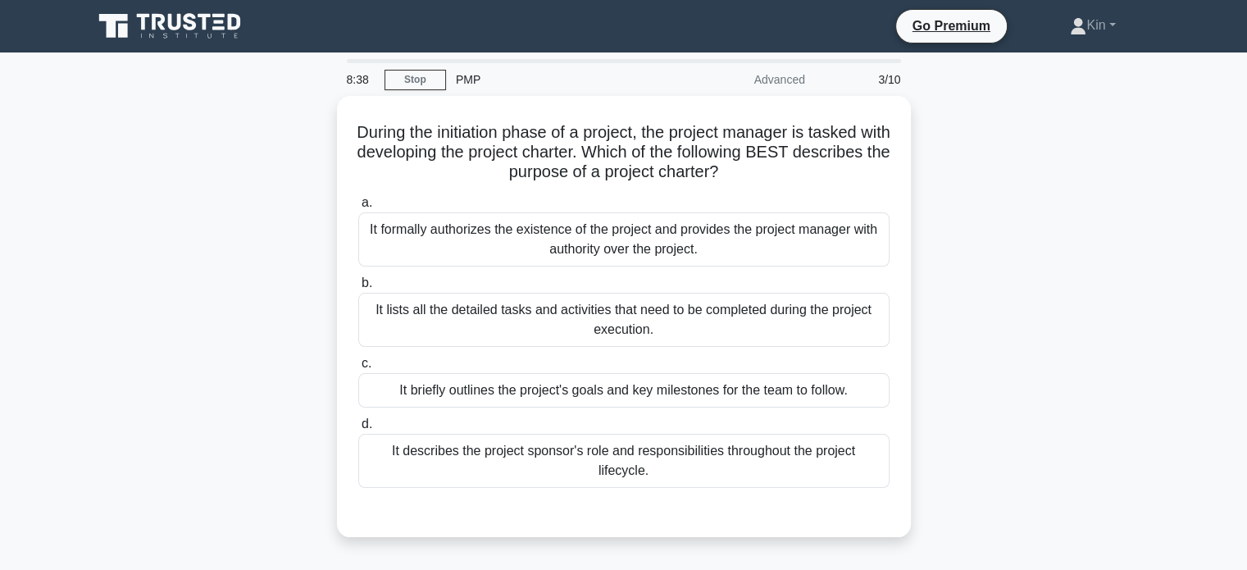
scroll to position [82, 0]
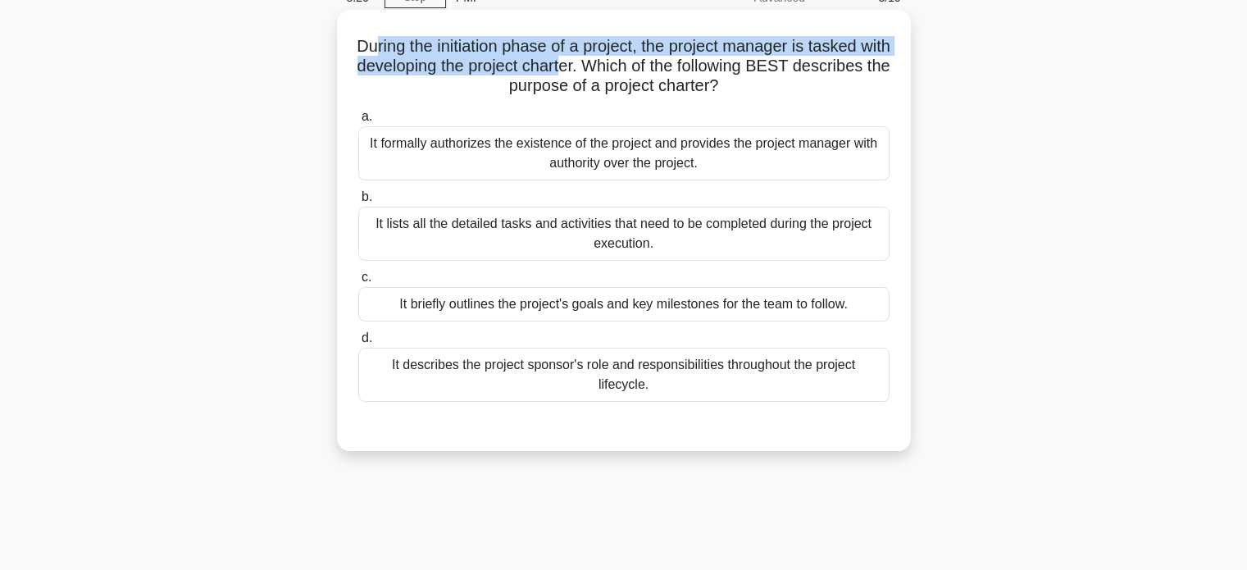
drag, startPoint x: 384, startPoint y: 43, endPoint x: 633, endPoint y: 68, distance: 250.6
click at [633, 68] on h5 "During the initiation phase of a project, the project manager is tasked with de…" at bounding box center [624, 66] width 535 height 61
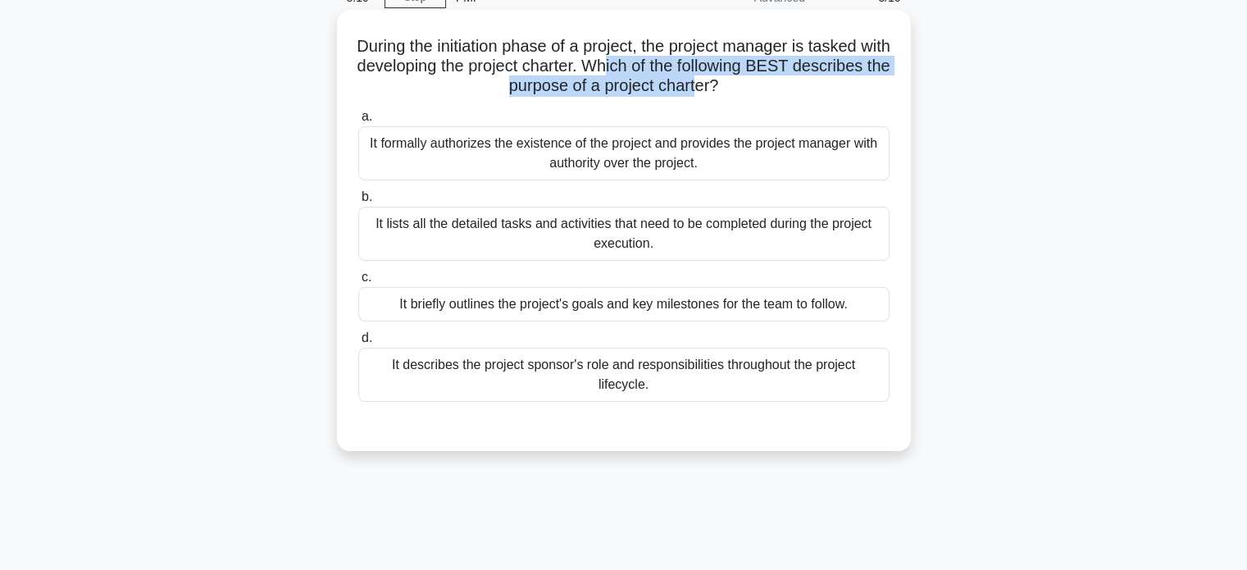
drag, startPoint x: 675, startPoint y: 66, endPoint x: 747, endPoint y: 94, distance: 77.7
click at [747, 94] on h5 "During the initiation phase of a project, the project manager is tasked with de…" at bounding box center [624, 66] width 535 height 61
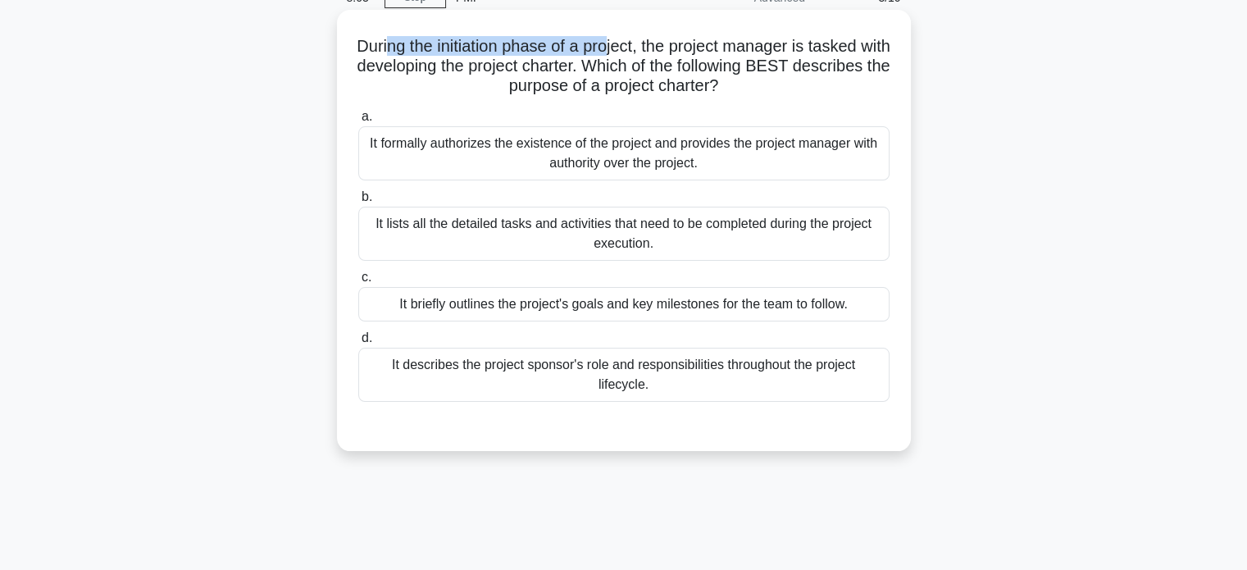
drag, startPoint x: 397, startPoint y: 50, endPoint x: 624, endPoint y: 53, distance: 227.2
click at [624, 53] on h5 "During the initiation phase of a project, the project manager is tasked with de…" at bounding box center [624, 66] width 535 height 61
drag, startPoint x: 667, startPoint y: 43, endPoint x: 790, endPoint y: 97, distance: 134.1
click at [790, 97] on h5 "During the initiation phase of a project, the project manager is tasked with de…" at bounding box center [624, 66] width 535 height 61
click at [795, 96] on h5 "During the initiation phase of a project, the project manager is tasked with de…" at bounding box center [624, 66] width 535 height 61
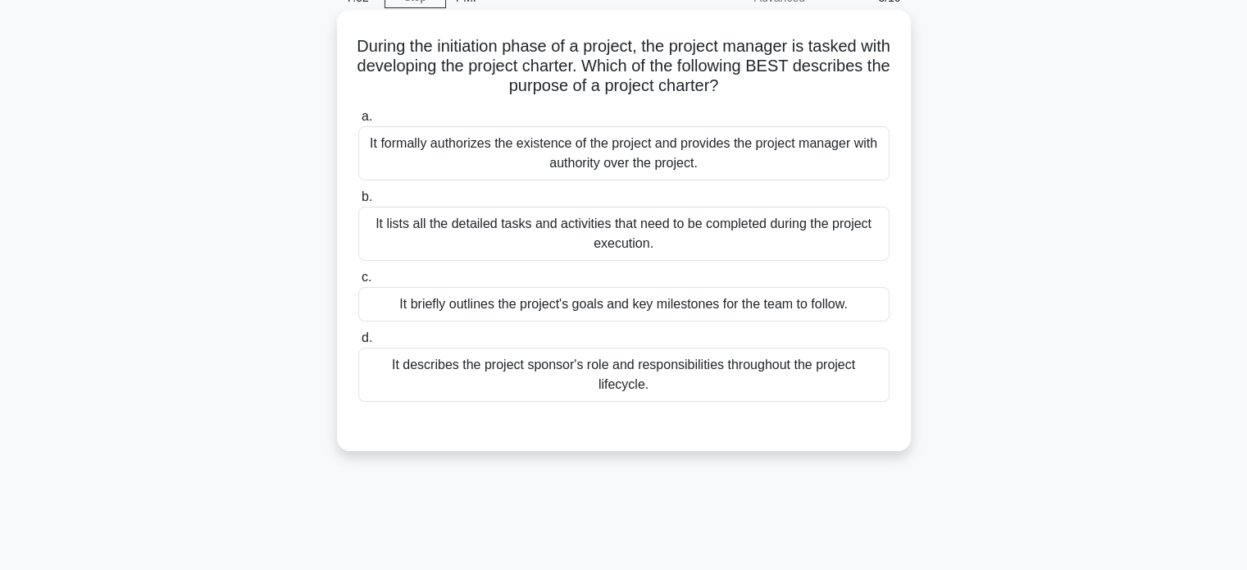
click at [479, 56] on h5 "During the initiation phase of a project, the project manager is tasked with de…" at bounding box center [624, 66] width 535 height 61
click at [554, 49] on h5 "During the initiation phase of a project, the project manager is tasked with de…" at bounding box center [624, 66] width 535 height 61
click at [471, 75] on h5 "During the initiation phase of a project, the project manager is tasked with de…" at bounding box center [624, 66] width 535 height 61
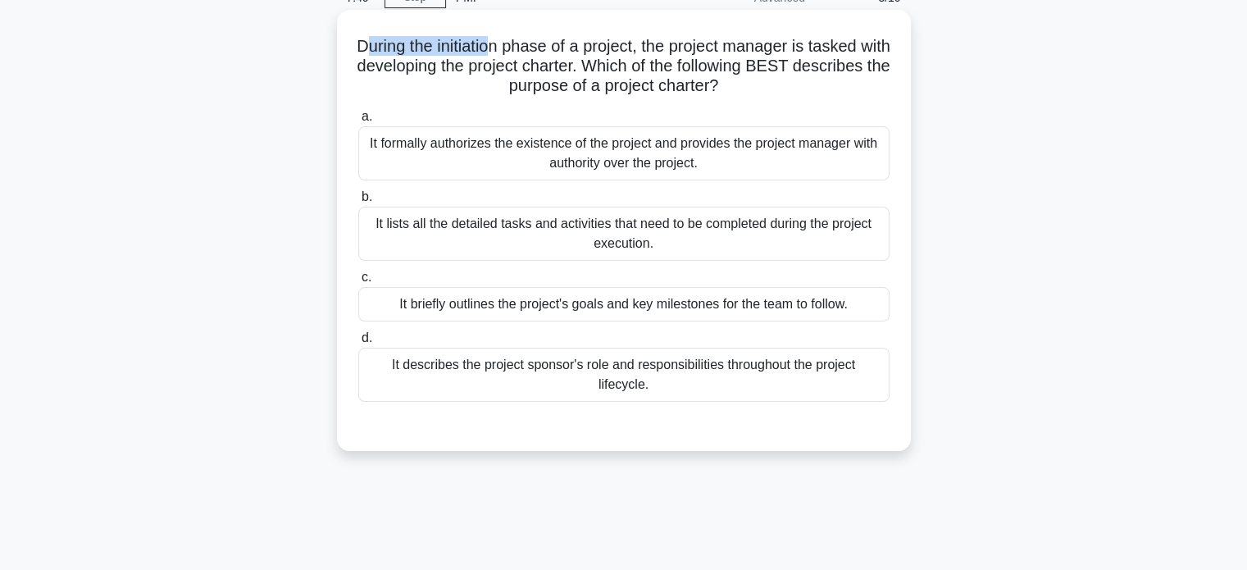
drag, startPoint x: 373, startPoint y: 42, endPoint x: 510, endPoint y: 42, distance: 136.9
click at [510, 42] on h5 "During the initiation phase of a project, the project manager is tasked with de…" at bounding box center [624, 66] width 535 height 61
click at [498, 41] on h5 "During the initiation phase of a project, the project manager is tasked with de…" at bounding box center [624, 66] width 535 height 61
click at [482, 44] on h5 "During the initiation phase of a project, the project manager is tasked with de…" at bounding box center [624, 66] width 535 height 61
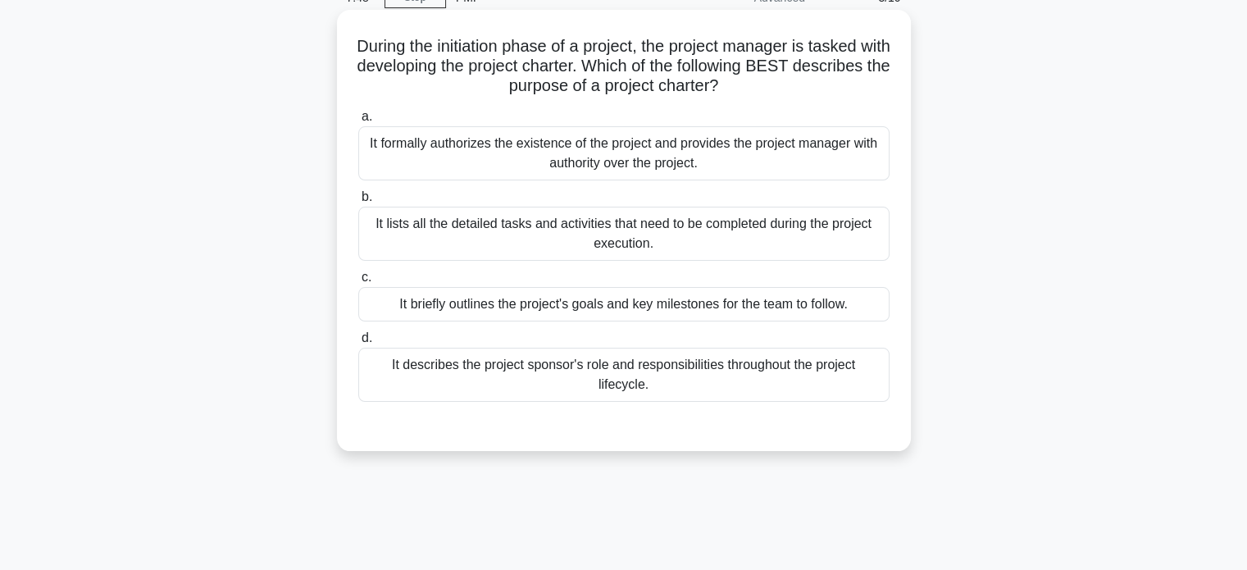
click at [534, 44] on h5 "During the initiation phase of a project, the project manager is tasked with de…" at bounding box center [624, 66] width 535 height 61
click at [614, 46] on h5 "During the initiation phase of a project, the project manager is tasked with de…" at bounding box center [624, 66] width 535 height 61
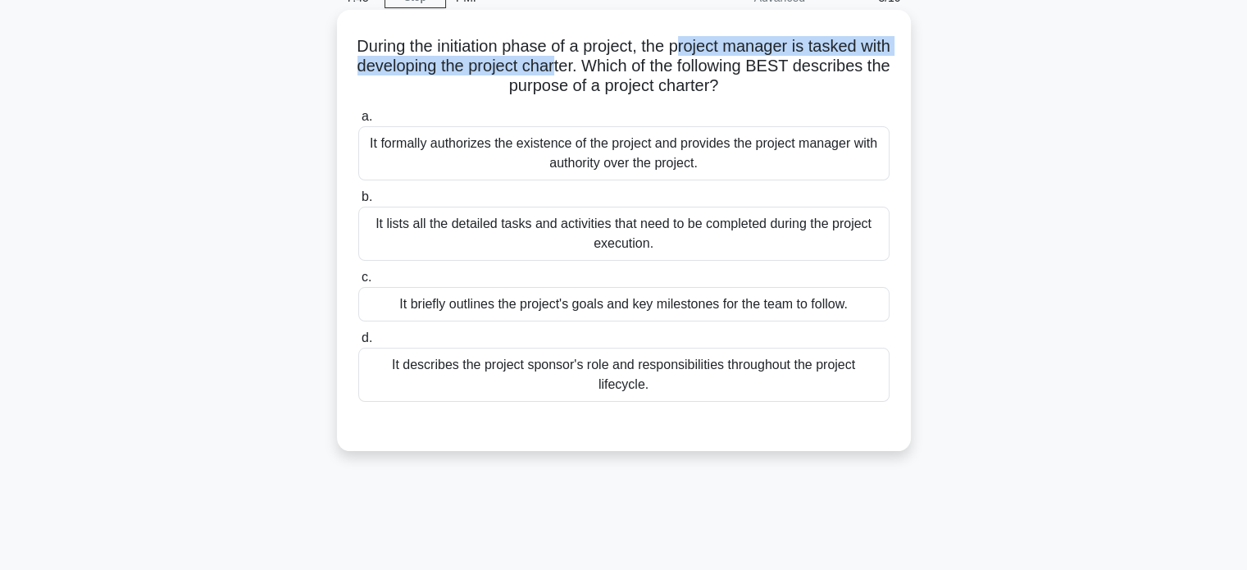
drag, startPoint x: 699, startPoint y: 48, endPoint x: 654, endPoint y: 69, distance: 49.1
click at [626, 72] on h5 "During the initiation phase of a project, the project manager is tasked with de…" at bounding box center [624, 66] width 535 height 61
drag, startPoint x: 681, startPoint y: 68, endPoint x: 803, endPoint y: 91, distance: 124.3
click at [803, 91] on h5 "During the initiation phase of a project, the project manager is tasked with de…" at bounding box center [624, 66] width 535 height 61
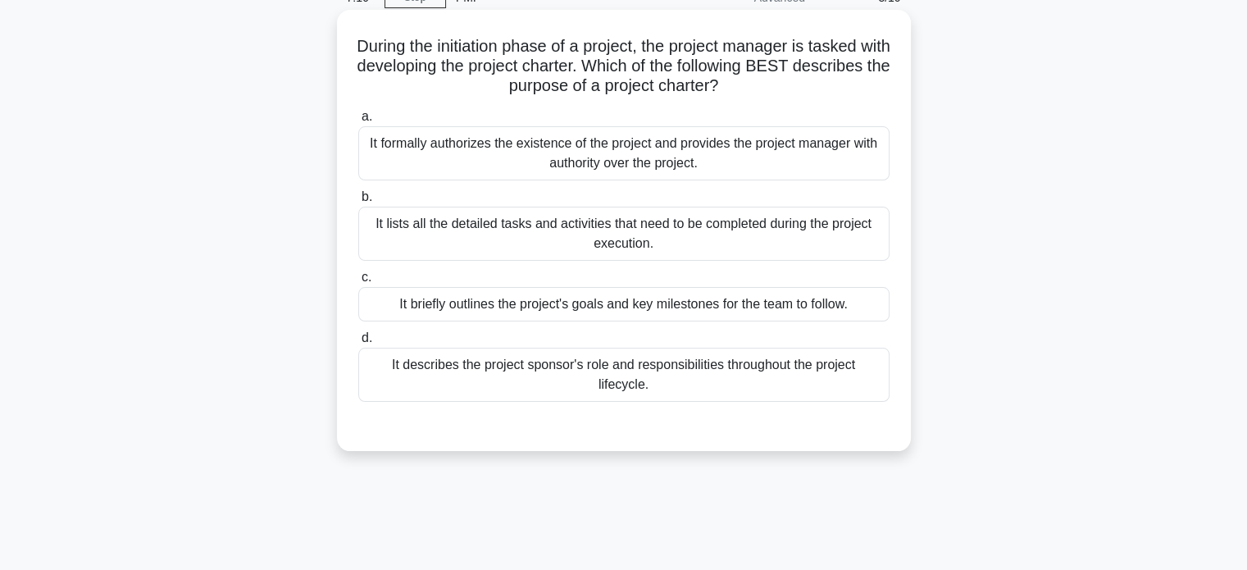
click at [666, 155] on div "It formally authorizes the existence of the project and provides the project ma…" at bounding box center [623, 153] width 531 height 54
click at [358, 122] on input "a. It formally authorizes the existence of the project and provides the project…" at bounding box center [358, 117] width 0 height 11
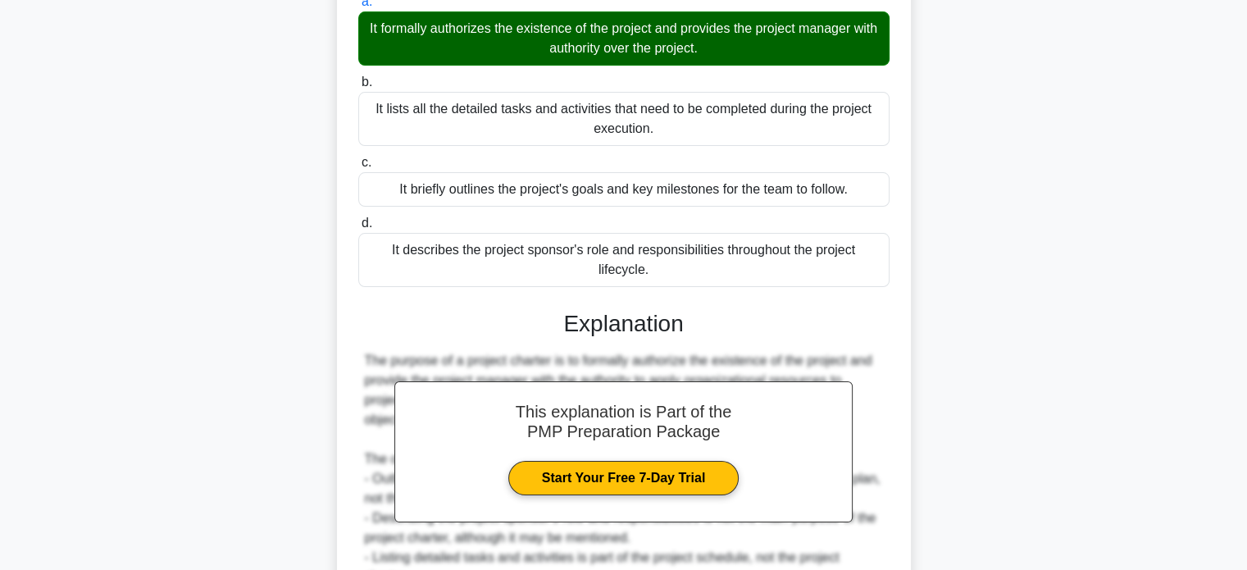
scroll to position [0, 0]
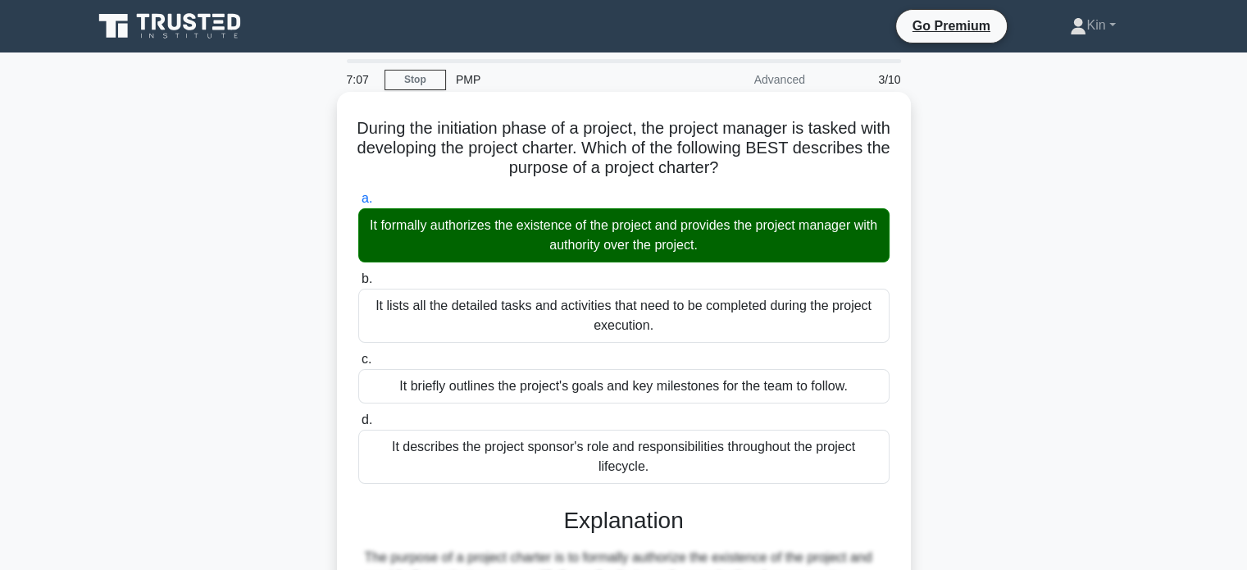
drag, startPoint x: 681, startPoint y: 471, endPoint x: 361, endPoint y: 132, distance: 465.8
click at [361, 132] on div "During the initiation phase of a project, the project manager is tasked with de…" at bounding box center [624, 496] width 561 height 796
copy div "During the initiation phase of a project, the project manager is tasked with de…"
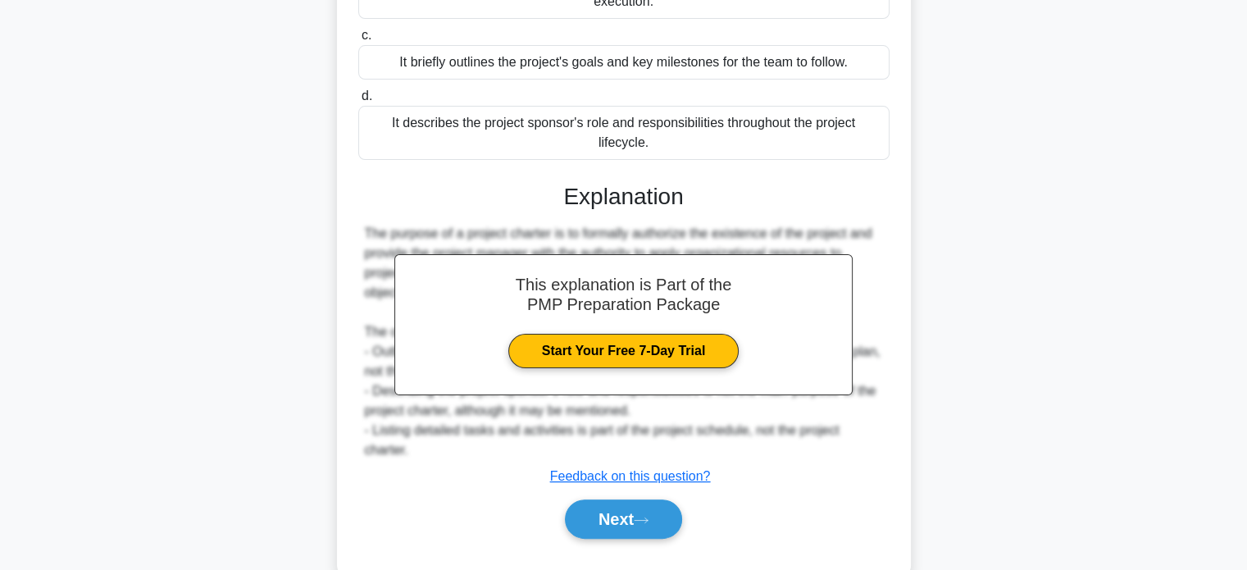
scroll to position [361, 0]
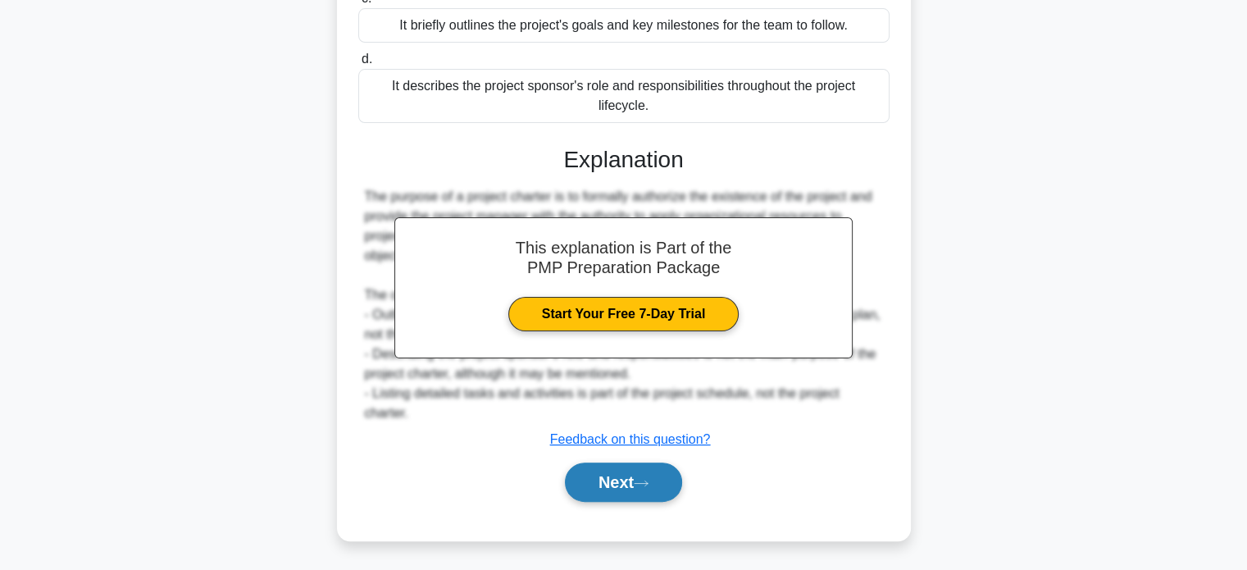
click at [627, 484] on button "Next" at bounding box center [623, 481] width 117 height 39
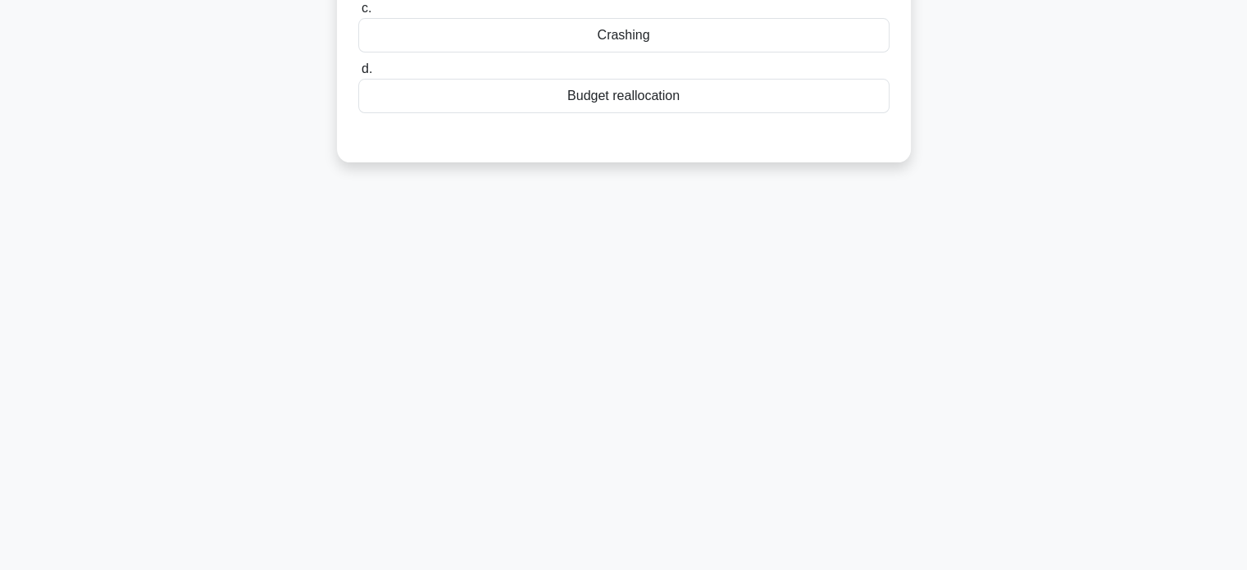
scroll to position [0, 0]
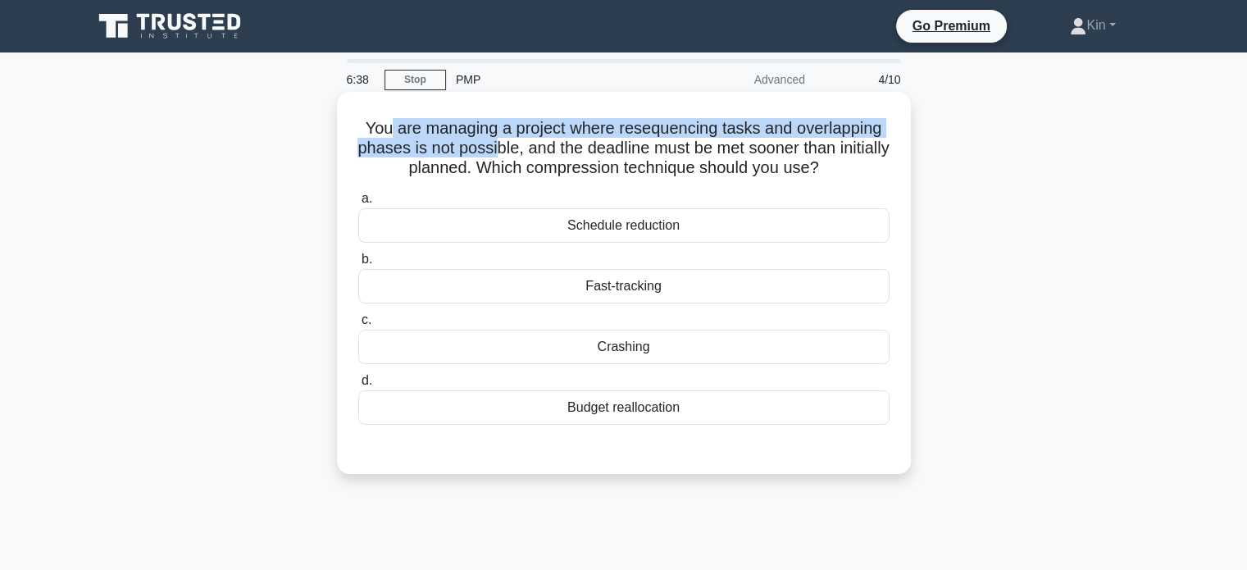
drag, startPoint x: 383, startPoint y: 125, endPoint x: 518, endPoint y: 153, distance: 138.1
click at [518, 153] on h5 "You are managing a project where resequencing tasks and overlapping phases is n…" at bounding box center [624, 148] width 535 height 61
click at [519, 152] on h5 "You are managing a project where resequencing tasks and overlapping phases is n…" at bounding box center [624, 148] width 535 height 61
drag, startPoint x: 390, startPoint y: 131, endPoint x: 522, endPoint y: 146, distance: 132.0
click at [514, 150] on h5 "You are managing a project where resequencing tasks and overlapping phases is n…" at bounding box center [624, 148] width 535 height 61
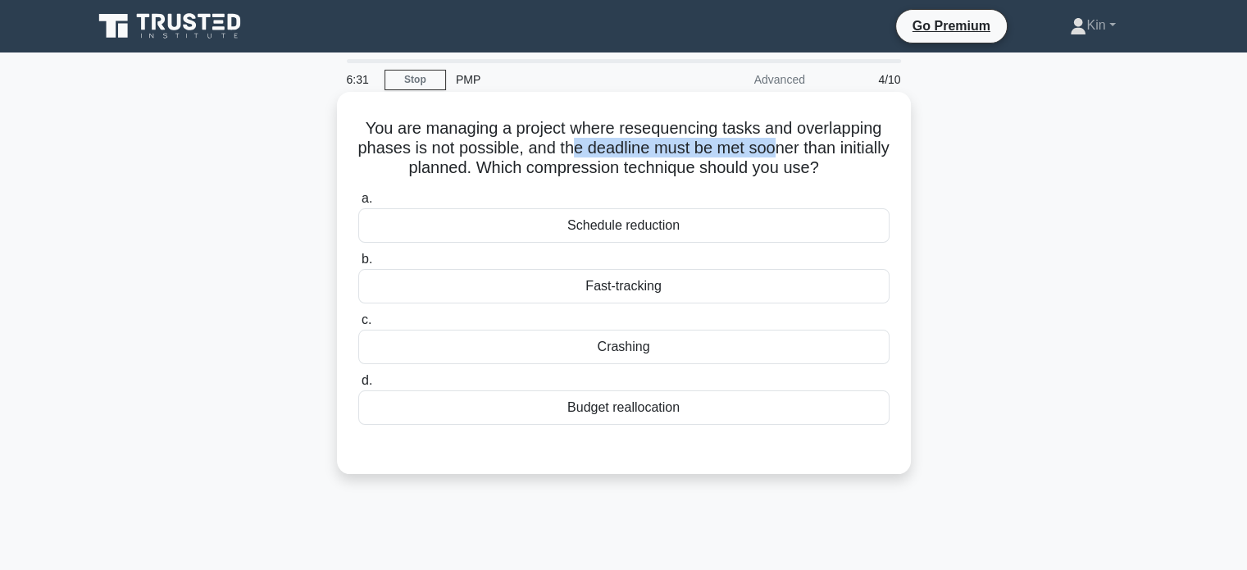
drag, startPoint x: 597, startPoint y: 145, endPoint x: 803, endPoint y: 151, distance: 205.9
click at [803, 151] on h5 "You are managing a project where resequencing tasks and overlapping phases is n…" at bounding box center [624, 148] width 535 height 61
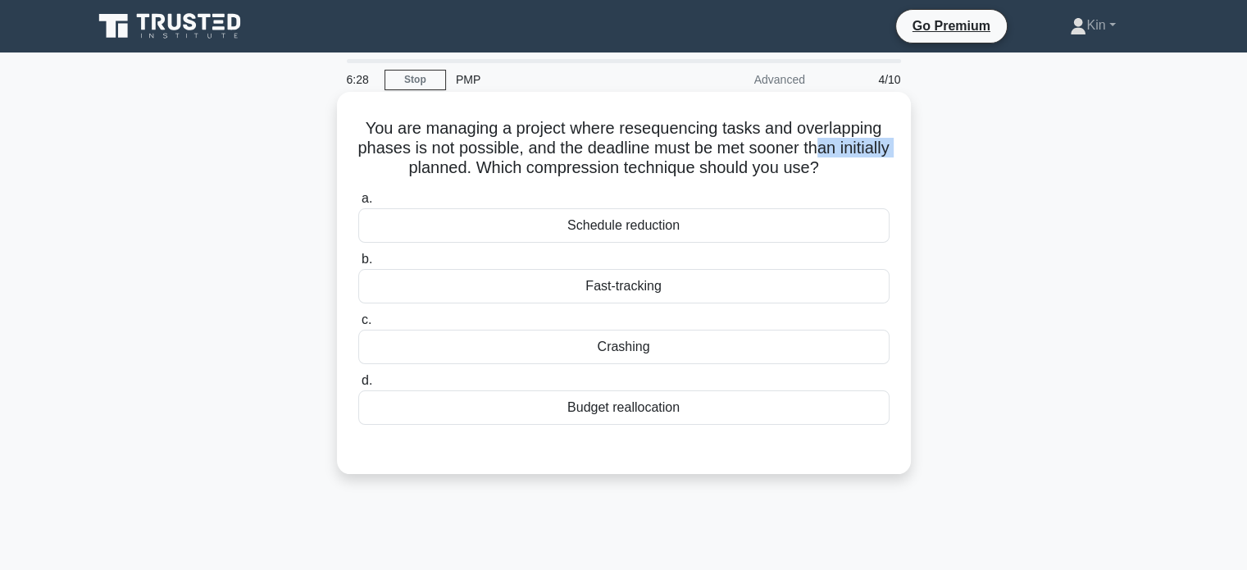
drag, startPoint x: 853, startPoint y: 149, endPoint x: 435, endPoint y: 170, distance: 417.9
click at [435, 170] on h5 "You are managing a project where resequencing tasks and overlapping phases is n…" at bounding box center [624, 148] width 535 height 61
click at [721, 161] on h5 "You are managing a project where resequencing tasks and overlapping phases is n…" at bounding box center [624, 148] width 535 height 61
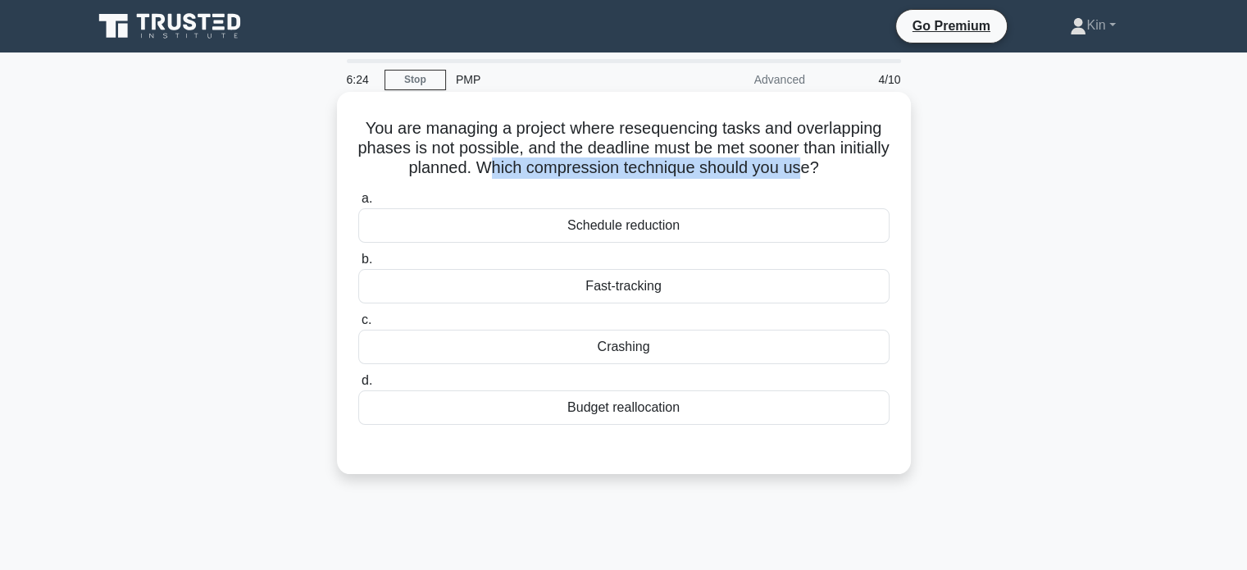
drag, startPoint x: 513, startPoint y: 169, endPoint x: 833, endPoint y: 167, distance: 319.8
click at [833, 167] on h5 "You are managing a project where resequencing tasks and overlapping phases is n…" at bounding box center [624, 148] width 535 height 61
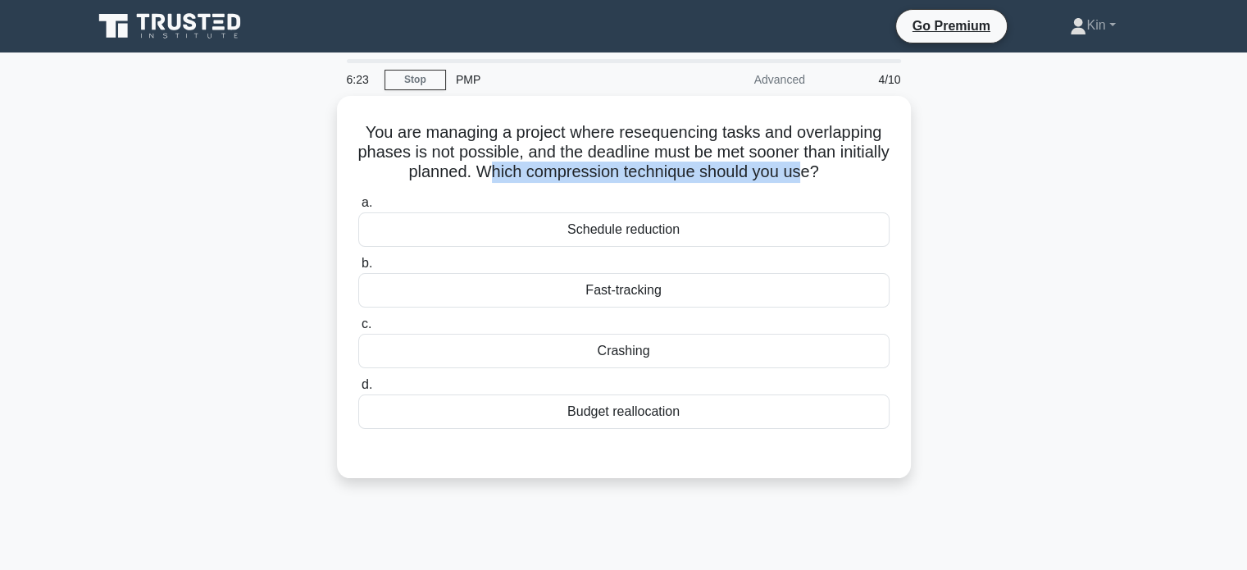
scroll to position [82, 0]
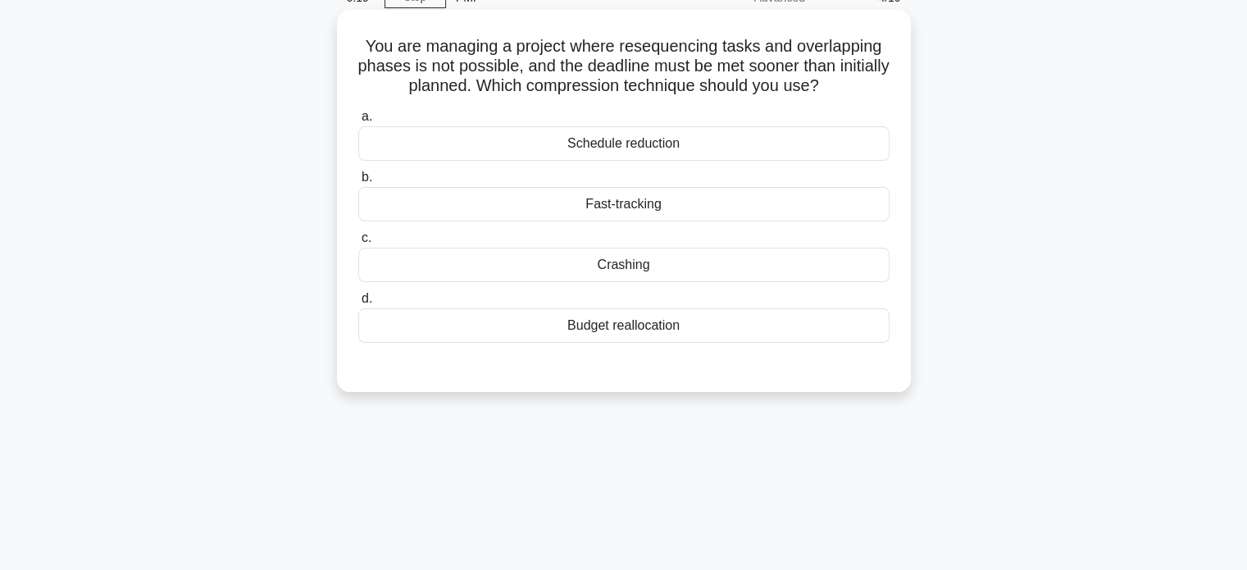
click at [680, 265] on div "Crashing" at bounding box center [623, 265] width 531 height 34
click at [358, 244] on input "c. Crashing" at bounding box center [358, 238] width 0 height 11
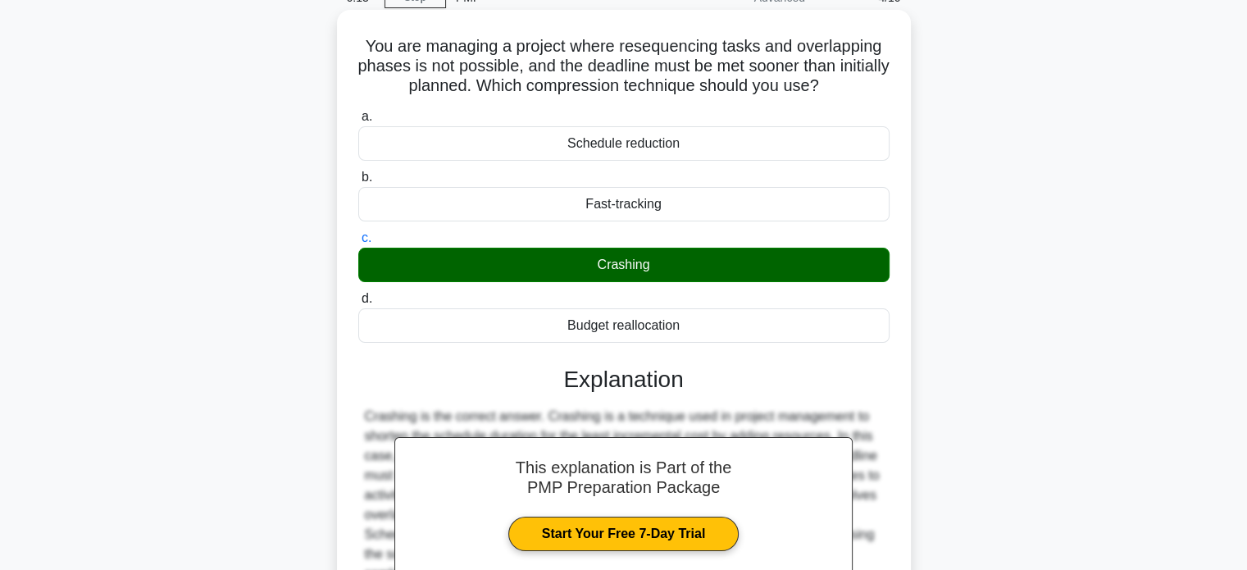
click at [620, 271] on div "Crashing" at bounding box center [623, 265] width 531 height 34
click at [358, 244] on input "c. Crashing" at bounding box center [358, 238] width 0 height 11
click at [620, 271] on div "Crashing" at bounding box center [623, 265] width 531 height 34
click at [358, 244] on input "c. Crashing" at bounding box center [358, 238] width 0 height 11
copy div "Crashing"
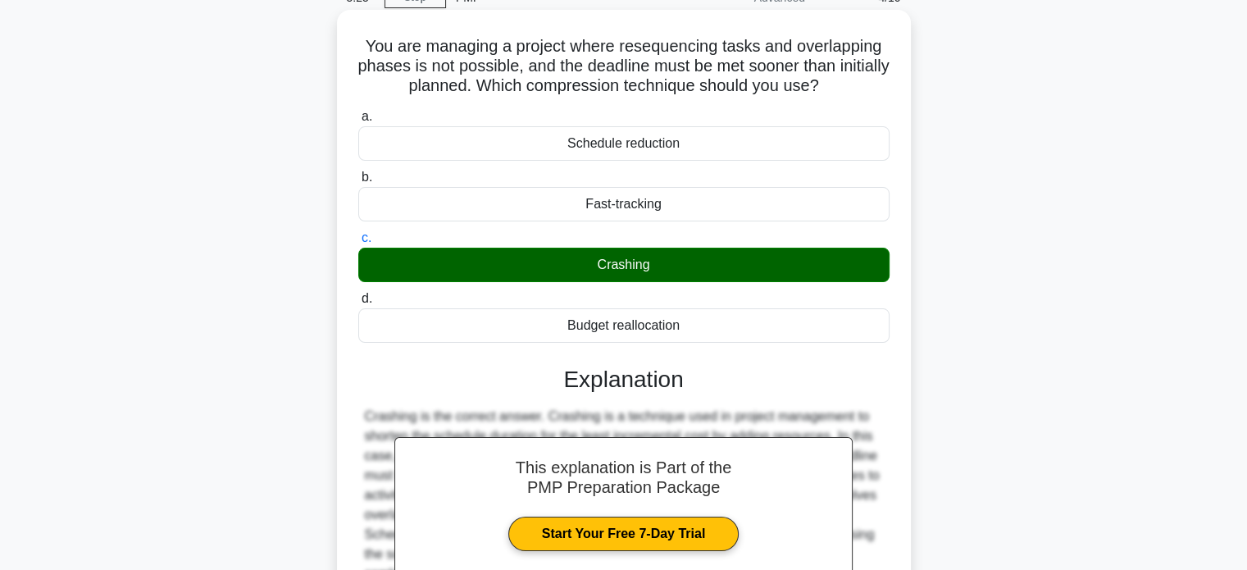
scroll to position [316, 0]
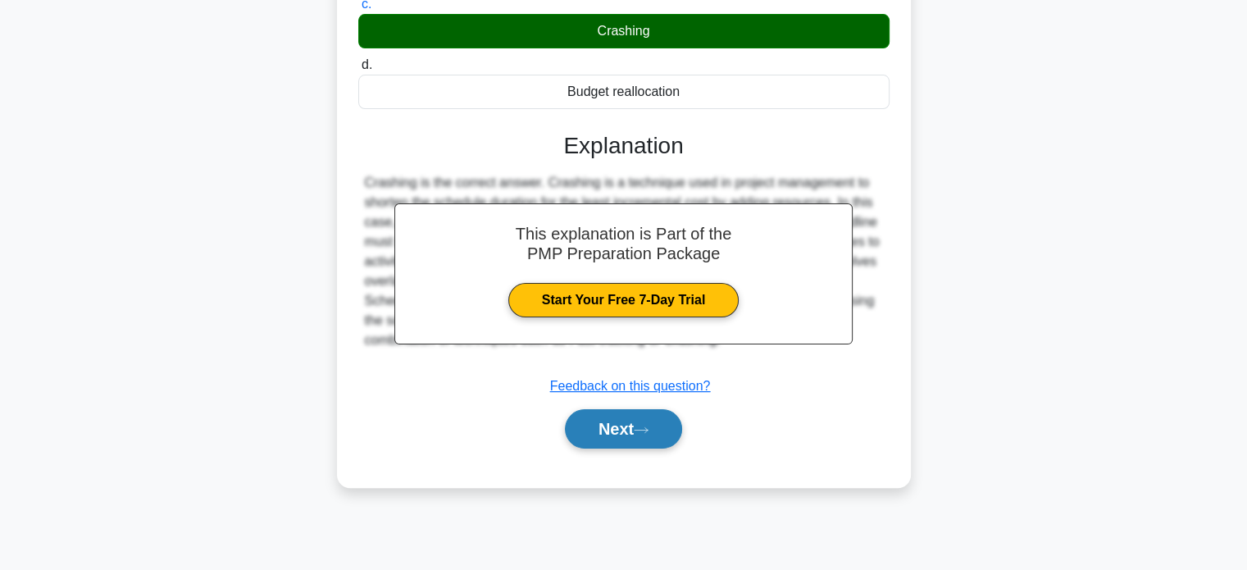
click at [627, 428] on button "Next" at bounding box center [623, 428] width 117 height 39
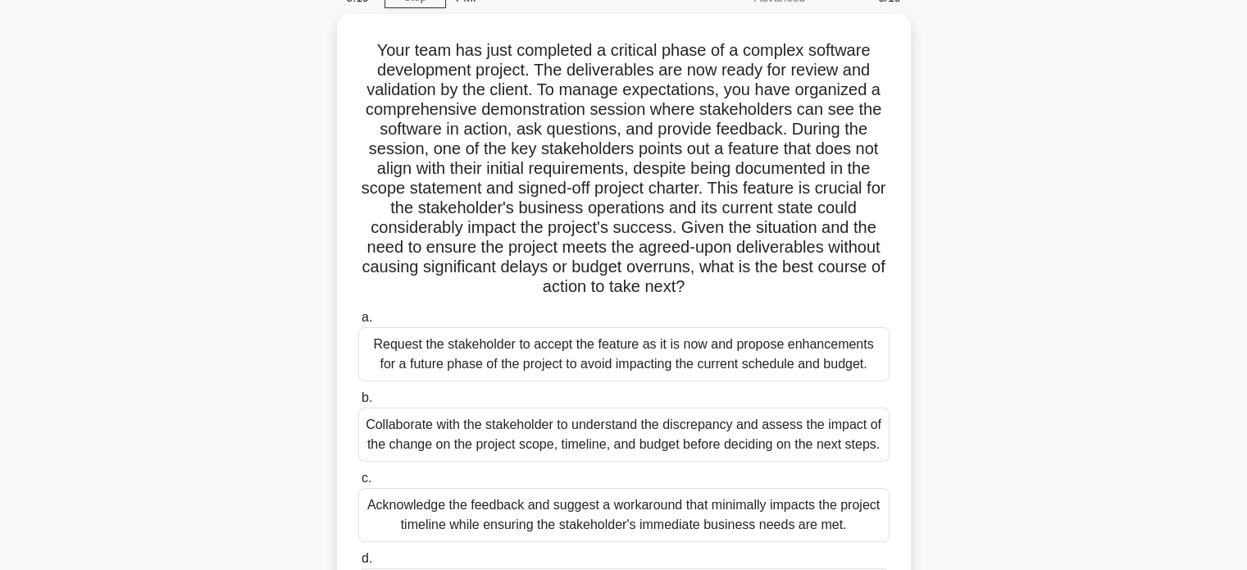
scroll to position [0, 0]
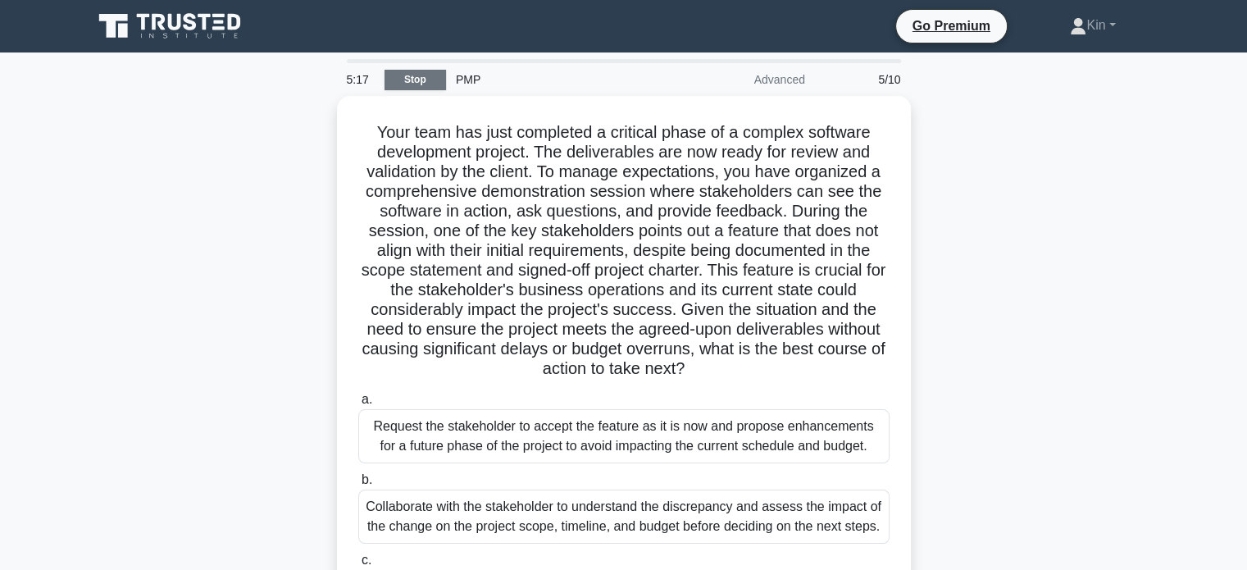
click at [435, 75] on link "Stop" at bounding box center [416, 80] width 62 height 21
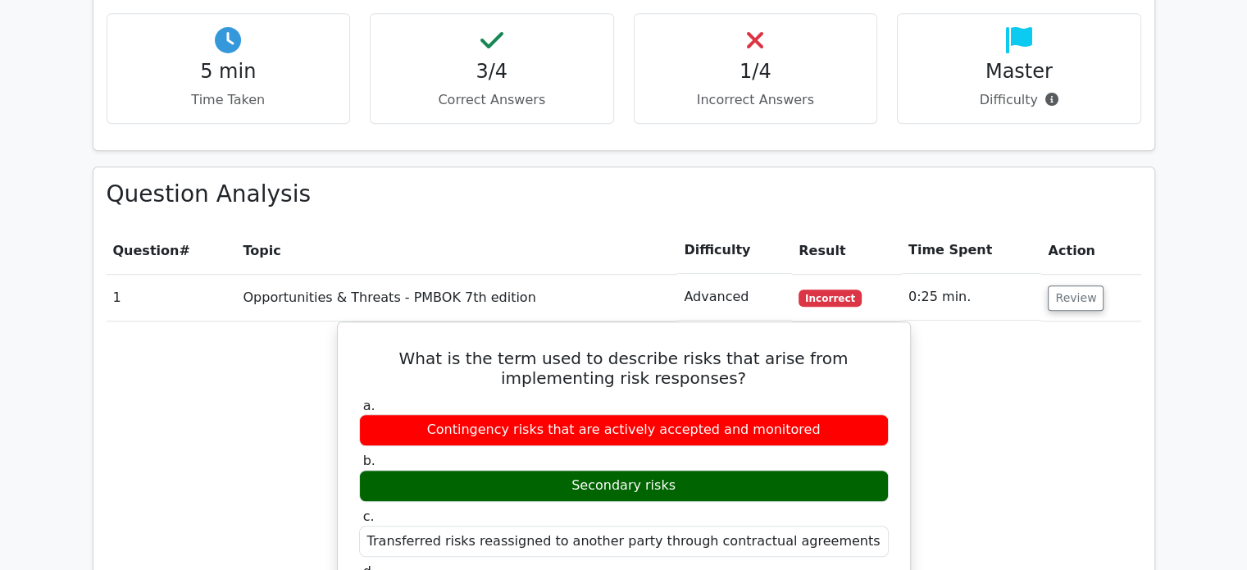
scroll to position [1148, 0]
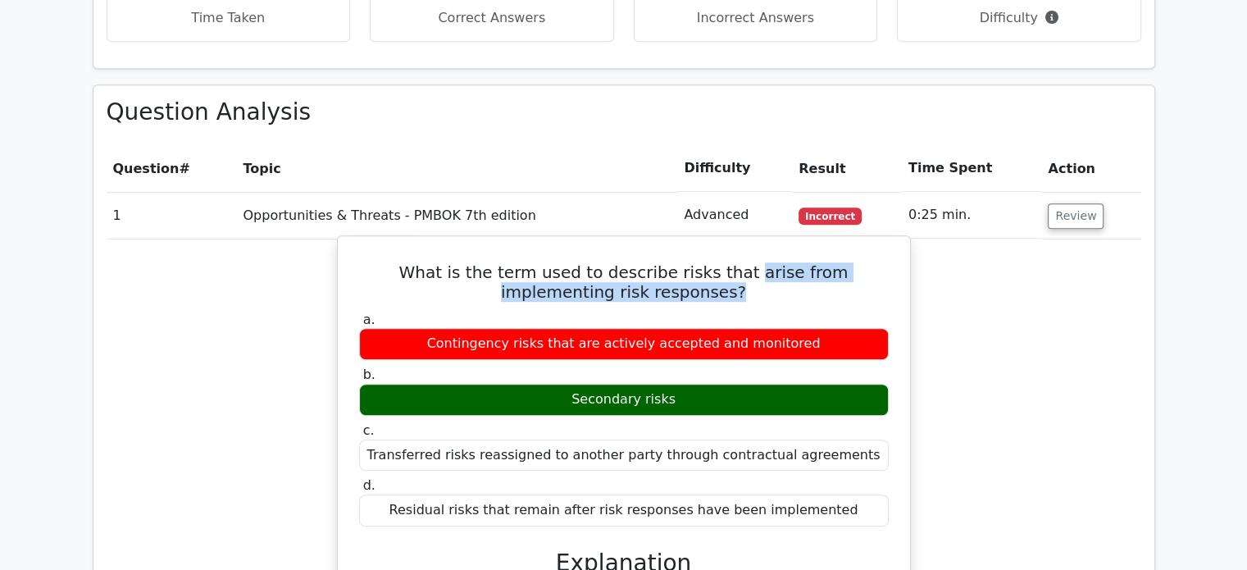
drag, startPoint x: 712, startPoint y: 212, endPoint x: 698, endPoint y: 191, distance: 25.5
click at [698, 262] on h5 "What is the term used to describe risks that arise from implementing risk respo…" at bounding box center [624, 281] width 533 height 39
click at [770, 243] on div "What is the term used to describe risks that arise from implementing risk respo…" at bounding box center [623, 558] width 559 height 630
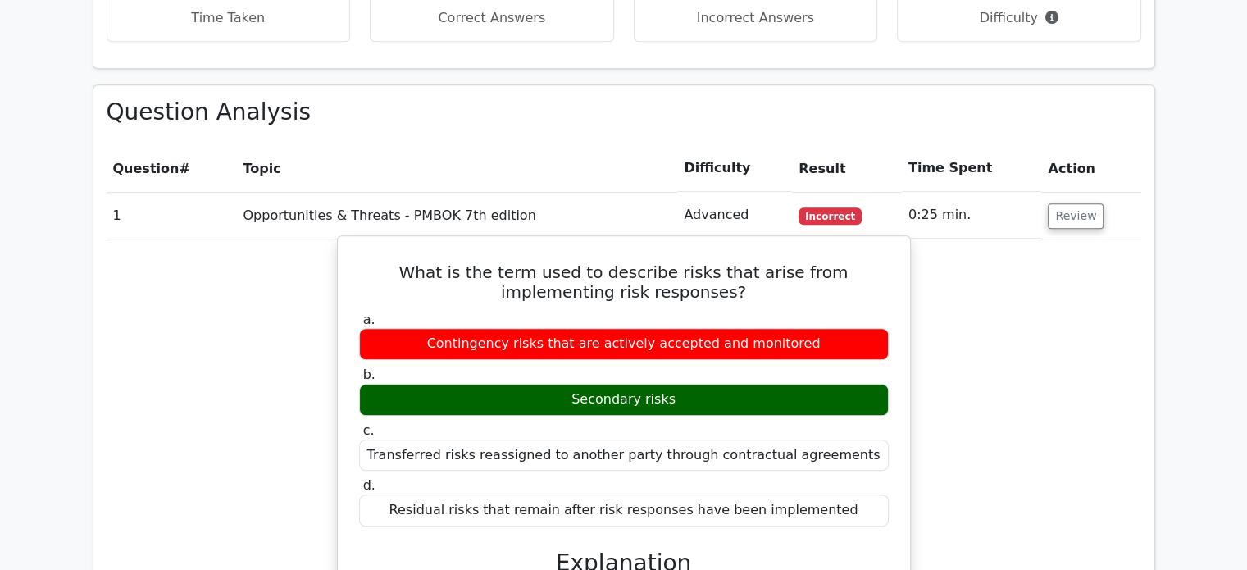
drag, startPoint x: 354, startPoint y: 186, endPoint x: 876, endPoint y: 422, distance: 572.5
click at [876, 422] on div "What is the term used to describe risks that arise from implementing risk respo…" at bounding box center [623, 558] width 559 height 630
click at [658, 262] on h5 "What is the term used to describe risks that arise from implementing risk respo…" at bounding box center [624, 281] width 533 height 39
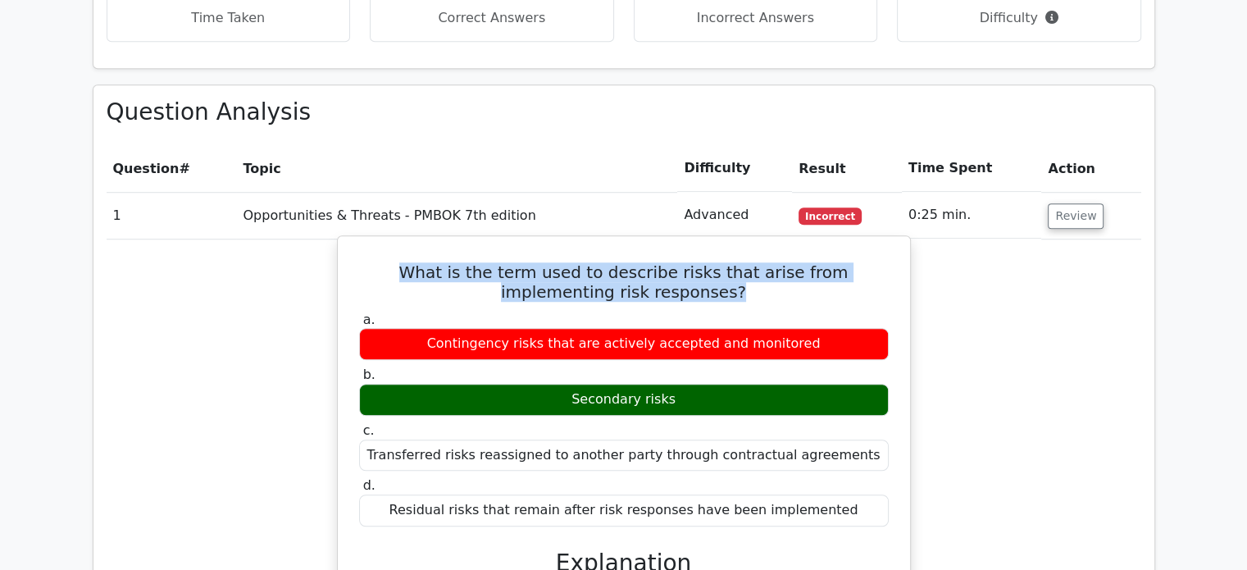
drag, startPoint x: 711, startPoint y: 215, endPoint x: 362, endPoint y: 187, distance: 349.6
click at [362, 262] on h5 "What is the term used to describe risks that arise from implementing risk respo…" at bounding box center [624, 281] width 533 height 39
click at [790, 262] on h5 "What is the term used to describe risks that arise from implementing risk respo…" at bounding box center [624, 281] width 533 height 39
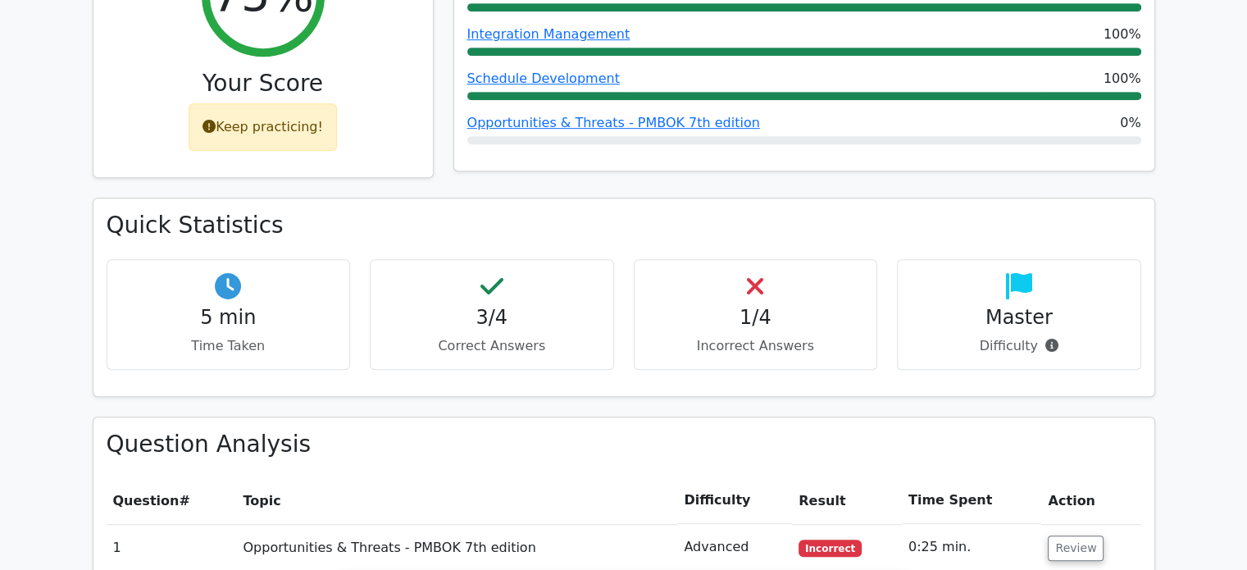
scroll to position [574, 0]
